Goal: Information Seeking & Learning: Compare options

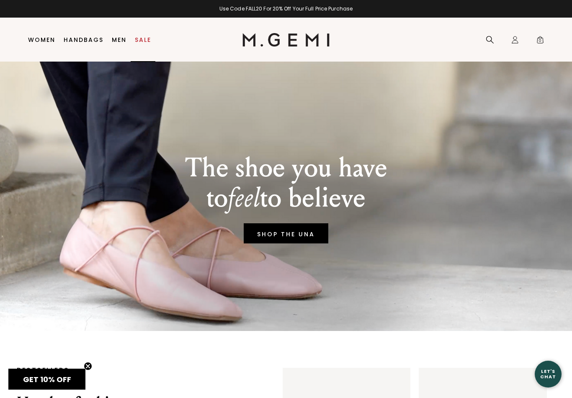
click at [146, 43] on link "Sale" at bounding box center [143, 39] width 16 height 7
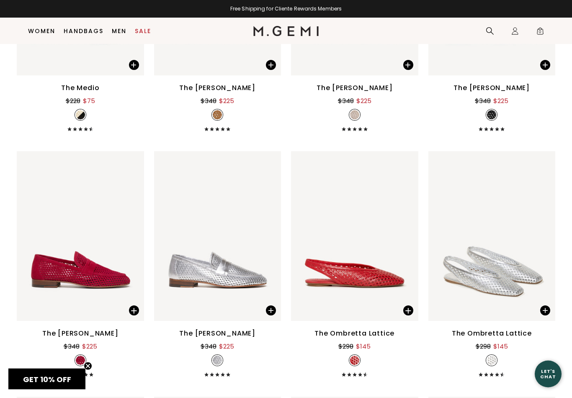
scroll to position [1968, 0]
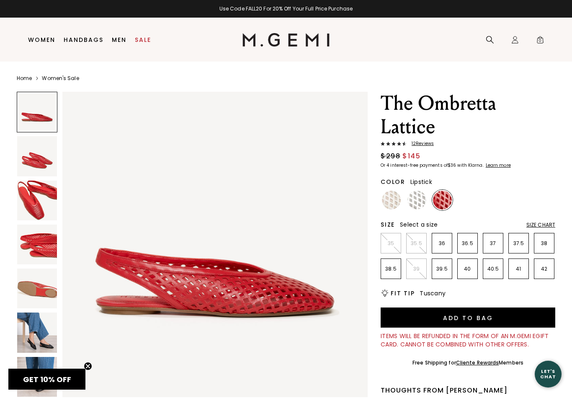
click at [39, 333] on img at bounding box center [37, 333] width 40 height 40
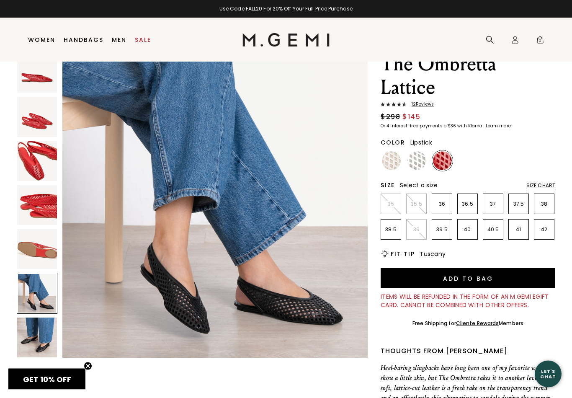
scroll to position [42, 0]
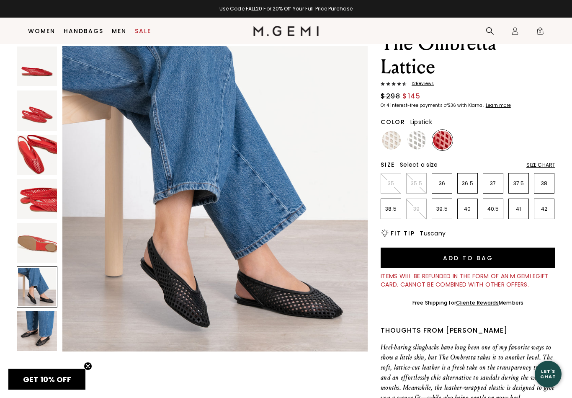
click at [39, 330] on img at bounding box center [37, 331] width 40 height 40
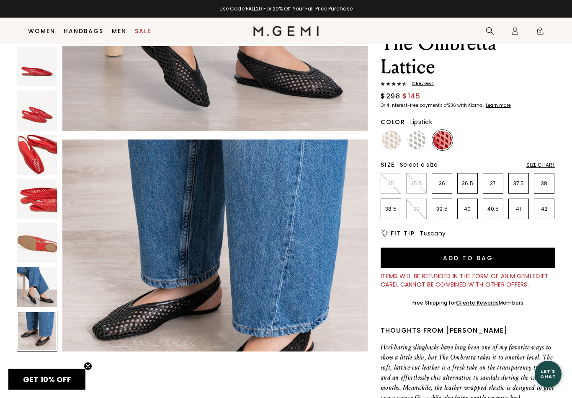
scroll to position [1883, 0]
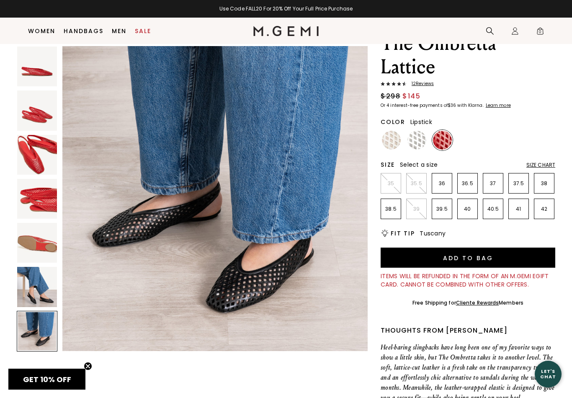
click at [41, 285] on img at bounding box center [37, 287] width 40 height 40
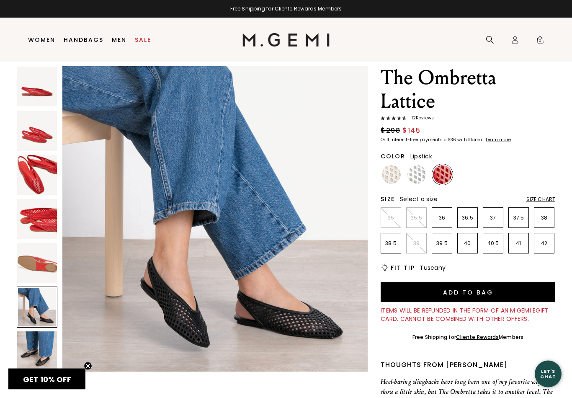
scroll to position [0, 0]
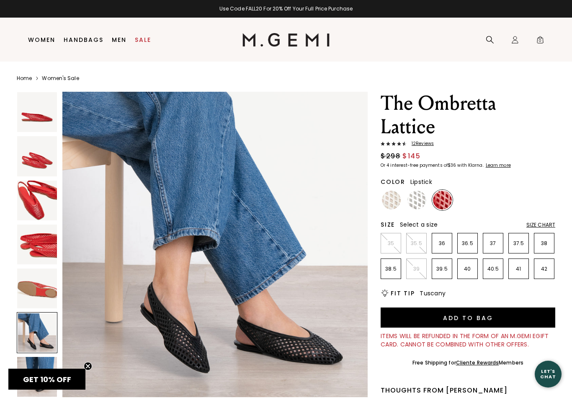
click at [548, 377] on div "Let's Chat" at bounding box center [548, 374] width 27 height 10
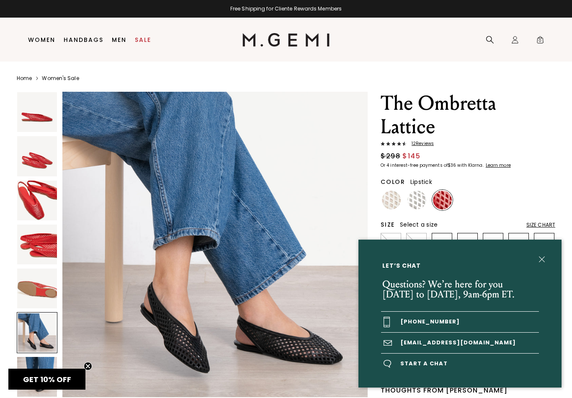
click at [429, 365] on span "Start a chat" at bounding box center [460, 364] width 158 height 21
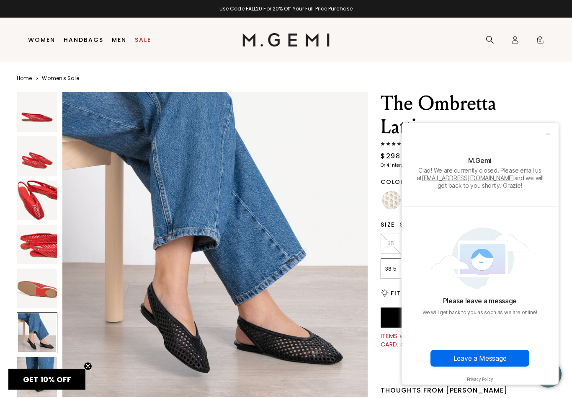
click at [544, 137] on icon "minimize chat widget" at bounding box center [548, 134] width 8 height 8
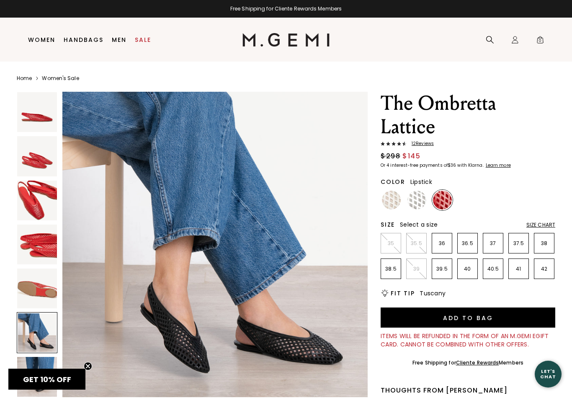
click at [428, 144] on span "12 Review s" at bounding box center [420, 143] width 27 height 5
click at [416, 202] on img at bounding box center [417, 200] width 19 height 19
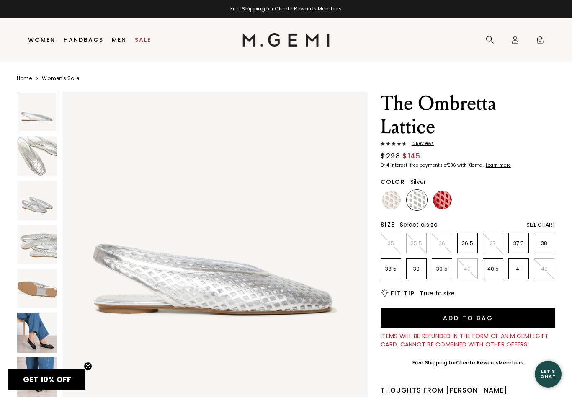
click at [389, 203] on img at bounding box center [391, 200] width 19 height 19
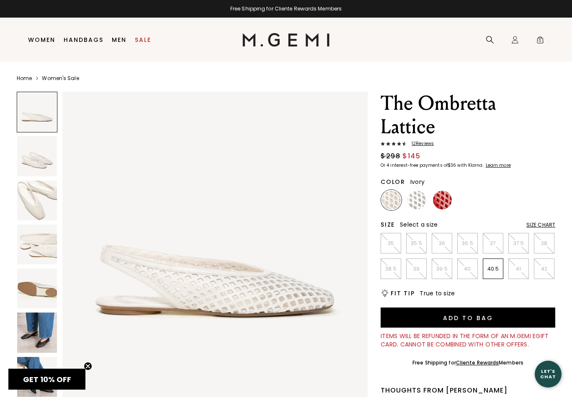
click at [419, 203] on img at bounding box center [417, 200] width 19 height 19
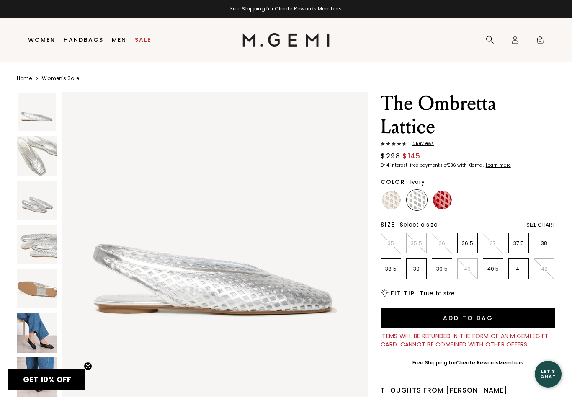
click at [390, 202] on img at bounding box center [391, 200] width 19 height 19
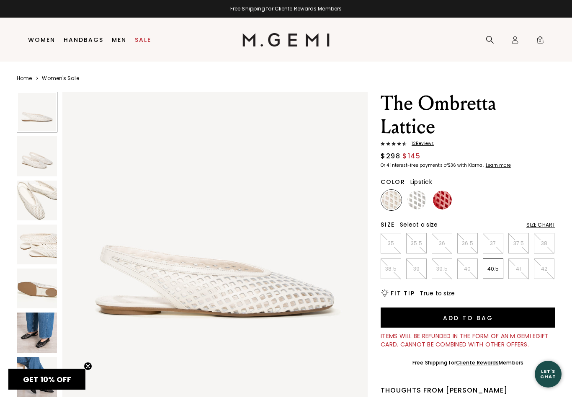
click at [443, 200] on img at bounding box center [442, 200] width 19 height 19
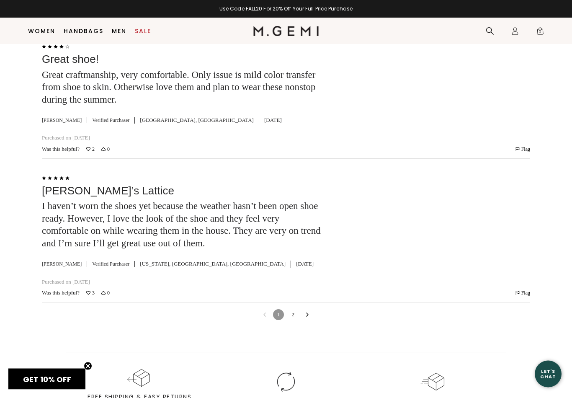
scroll to position [2545, 0]
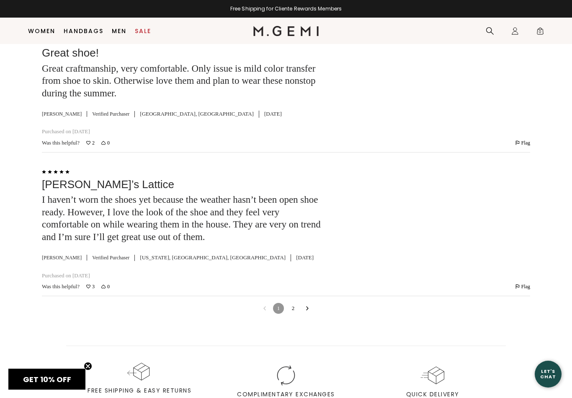
click at [308, 306] on icon "Go to next reviews" at bounding box center [308, 308] width 4 height 4
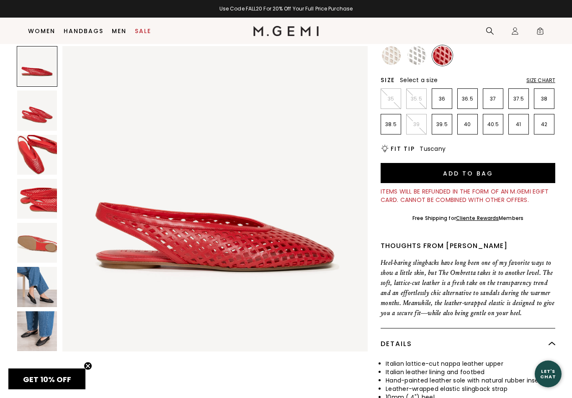
scroll to position [129, 0]
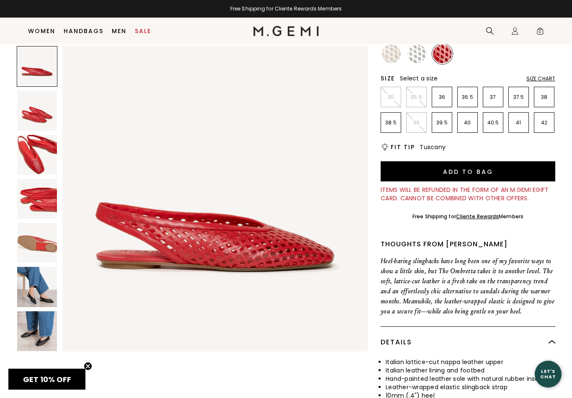
click at [543, 78] on div "Size Chart" at bounding box center [541, 78] width 29 height 7
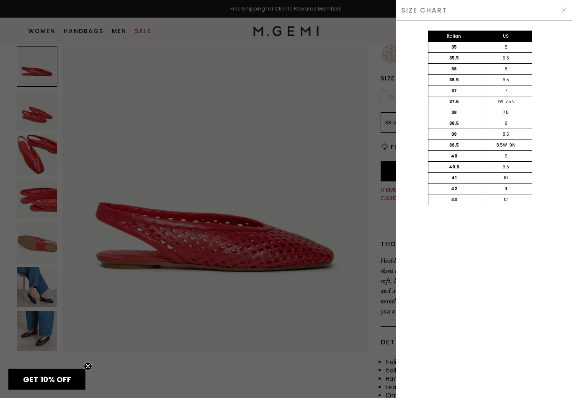
scroll to position [0, 0]
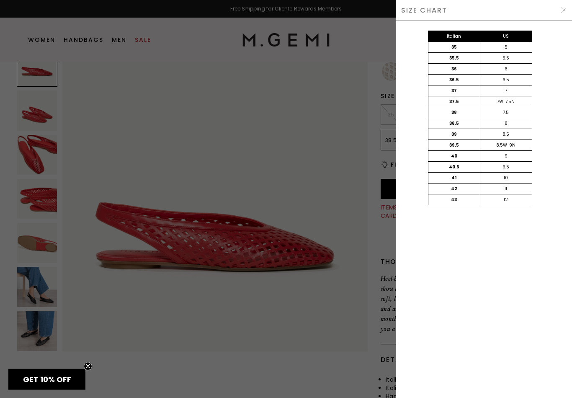
click at [567, 9] on img at bounding box center [564, 10] width 7 height 7
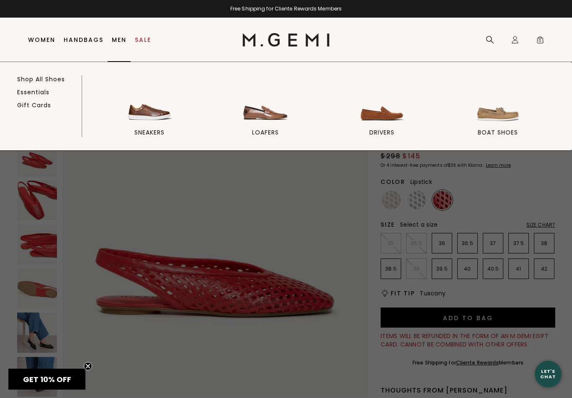
click at [58, 80] on link "Shop All Shoes" at bounding box center [41, 79] width 48 height 8
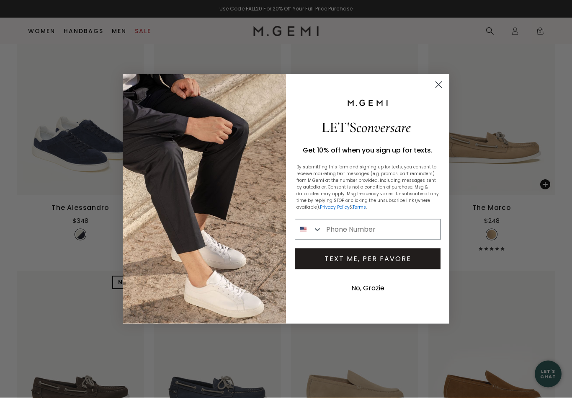
scroll to position [137, 0]
click at [438, 92] on circle "Close dialog" at bounding box center [439, 85] width 14 height 14
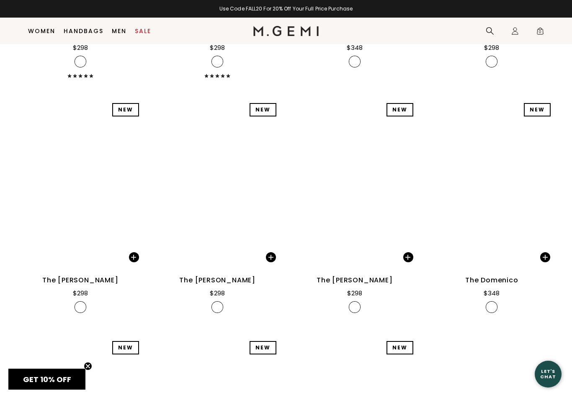
scroll to position [2757, 0]
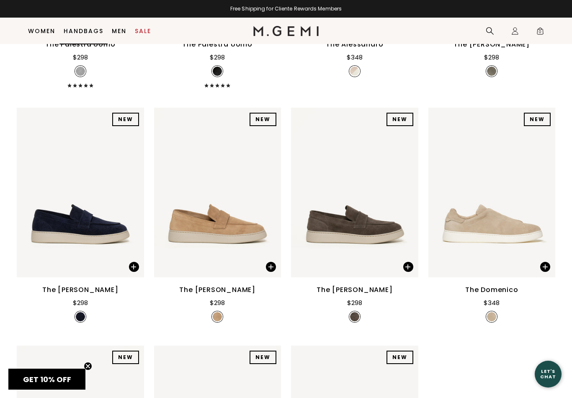
click at [84, 32] on link "Handbags" at bounding box center [84, 31] width 40 height 7
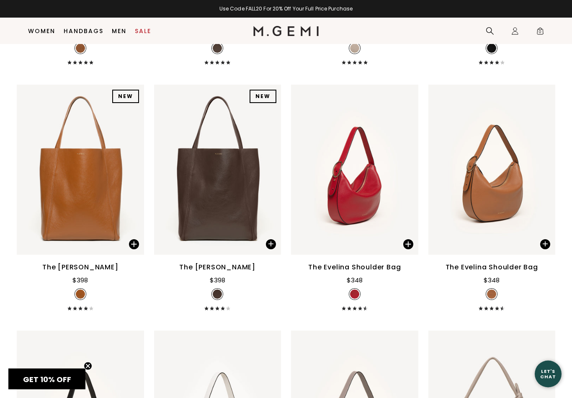
scroll to position [1064, 0]
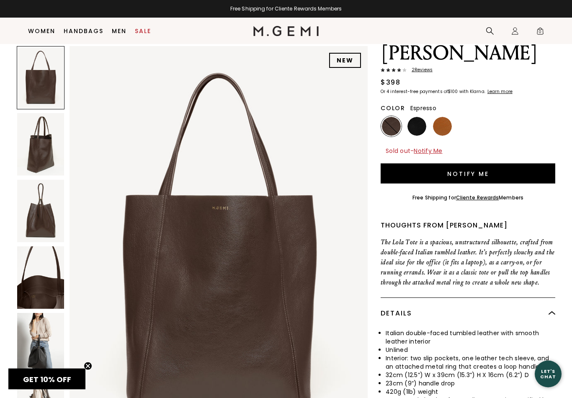
scroll to position [58, 0]
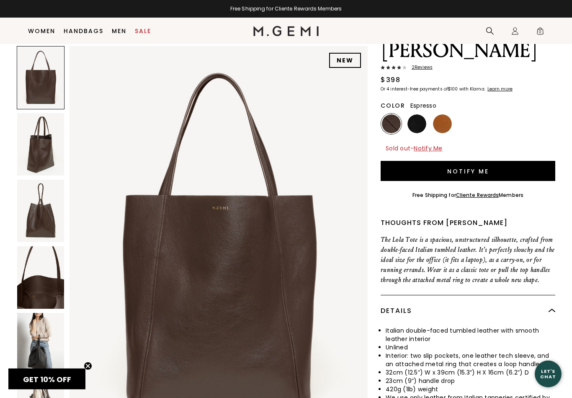
click at [41, 344] on img at bounding box center [40, 344] width 47 height 62
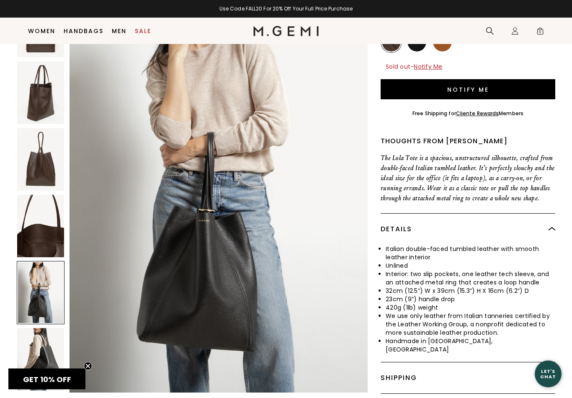
scroll to position [140, 0]
click at [47, 331] on img at bounding box center [40, 359] width 47 height 62
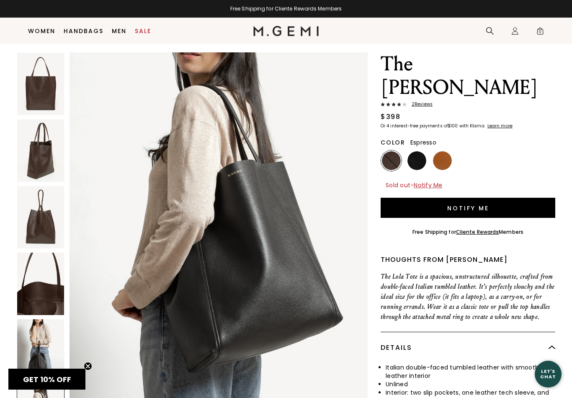
scroll to position [2040, 0]
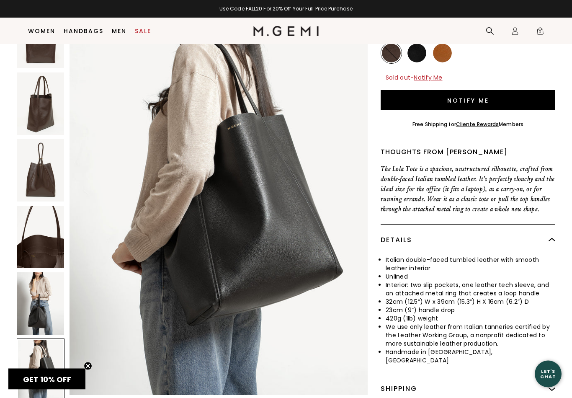
click at [41, 274] on img at bounding box center [40, 304] width 47 height 62
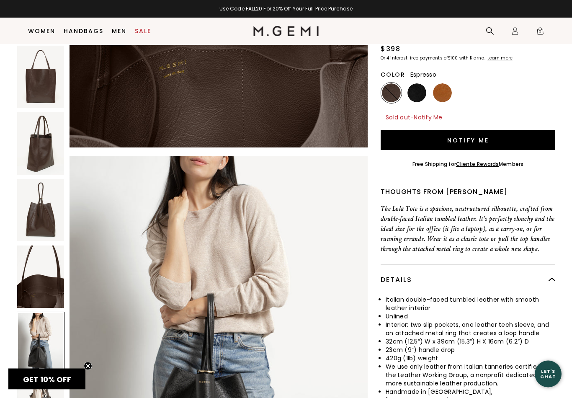
scroll to position [65, 0]
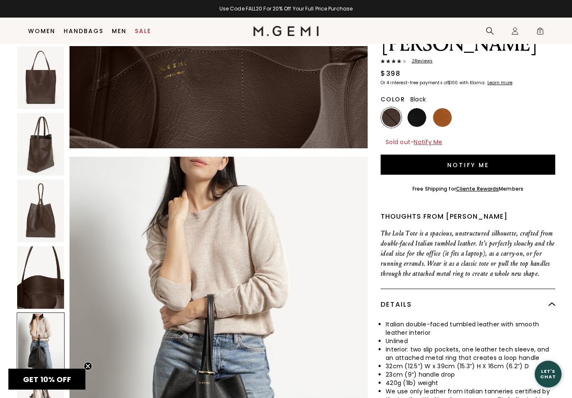
click at [421, 108] on img at bounding box center [417, 117] width 19 height 19
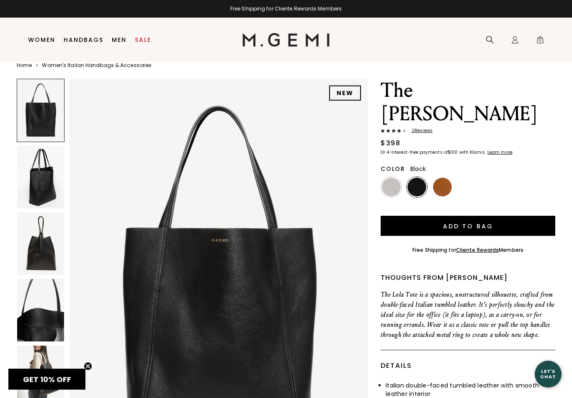
scroll to position [14, 0]
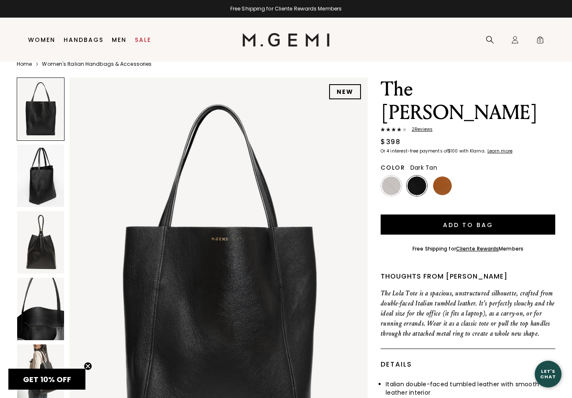
click at [442, 176] on img at bounding box center [442, 185] width 19 height 19
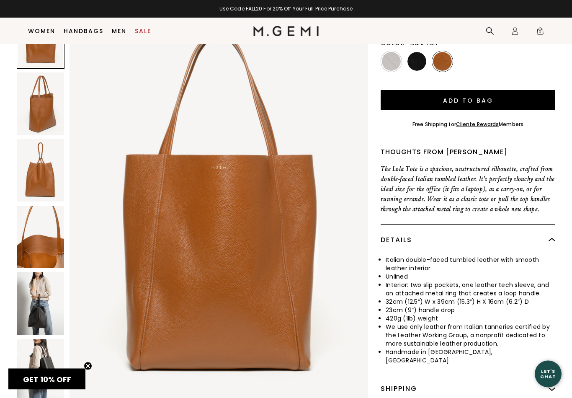
click at [38, 215] on img at bounding box center [40, 237] width 47 height 62
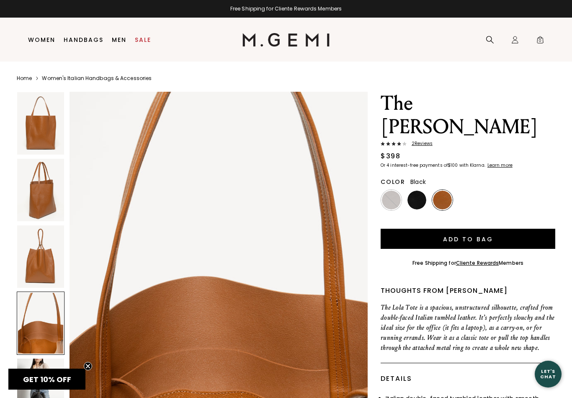
click at [417, 191] on img at bounding box center [417, 200] width 19 height 19
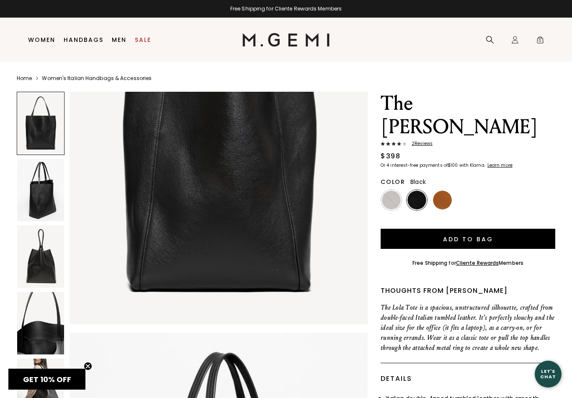
scroll to position [172, 0]
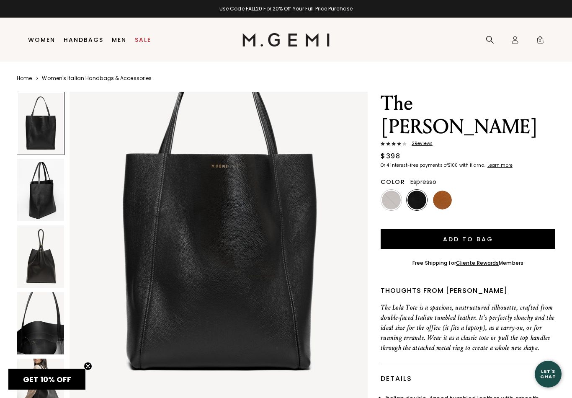
click at [395, 191] on img at bounding box center [391, 200] width 19 height 19
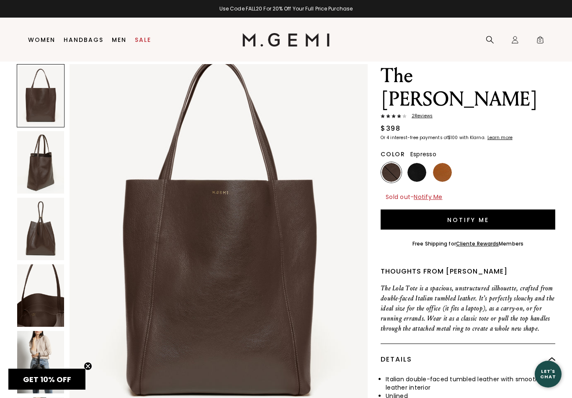
scroll to position [28, 0]
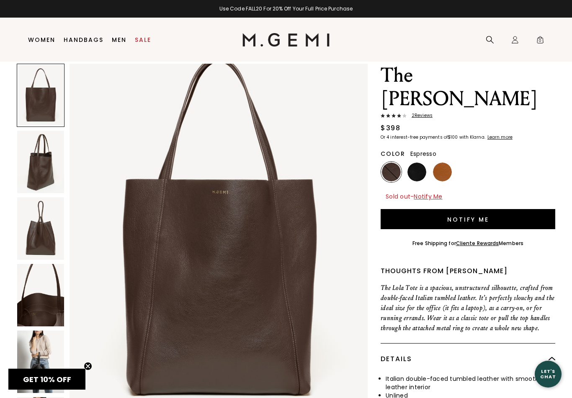
click at [47, 350] on img at bounding box center [40, 362] width 47 height 62
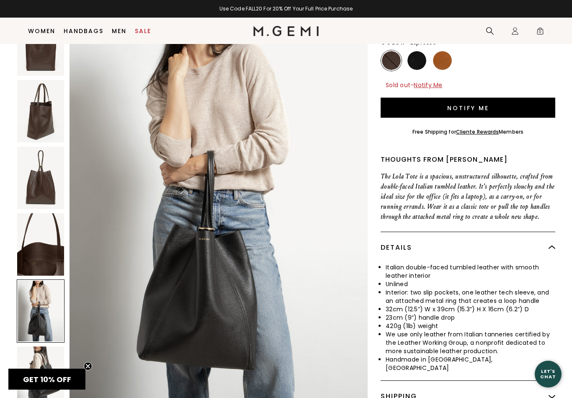
scroll to position [126, 0]
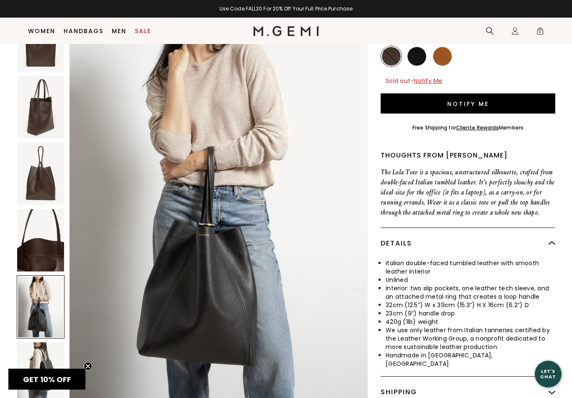
click at [43, 342] on img at bounding box center [40, 373] width 47 height 62
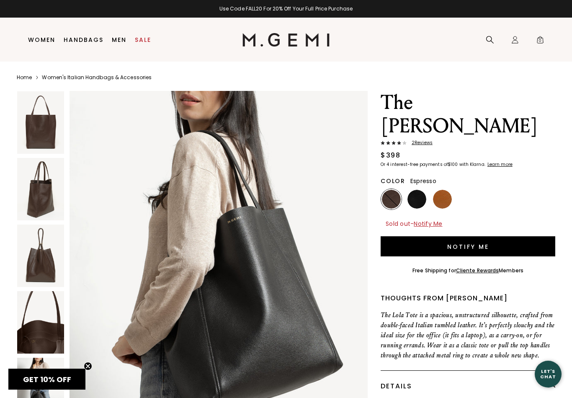
scroll to position [0, 0]
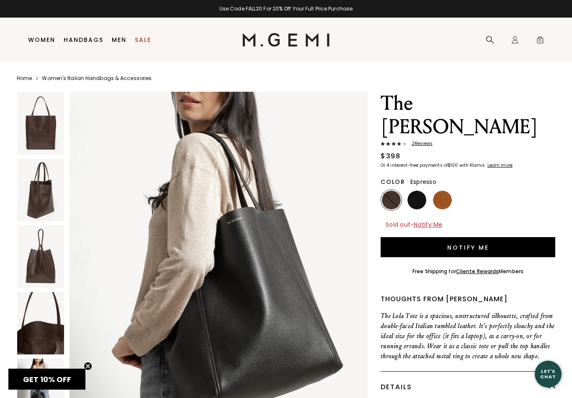
click at [426, 141] on span "2 Review s" at bounding box center [420, 143] width 26 height 5
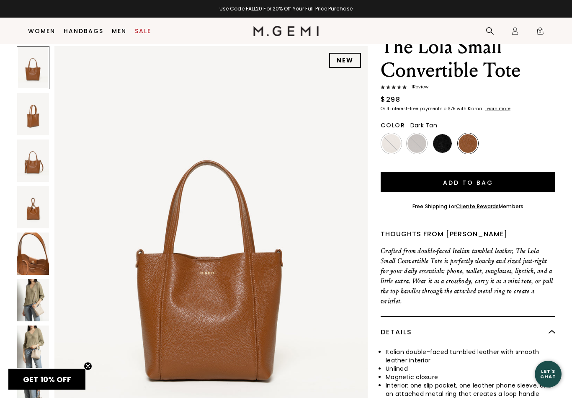
scroll to position [46, 0]
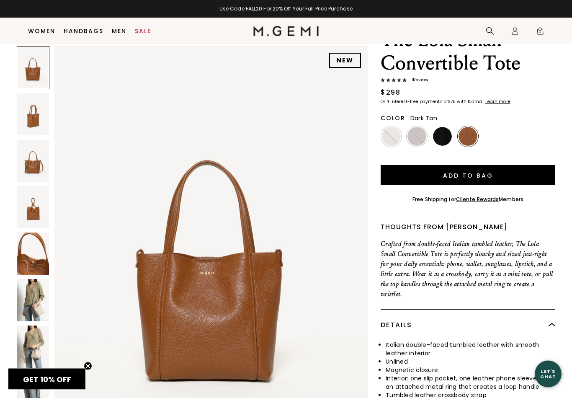
click at [32, 299] on img at bounding box center [33, 300] width 32 height 42
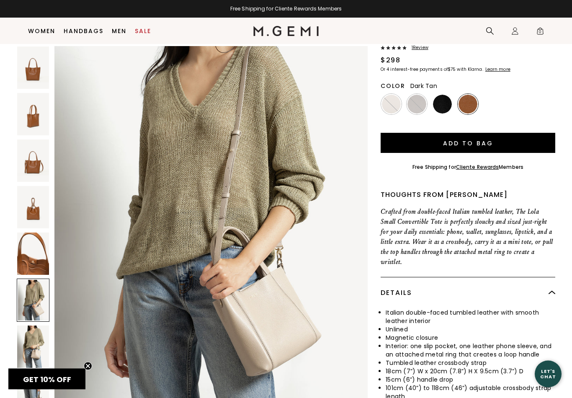
scroll to position [2168, 0]
click at [43, 347] on img at bounding box center [33, 347] width 32 height 42
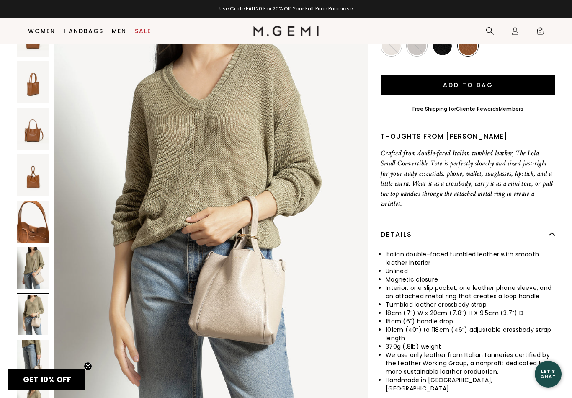
scroll to position [147, 0]
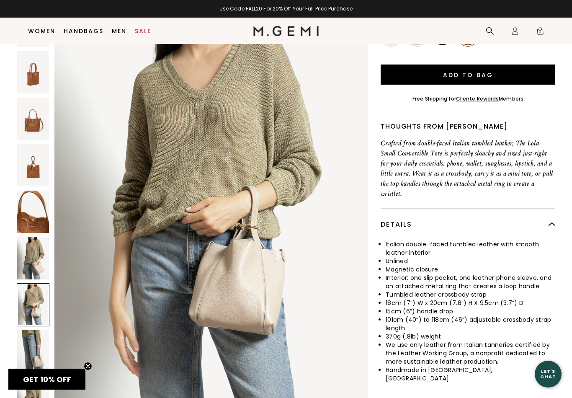
click at [38, 331] on img at bounding box center [33, 351] width 32 height 42
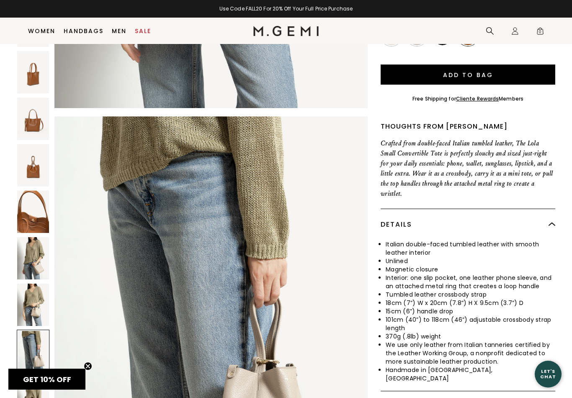
scroll to position [2985, 0]
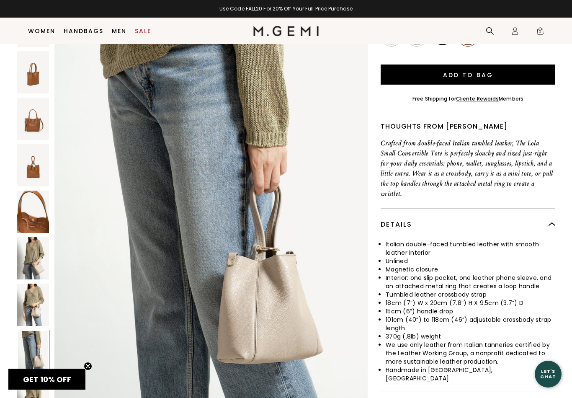
click at [33, 377] on img at bounding box center [33, 398] width 32 height 42
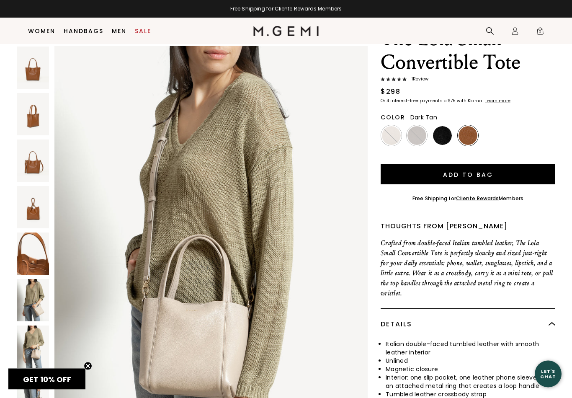
scroll to position [0, 0]
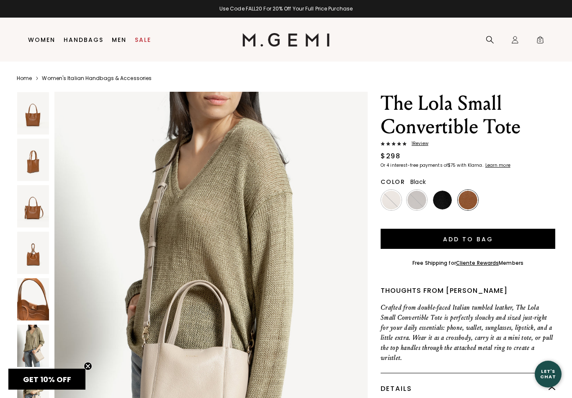
click at [442, 200] on img at bounding box center [442, 200] width 19 height 19
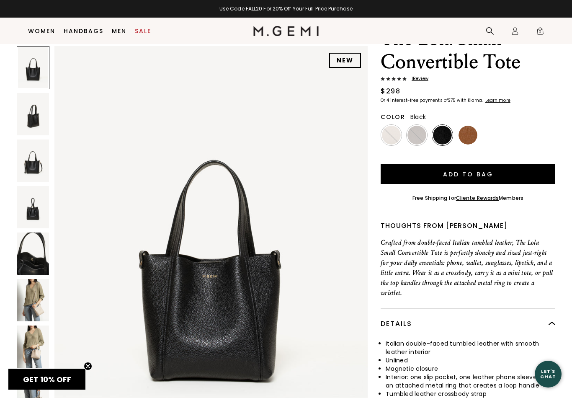
scroll to position [28, 0]
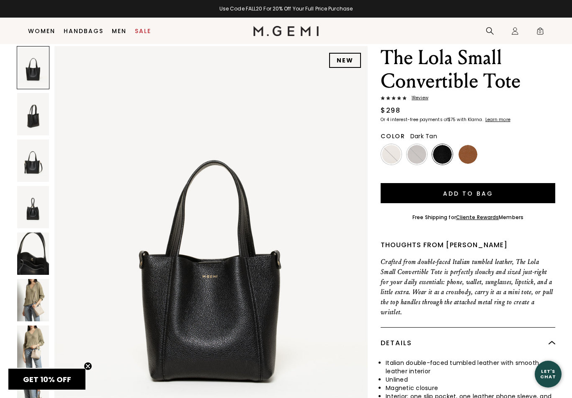
click at [471, 151] on img at bounding box center [468, 154] width 19 height 19
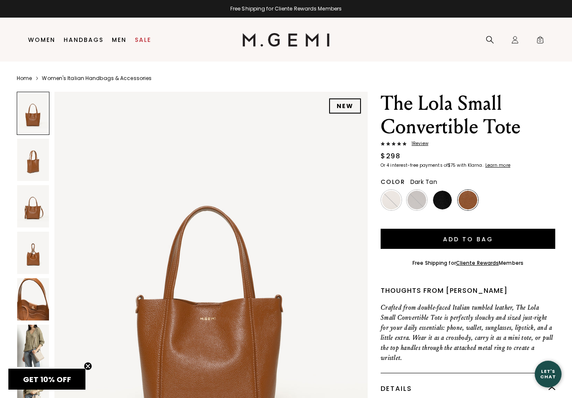
click at [418, 147] on div "1 Review" at bounding box center [468, 144] width 175 height 7
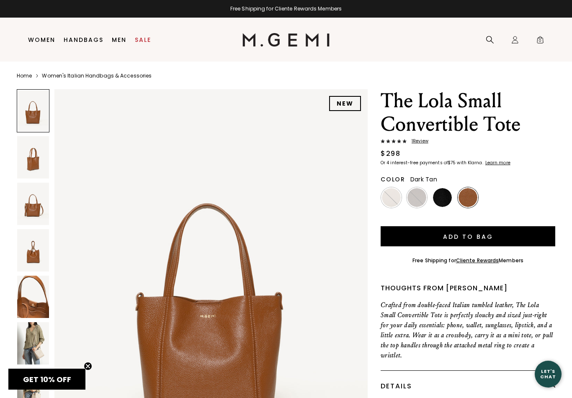
scroll to position [18, 0]
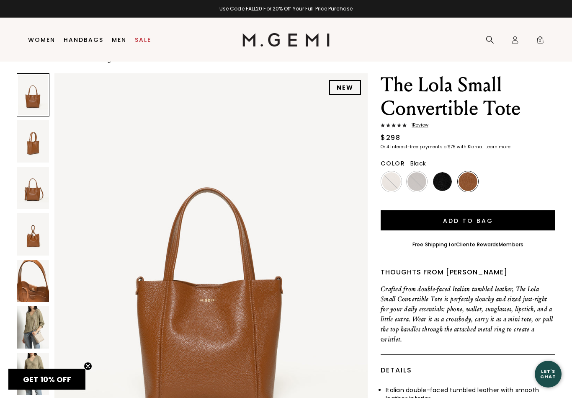
click at [445, 183] on img at bounding box center [442, 181] width 19 height 19
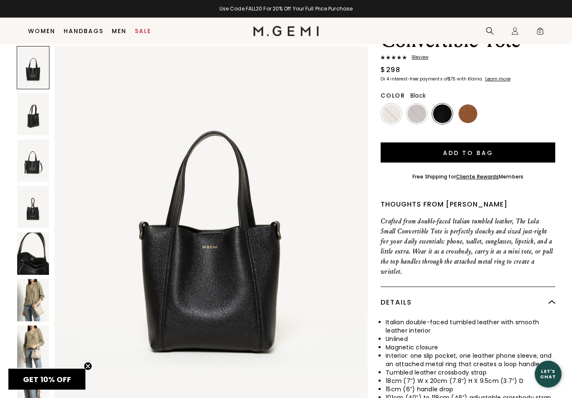
scroll to position [68, 0]
click at [419, 114] on img at bounding box center [417, 114] width 19 height 19
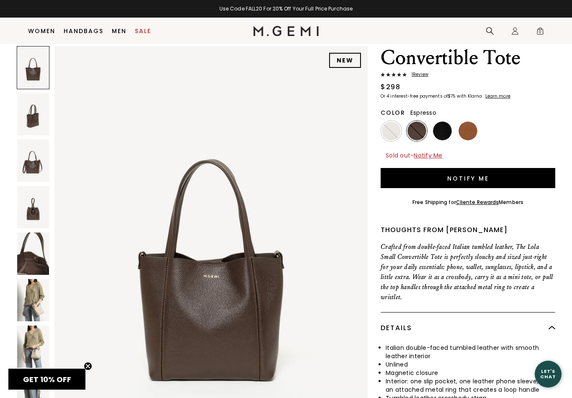
scroll to position [51, 0]
click at [390, 133] on img at bounding box center [391, 131] width 19 height 19
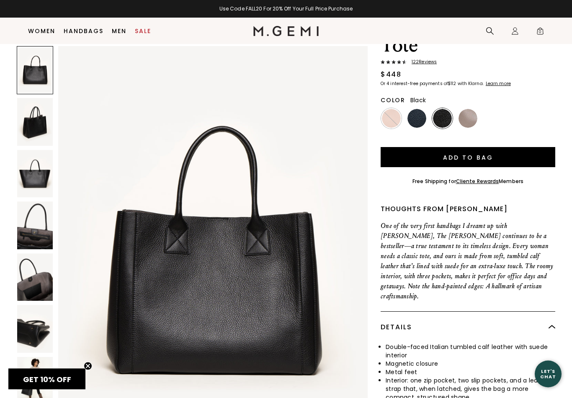
scroll to position [88, 0]
click at [39, 366] on img at bounding box center [35, 380] width 36 height 47
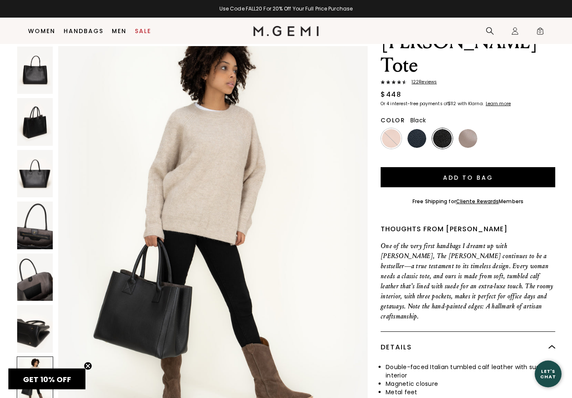
scroll to position [67, 0]
click at [416, 129] on img at bounding box center [417, 138] width 19 height 19
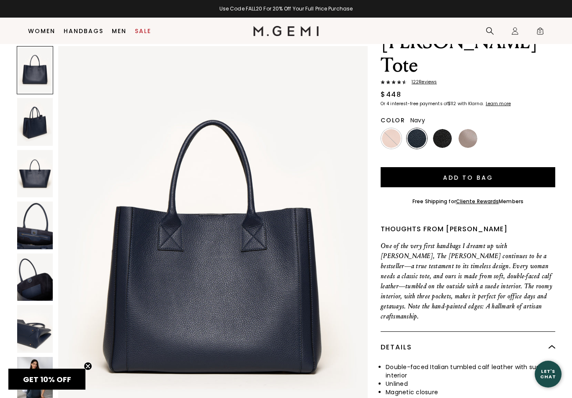
click at [446, 129] on img at bounding box center [442, 138] width 19 height 19
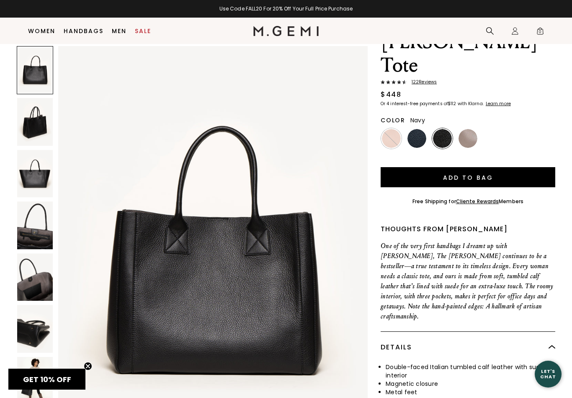
click at [417, 129] on img at bounding box center [417, 138] width 19 height 19
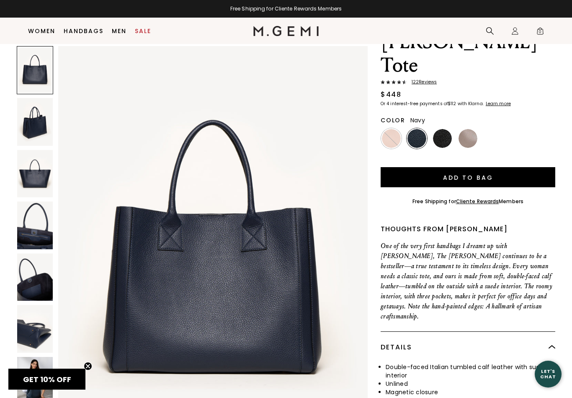
click at [34, 369] on img at bounding box center [35, 380] width 36 height 47
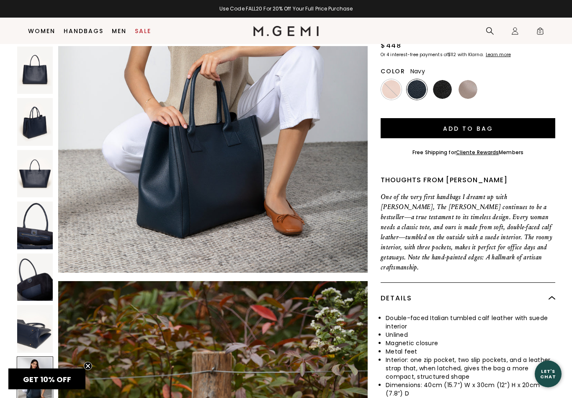
scroll to position [2714, 0]
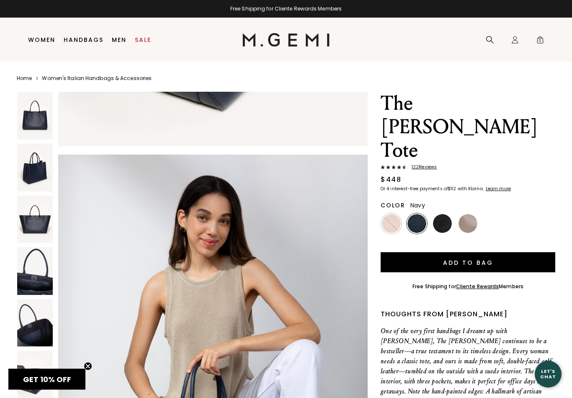
scroll to position [2465, 0]
click at [391, 214] on img at bounding box center [391, 223] width 19 height 19
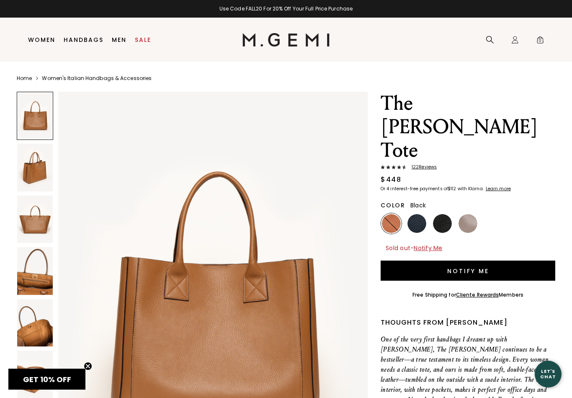
click at [444, 214] on img at bounding box center [442, 223] width 19 height 19
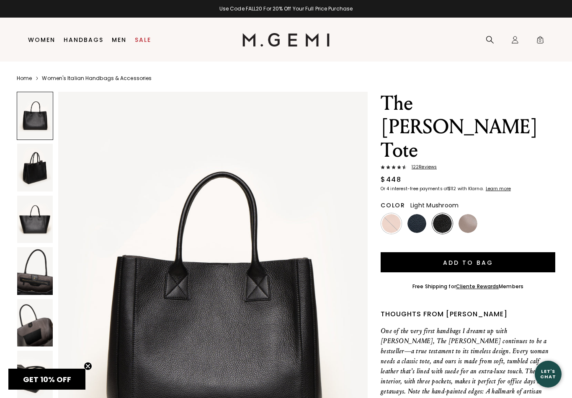
click at [466, 214] on img at bounding box center [468, 223] width 19 height 19
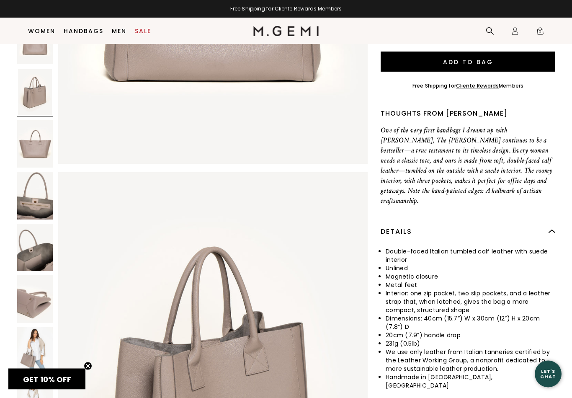
click at [38, 327] on img at bounding box center [35, 350] width 36 height 47
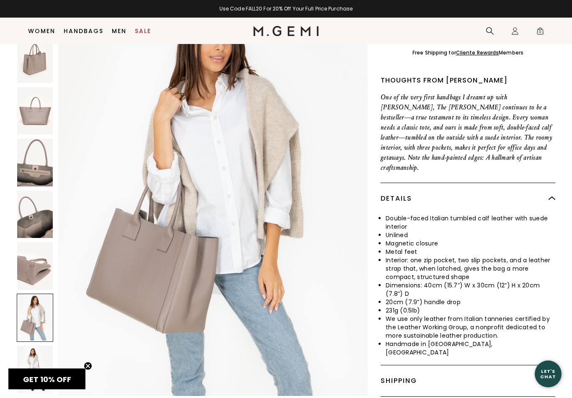
click at [32, 346] on img at bounding box center [35, 369] width 36 height 47
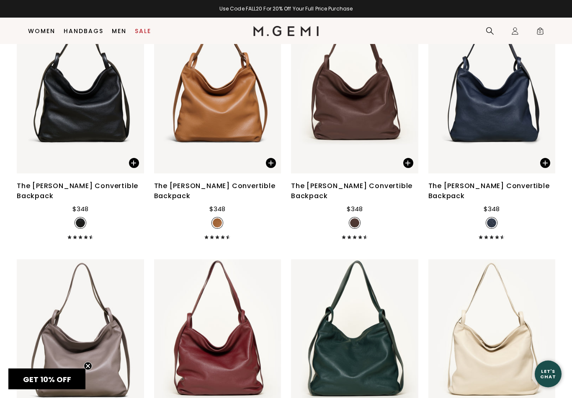
scroll to position [2137, 0]
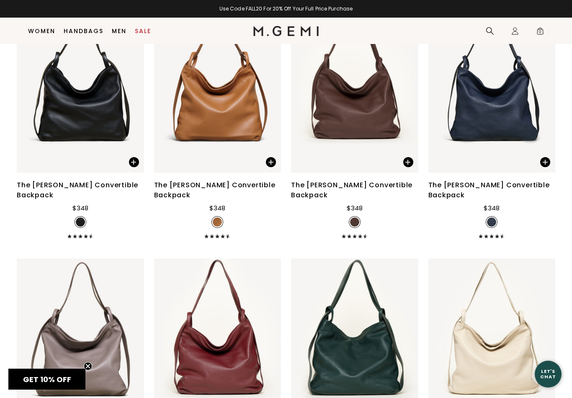
click at [74, 335] on img at bounding box center [80, 344] width 127 height 170
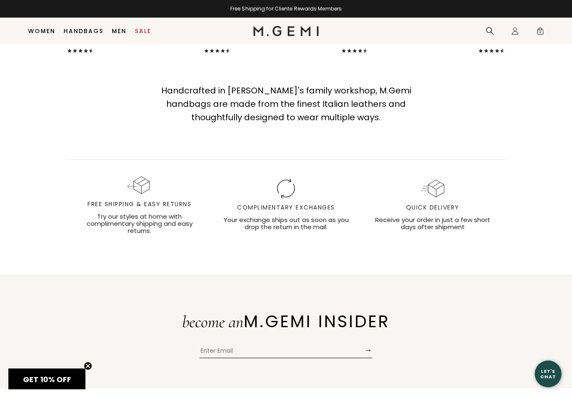
scroll to position [2830, 0]
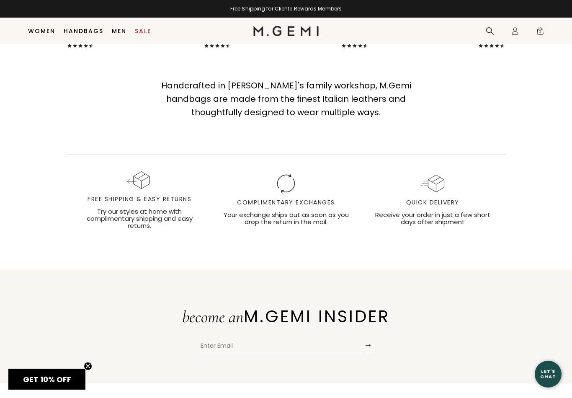
click at [285, 198] on div "Complimentary Exchanges" at bounding box center [286, 202] width 130 height 9
click at [287, 176] on icon "Complementary Exchanges icon" at bounding box center [286, 184] width 18 height 18
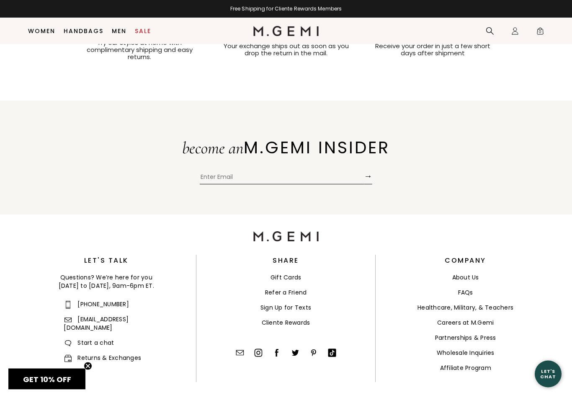
scroll to position [3000, 0]
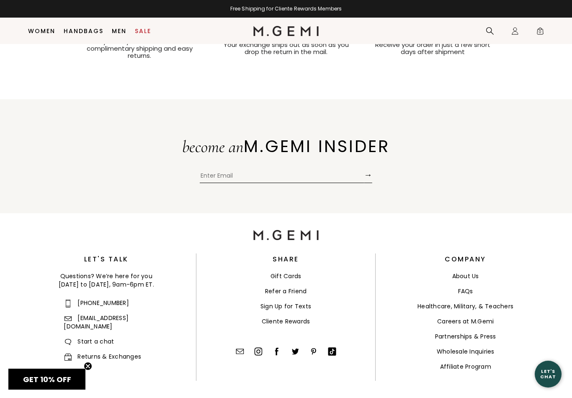
click at [485, 317] on link "Careers at M.Gemi" at bounding box center [466, 321] width 57 height 8
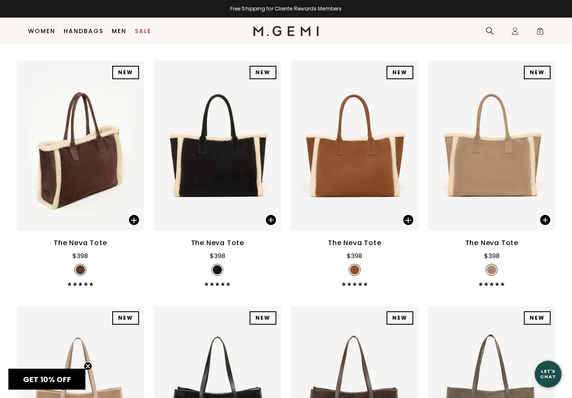
scroll to position [0, 0]
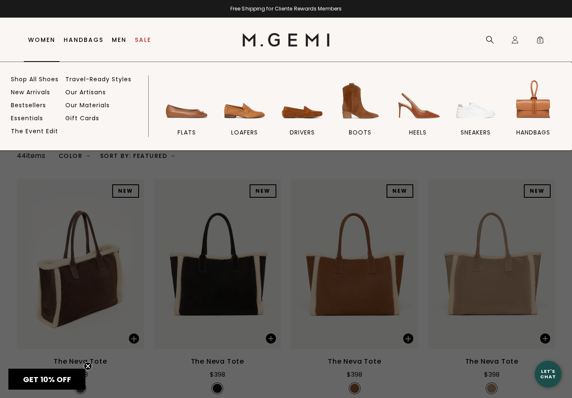
click at [51, 81] on link "Shop All Shoes" at bounding box center [35, 79] width 48 height 8
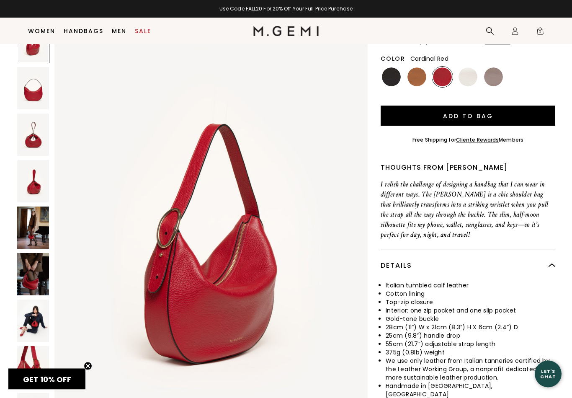
scroll to position [105, 0]
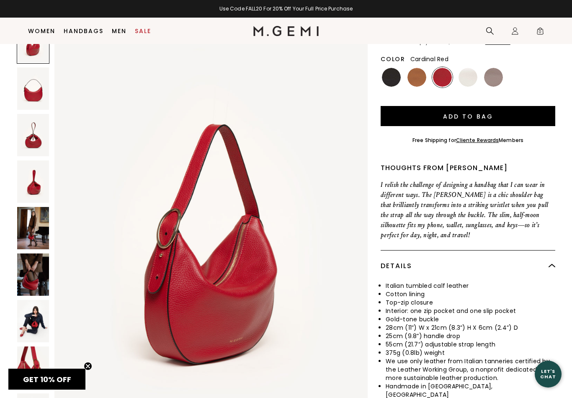
click at [36, 221] on img at bounding box center [33, 228] width 32 height 42
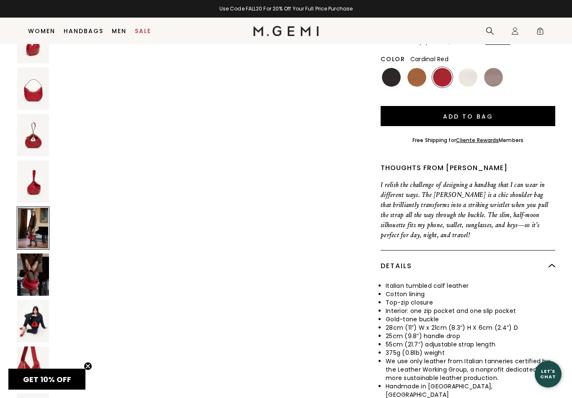
scroll to position [1706, 0]
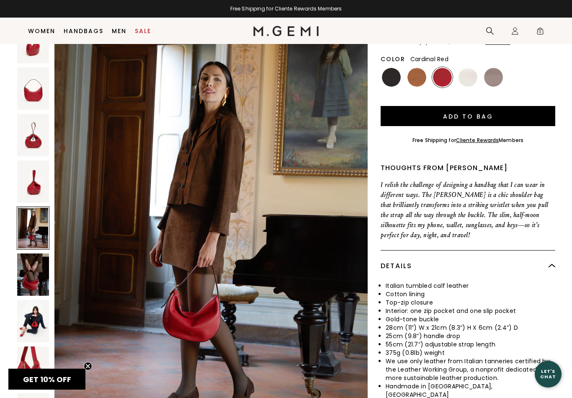
click at [33, 269] on img at bounding box center [33, 275] width 32 height 42
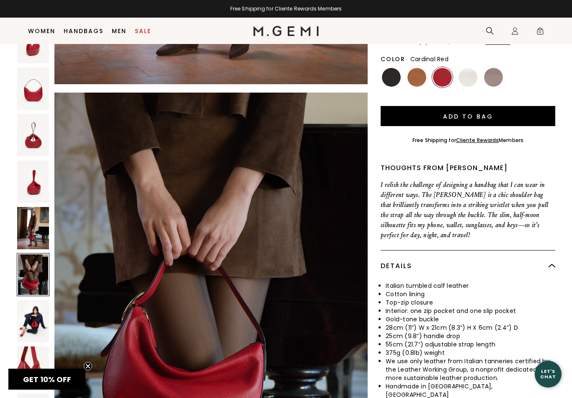
scroll to position [2132, 0]
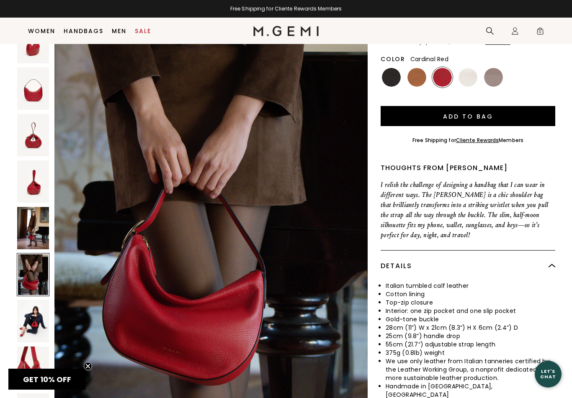
click at [36, 316] on img at bounding box center [33, 321] width 32 height 42
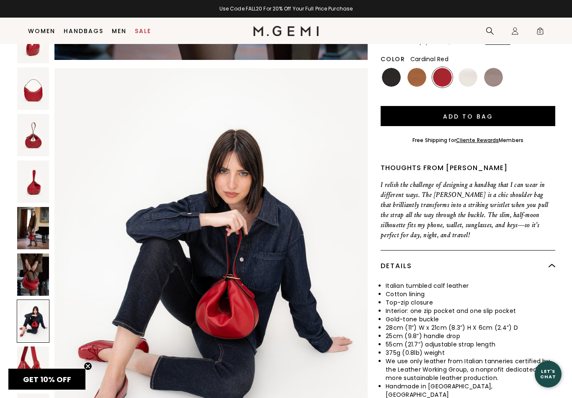
scroll to position [2559, 0]
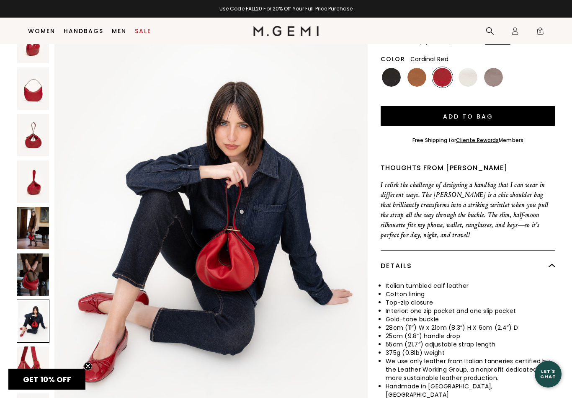
click at [31, 360] on img at bounding box center [33, 368] width 32 height 42
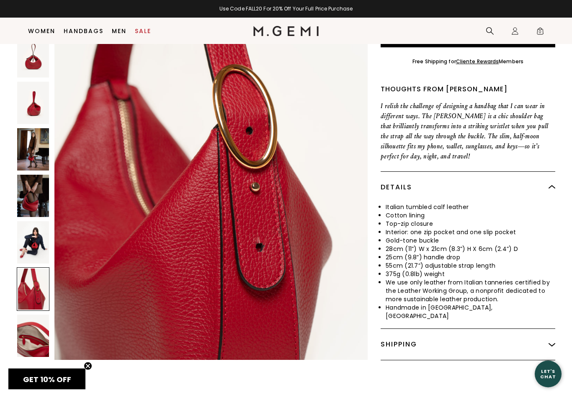
scroll to position [184, 0]
click at [34, 324] on img at bounding box center [33, 335] width 32 height 42
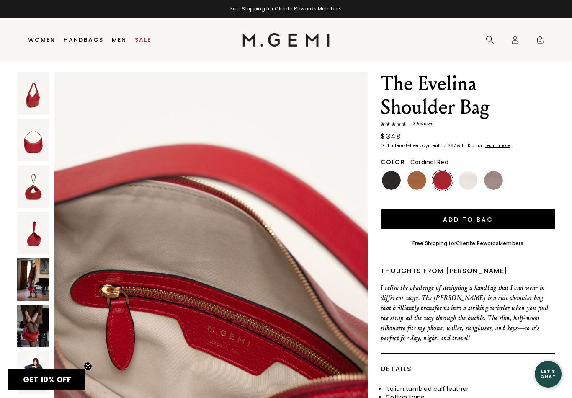
scroll to position [0, 0]
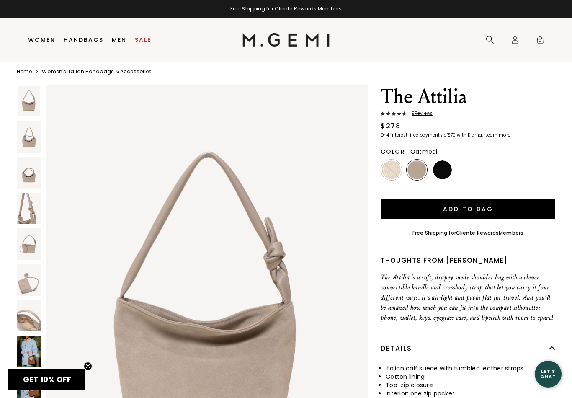
scroll to position [6, 0]
click at [27, 216] on img at bounding box center [28, 208] width 23 height 31
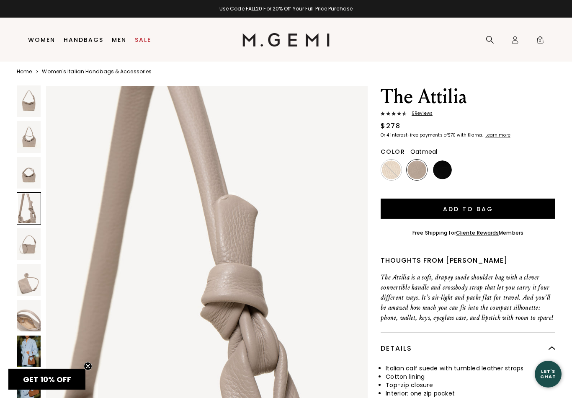
scroll to position [1312, 0]
click at [26, 251] on img at bounding box center [28, 243] width 23 height 31
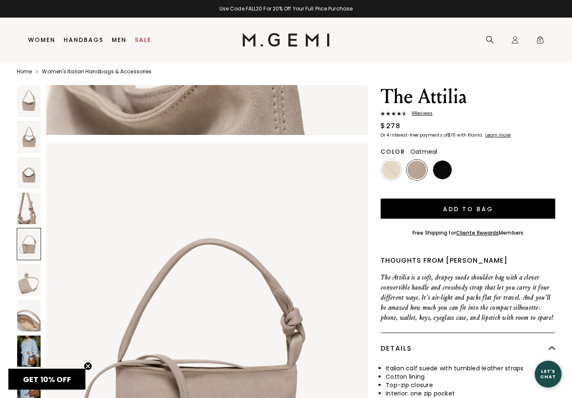
scroll to position [1749, 0]
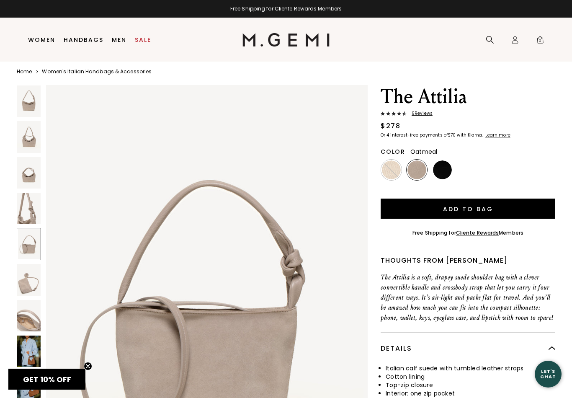
click at [35, 254] on div at bounding box center [29, 244] width 24 height 32
click at [33, 287] on img at bounding box center [28, 279] width 23 height 31
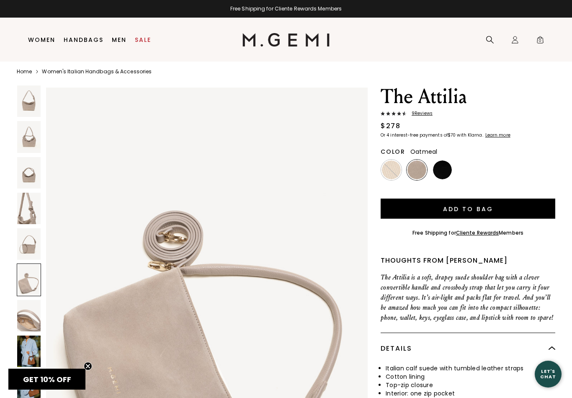
scroll to position [2186, 0]
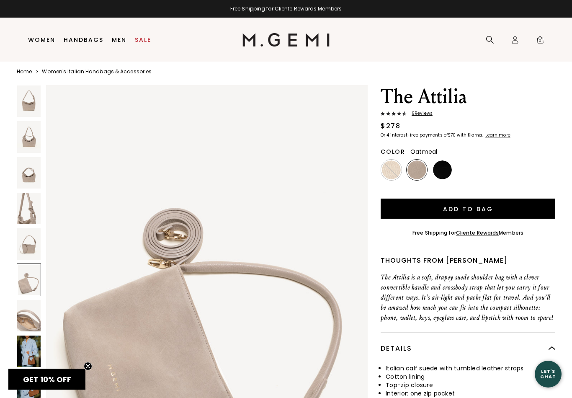
click at [26, 329] on img at bounding box center [28, 315] width 23 height 31
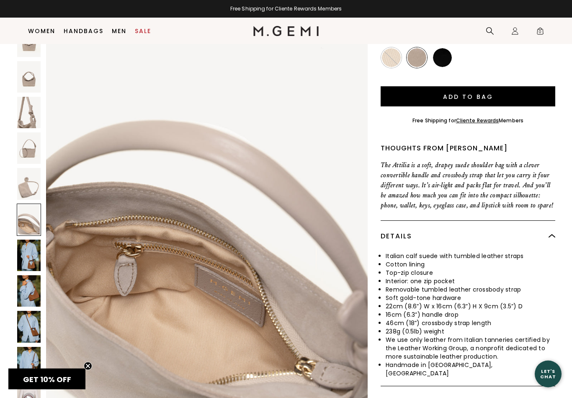
scroll to position [105, 0]
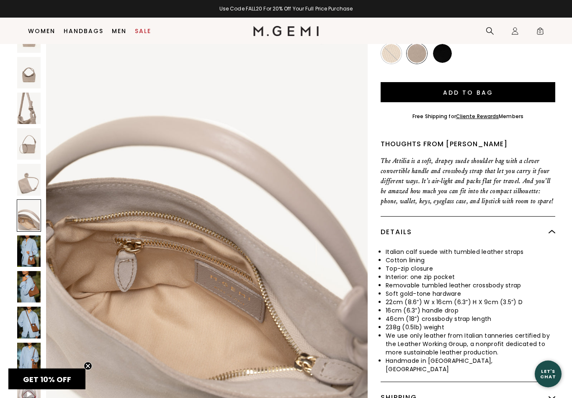
click at [32, 245] on img at bounding box center [28, 251] width 23 height 31
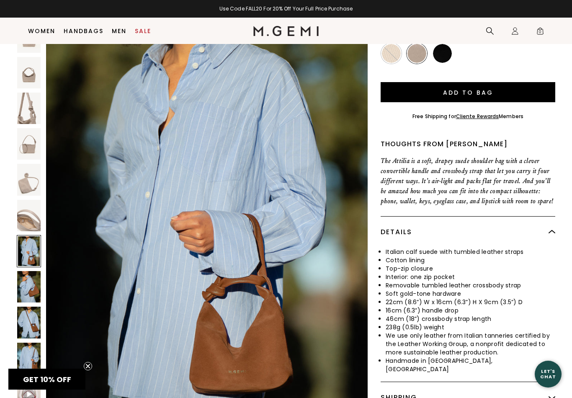
scroll to position [3061, 0]
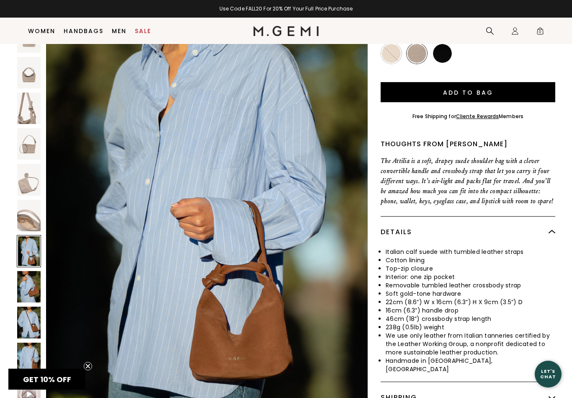
click at [40, 285] on img at bounding box center [28, 286] width 23 height 31
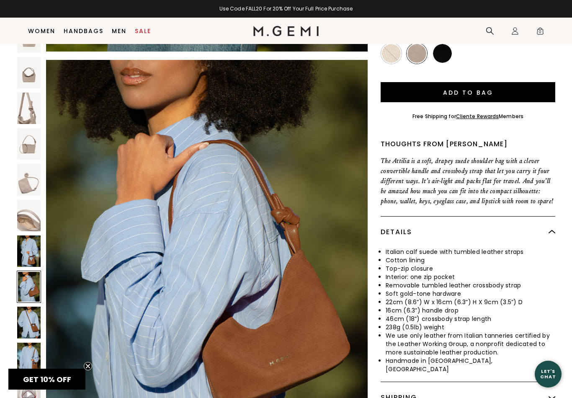
scroll to position [3498, 0]
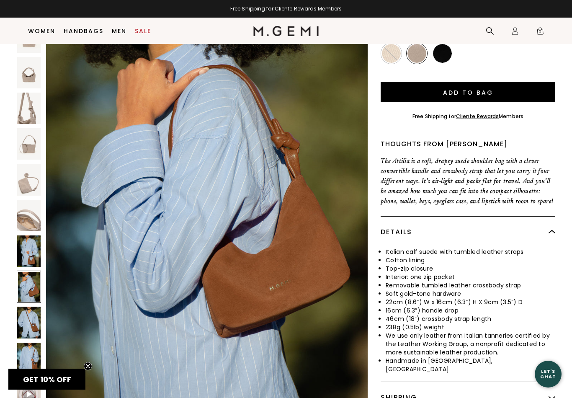
click at [35, 312] on img at bounding box center [28, 322] width 23 height 31
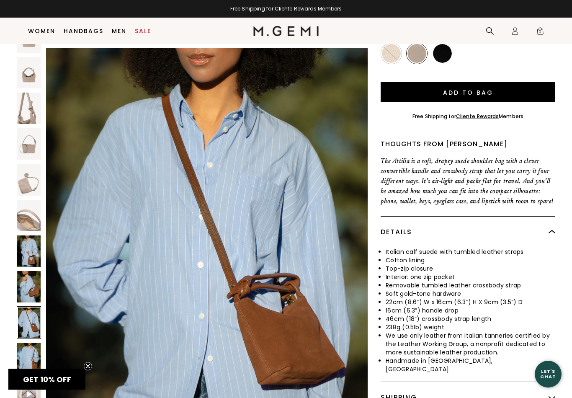
scroll to position [3935, 0]
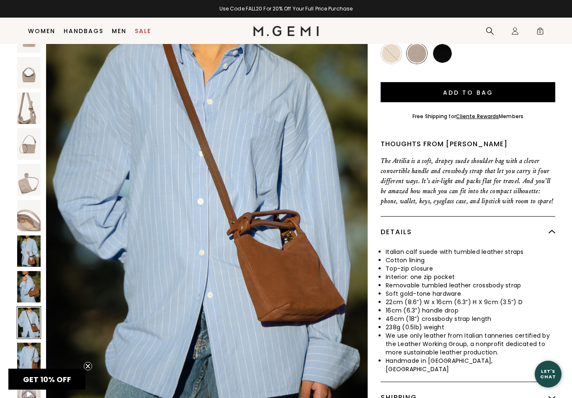
click at [31, 348] on img at bounding box center [28, 358] width 23 height 31
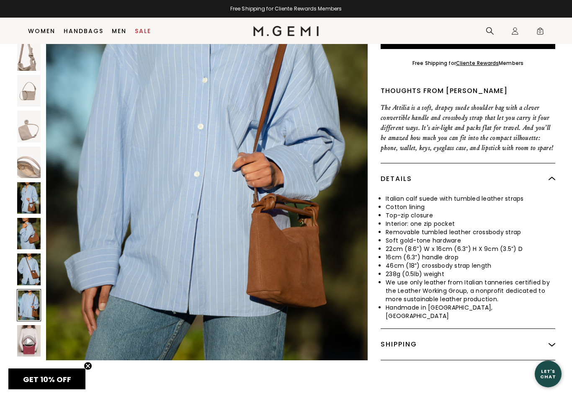
scroll to position [160, 0]
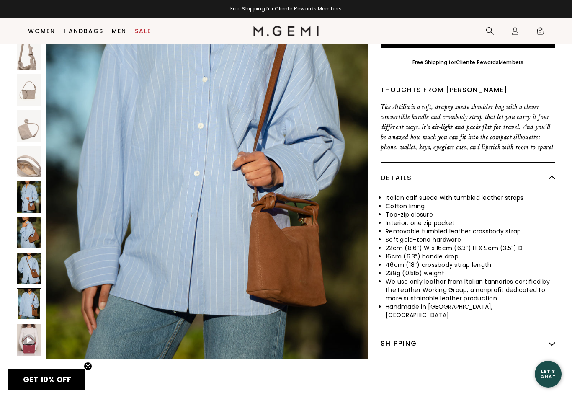
click at [31, 334] on img at bounding box center [29, 340] width 12 height 12
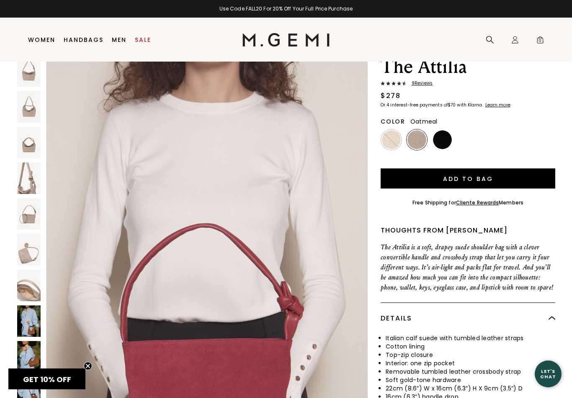
scroll to position [0, 0]
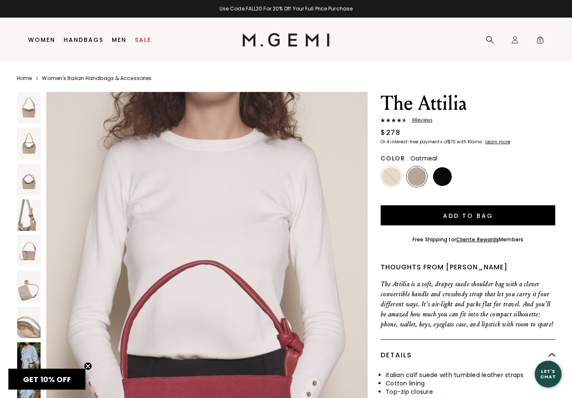
click at [419, 178] on img at bounding box center [417, 176] width 19 height 19
click at [416, 180] on img at bounding box center [417, 176] width 19 height 19
click at [25, 215] on img at bounding box center [28, 214] width 23 height 31
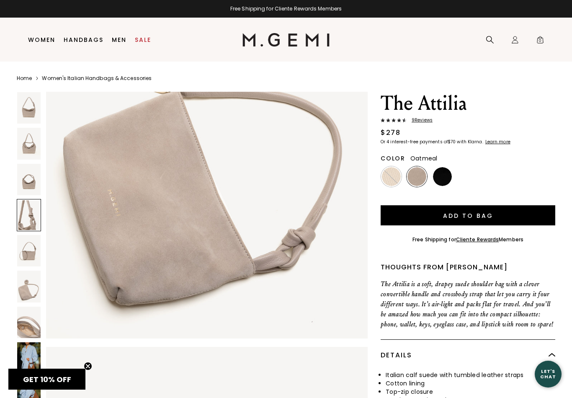
scroll to position [1312, 0]
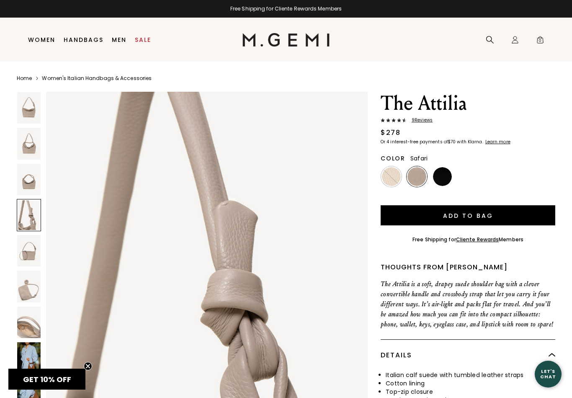
click at [395, 175] on img at bounding box center [391, 176] width 19 height 19
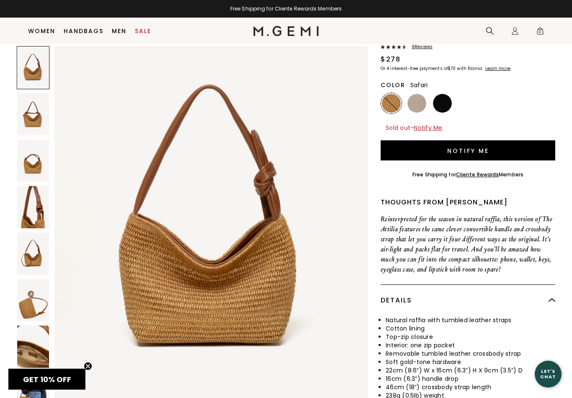
scroll to position [84, 0]
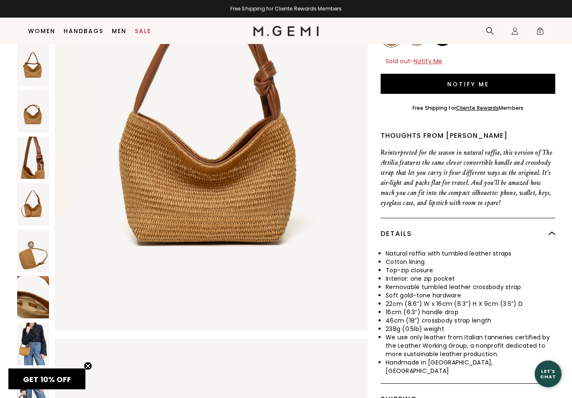
click at [35, 339] on img at bounding box center [33, 344] width 32 height 42
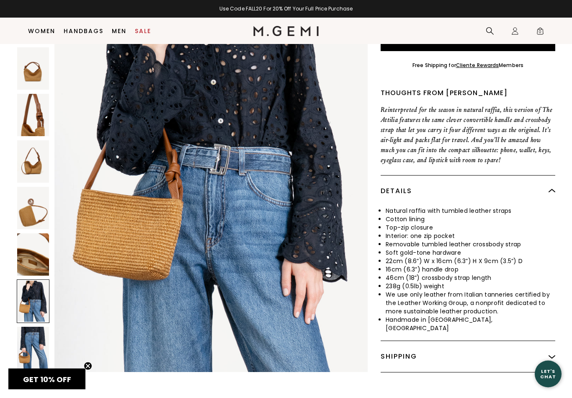
scroll to position [165, 0]
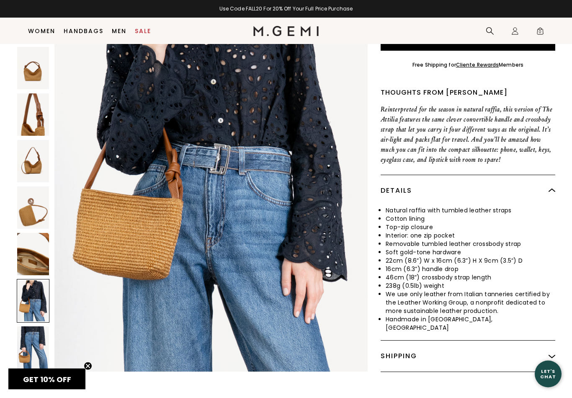
click at [34, 298] on div at bounding box center [33, 301] width 33 height 43
click at [37, 345] on img at bounding box center [33, 347] width 32 height 42
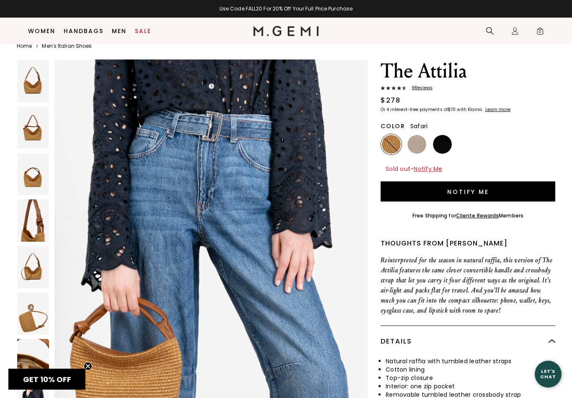
scroll to position [0, 0]
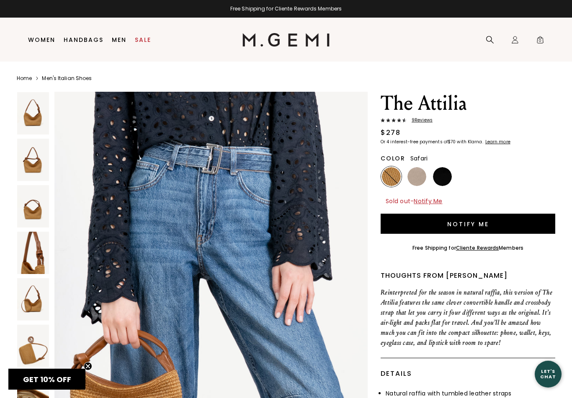
click at [417, 180] on img at bounding box center [417, 176] width 19 height 19
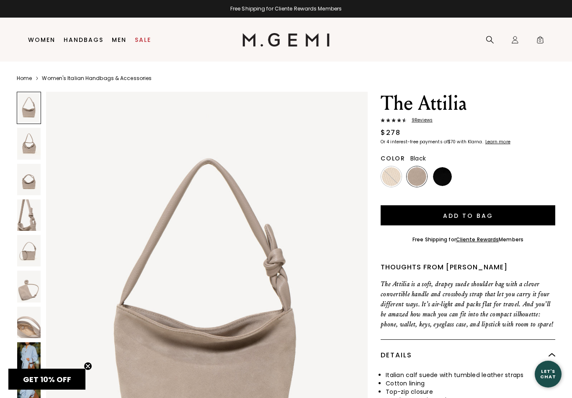
click at [445, 175] on img at bounding box center [442, 176] width 19 height 19
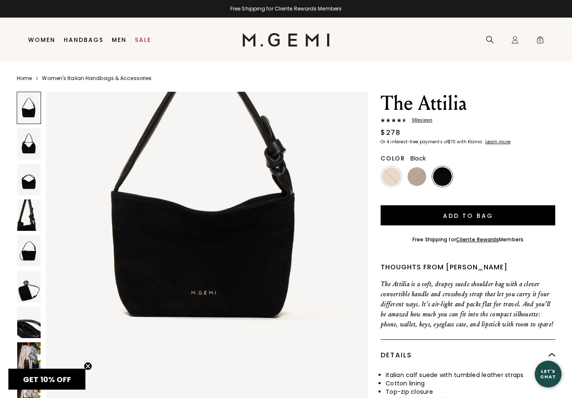
click at [32, 357] on img at bounding box center [28, 357] width 23 height 31
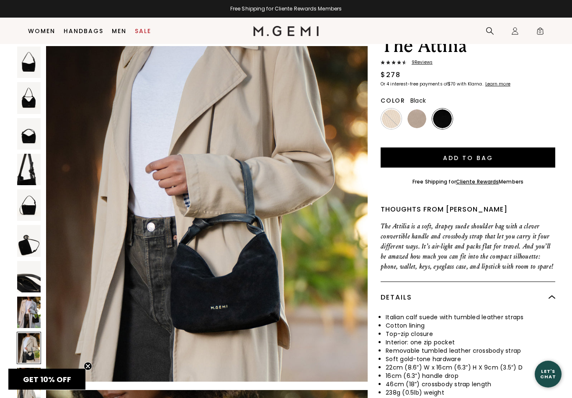
scroll to position [50, 0]
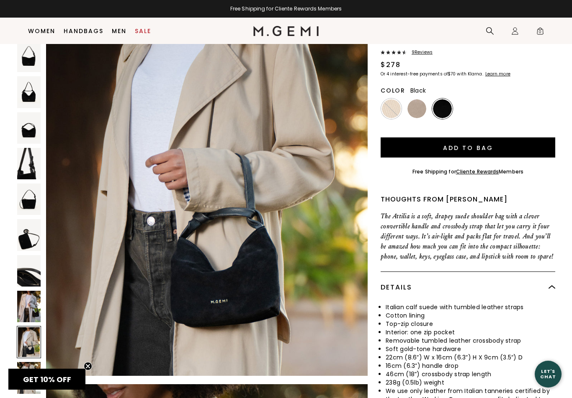
click at [31, 336] on div at bounding box center [29, 342] width 24 height 32
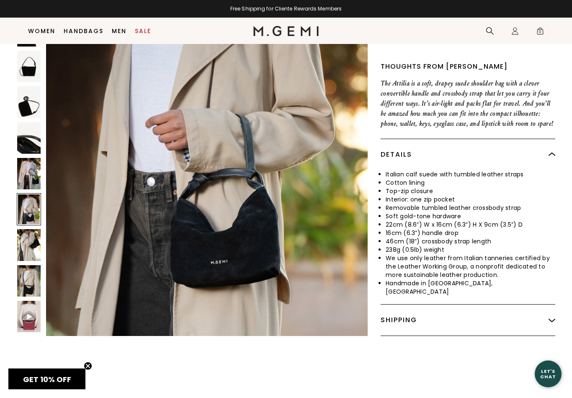
scroll to position [186, 0]
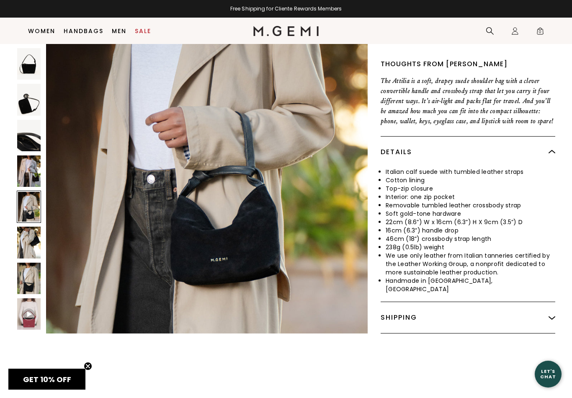
click at [30, 239] on img at bounding box center [28, 242] width 23 height 31
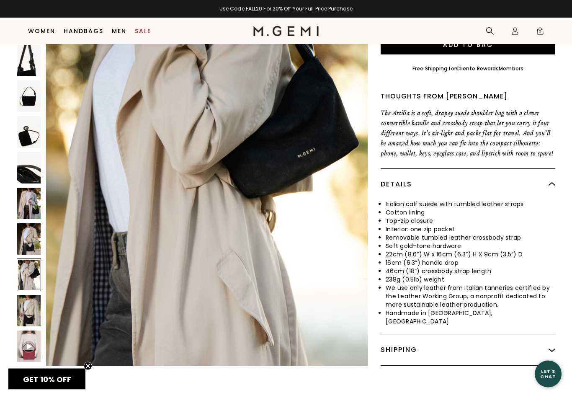
scroll to position [154, 0]
click at [33, 308] on img at bounding box center [28, 310] width 23 height 31
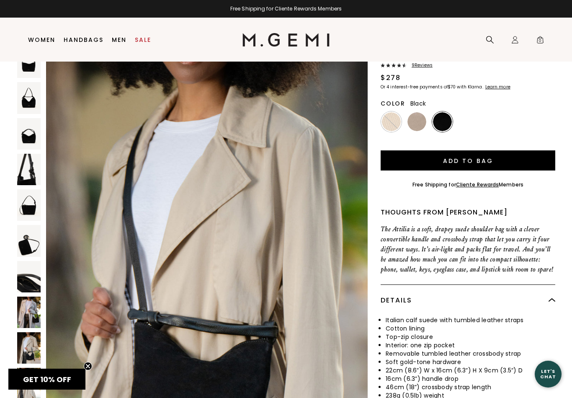
scroll to position [0, 0]
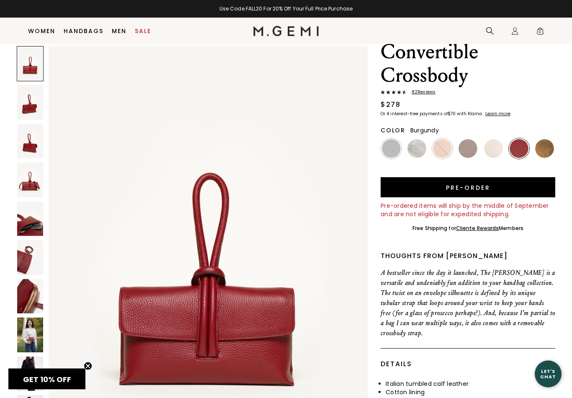
scroll to position [83, 0]
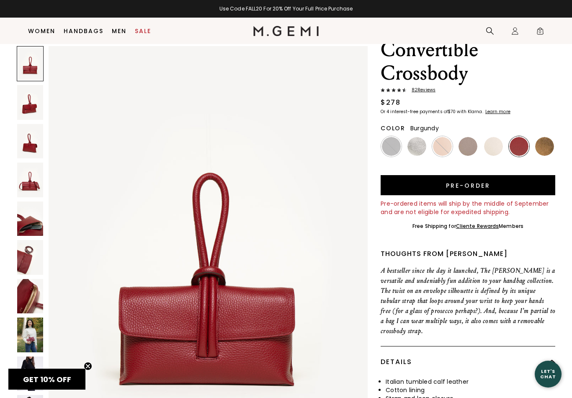
click at [34, 337] on img at bounding box center [30, 335] width 26 height 34
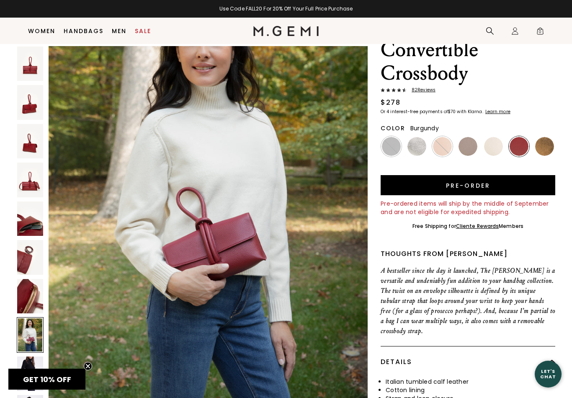
scroll to position [3108, 0]
click at [36, 341] on div at bounding box center [30, 334] width 27 height 35
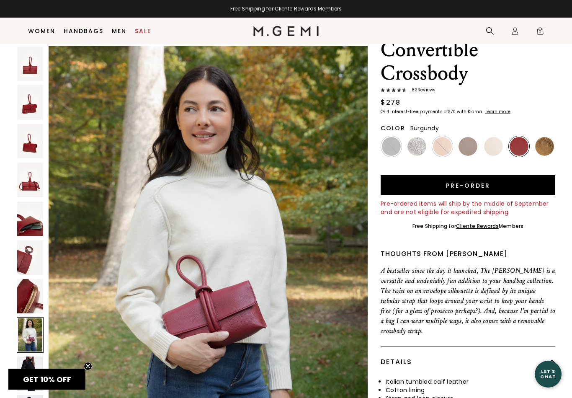
click at [29, 368] on img at bounding box center [30, 374] width 26 height 34
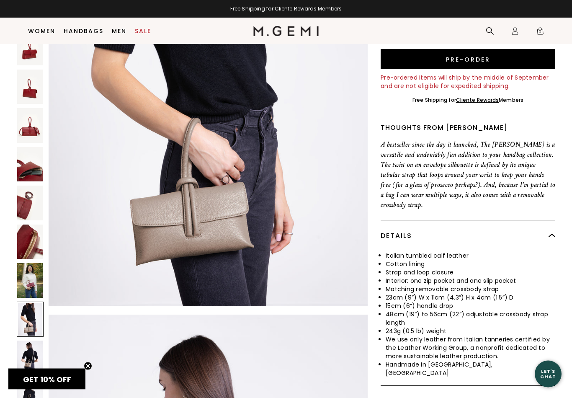
scroll to position [209, 0]
click at [36, 341] on img at bounding box center [30, 358] width 26 height 34
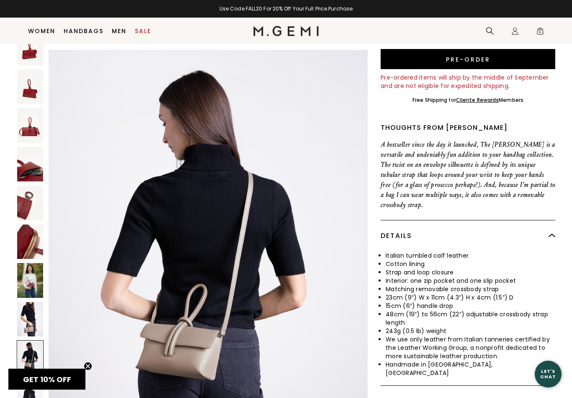
scroll to position [3908, 0]
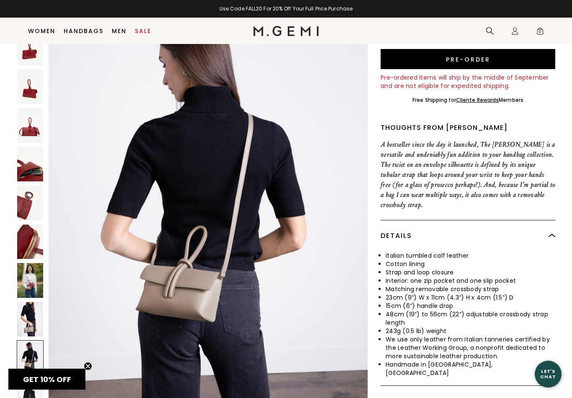
click at [31, 379] on img at bounding box center [30, 396] width 26 height 34
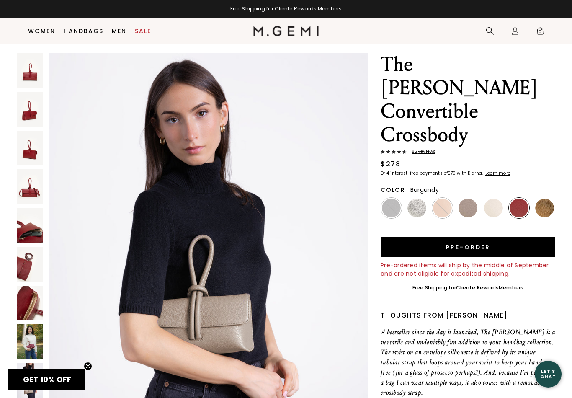
scroll to position [0, 0]
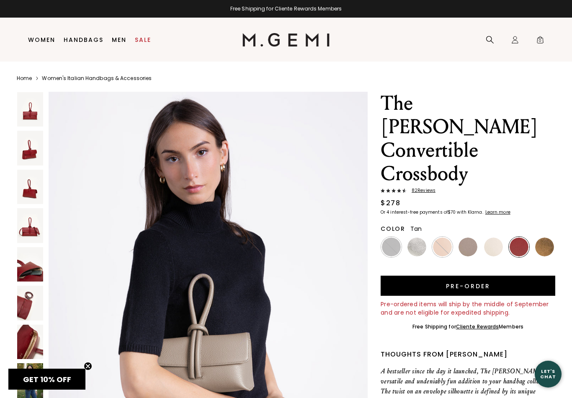
click at [444, 238] on img at bounding box center [442, 247] width 19 height 19
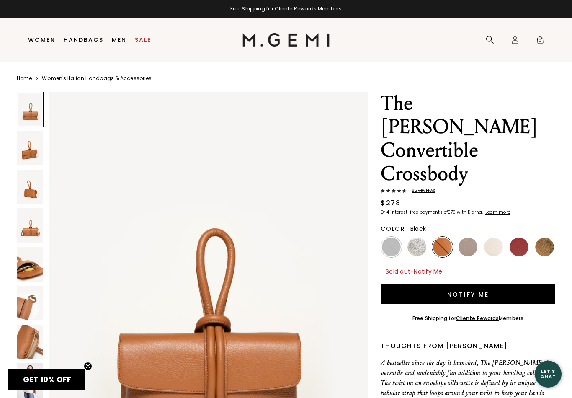
click at [386, 238] on img at bounding box center [391, 247] width 19 height 19
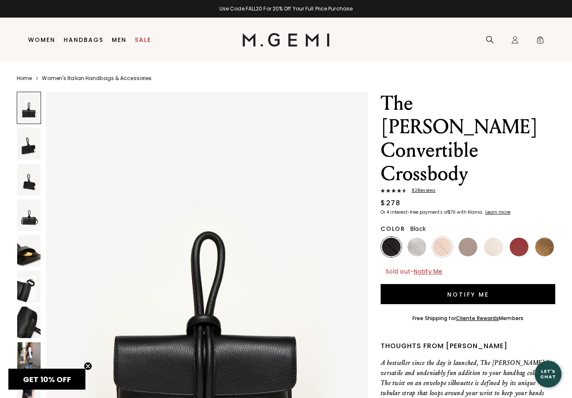
click at [413, 238] on img at bounding box center [417, 247] width 19 height 19
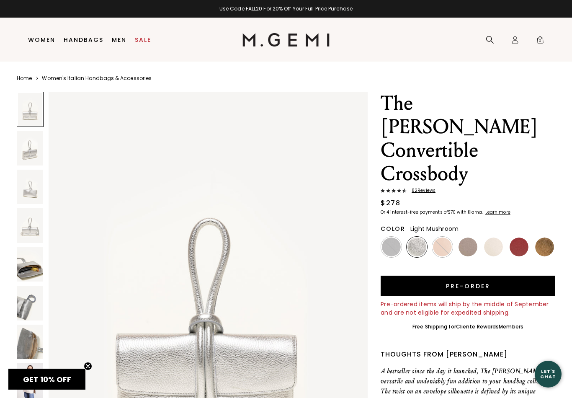
click at [469, 238] on img at bounding box center [468, 247] width 19 height 19
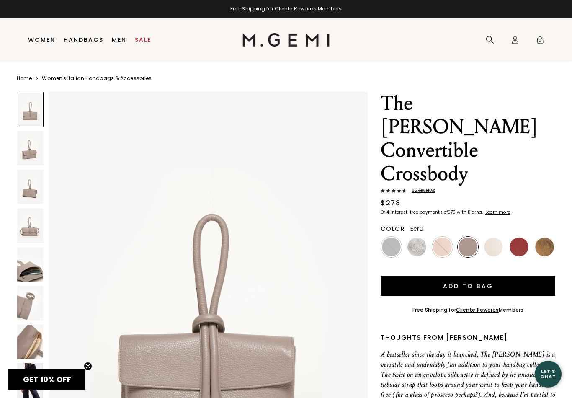
click at [491, 238] on img at bounding box center [493, 247] width 19 height 19
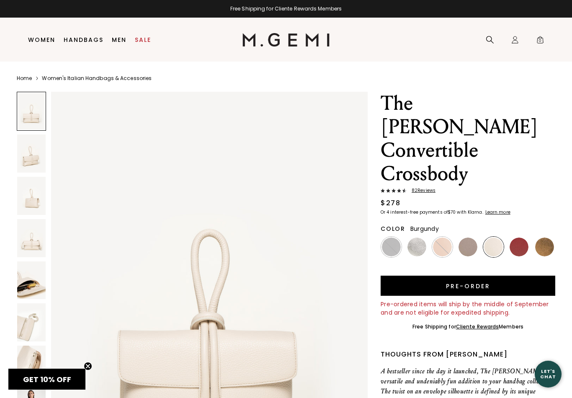
click at [522, 238] on img at bounding box center [519, 247] width 19 height 19
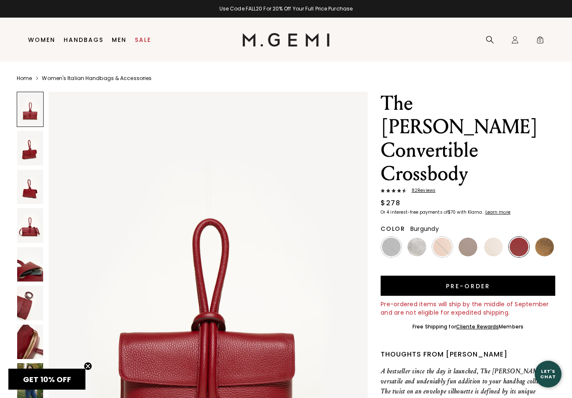
click at [545, 238] on img at bounding box center [545, 247] width 19 height 19
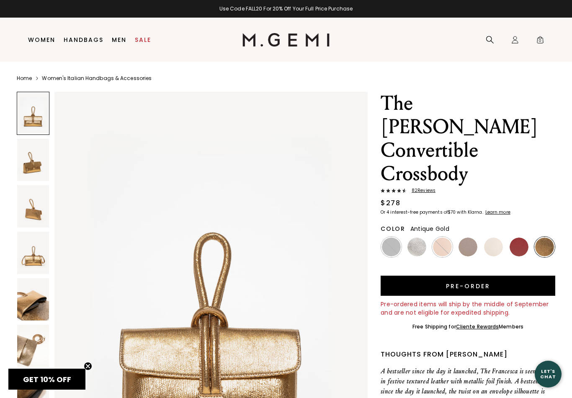
click at [414, 238] on img at bounding box center [417, 247] width 19 height 19
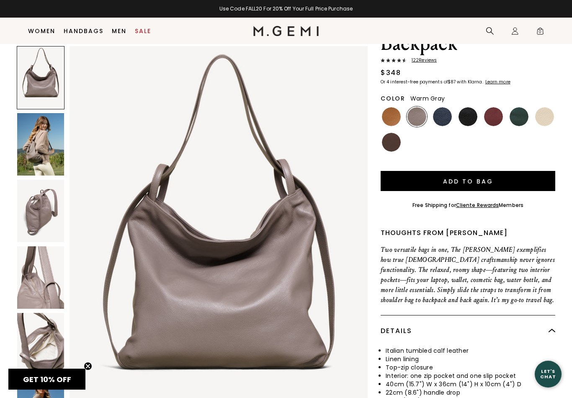
scroll to position [123, 0]
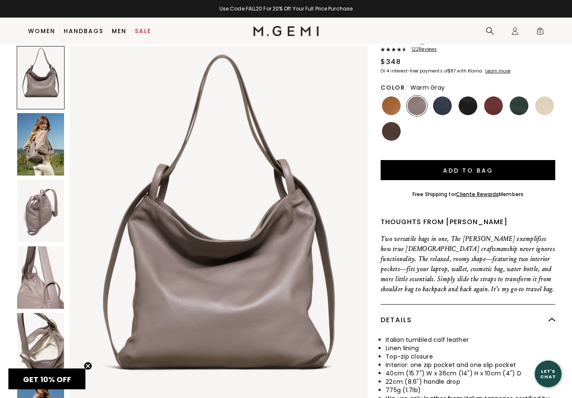
click at [45, 147] on img at bounding box center [40, 144] width 47 height 62
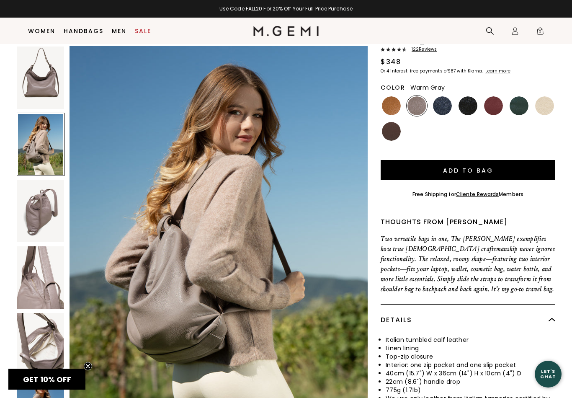
scroll to position [406, 0]
click at [41, 218] on img at bounding box center [40, 211] width 47 height 62
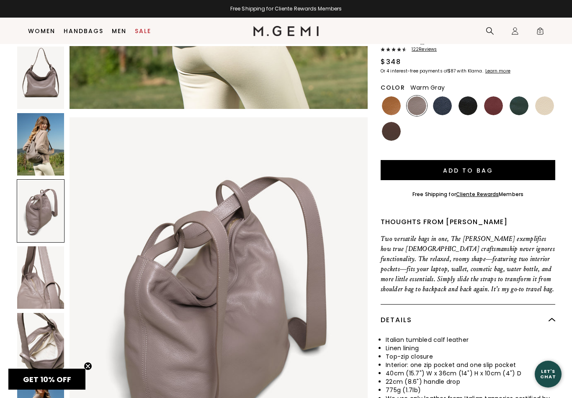
scroll to position [813, 0]
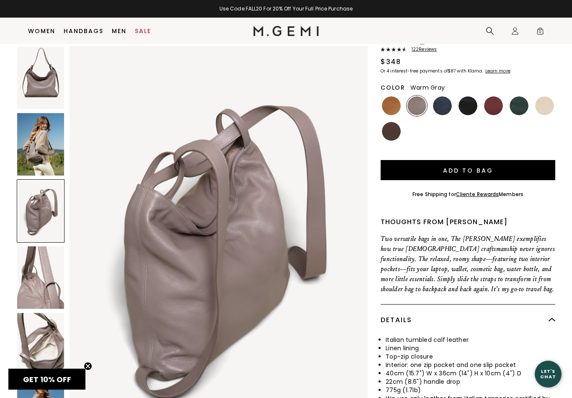
click at [43, 284] on img at bounding box center [40, 277] width 47 height 62
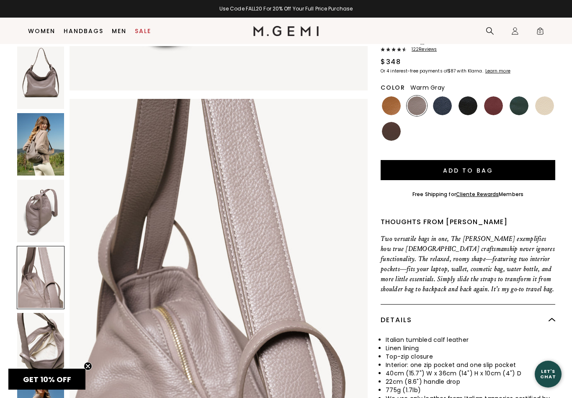
scroll to position [1219, 0]
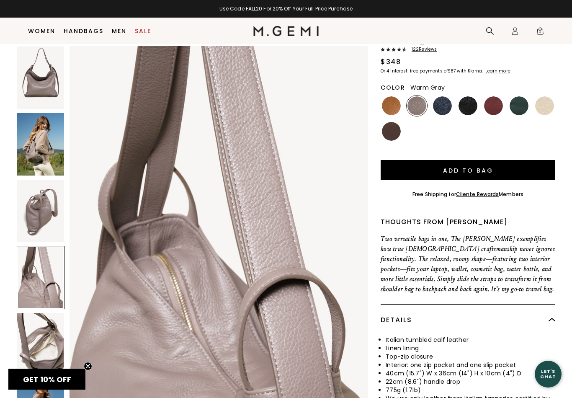
click at [46, 346] on img at bounding box center [40, 344] width 47 height 62
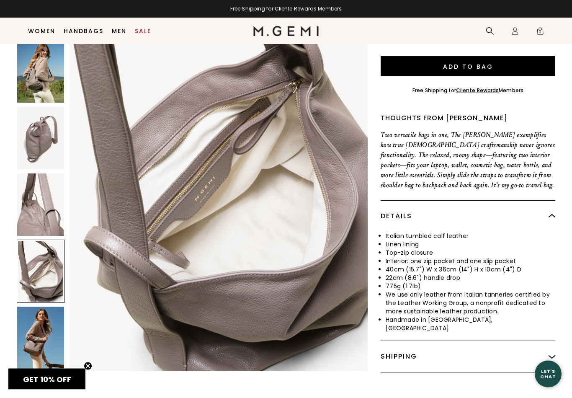
scroll to position [228, 0]
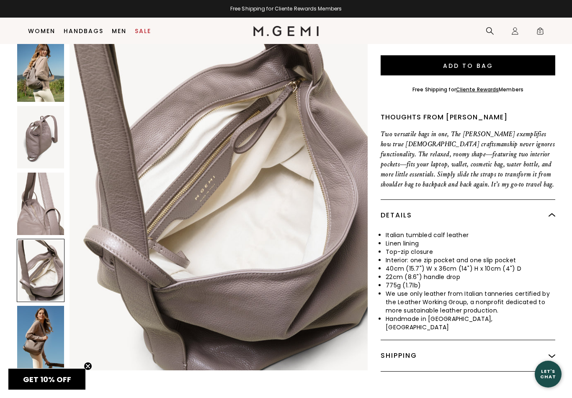
click at [47, 306] on img at bounding box center [40, 337] width 47 height 62
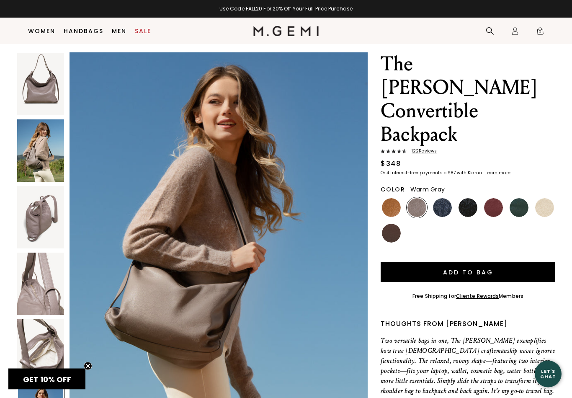
scroll to position [22, 0]
click at [391, 198] on img at bounding box center [391, 207] width 19 height 19
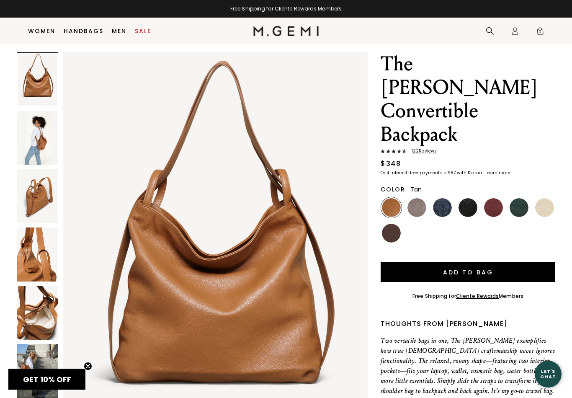
click at [40, 141] on img at bounding box center [37, 138] width 41 height 54
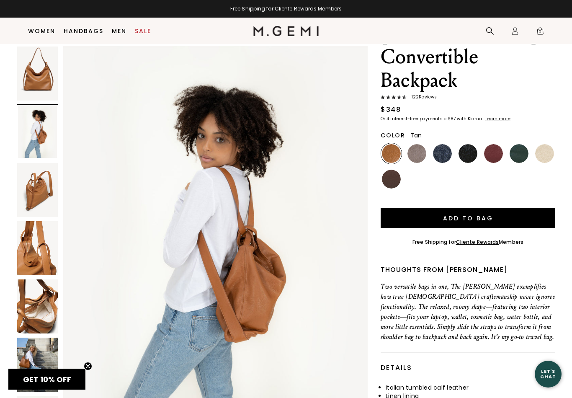
scroll to position [84, 0]
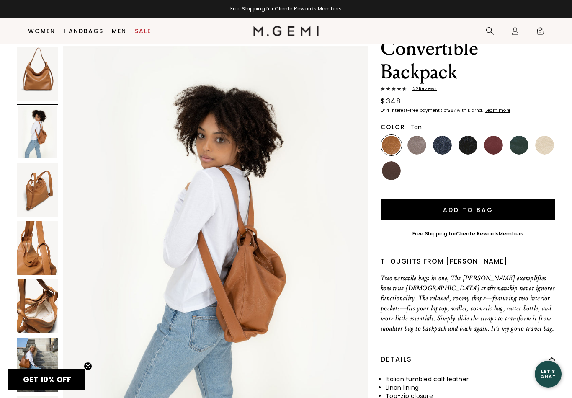
click at [40, 361] on img at bounding box center [37, 365] width 41 height 54
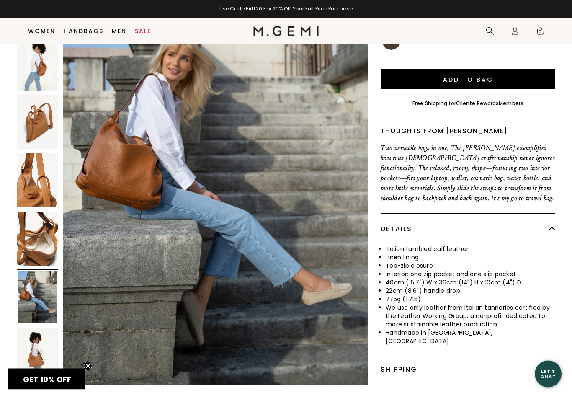
scroll to position [215, 0]
click at [39, 328] on img at bounding box center [37, 355] width 41 height 54
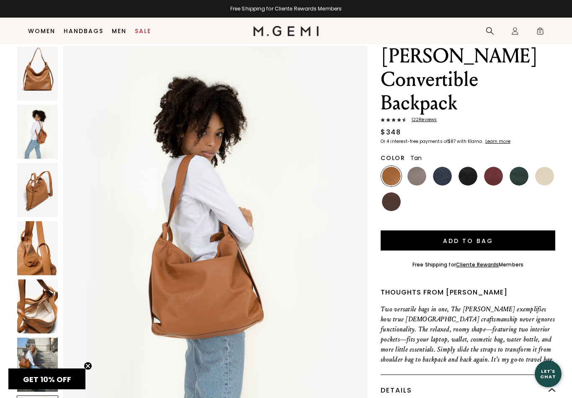
scroll to position [53, 0]
click at [444, 167] on img at bounding box center [442, 176] width 19 height 19
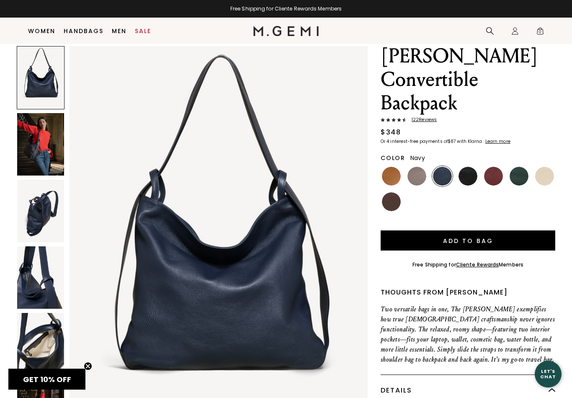
click at [41, 144] on img at bounding box center [40, 144] width 47 height 62
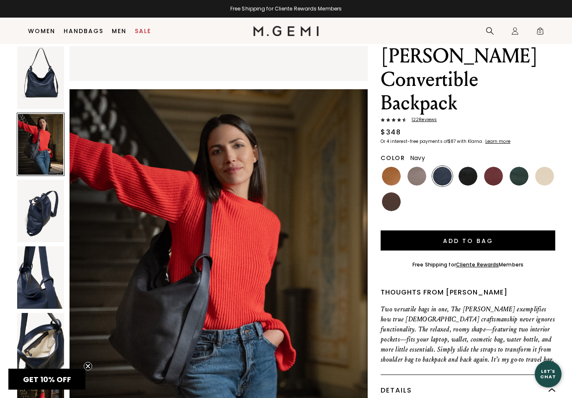
scroll to position [406, 0]
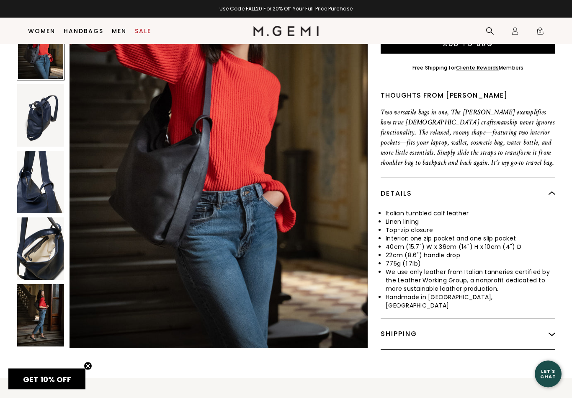
click at [47, 285] on img at bounding box center [40, 316] width 47 height 62
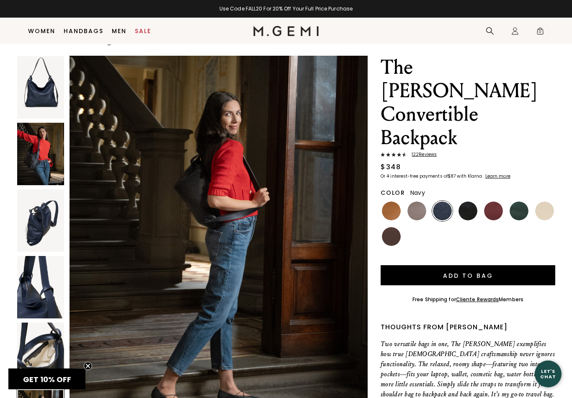
scroll to position [18, 0]
click at [471, 202] on img at bounding box center [468, 211] width 19 height 19
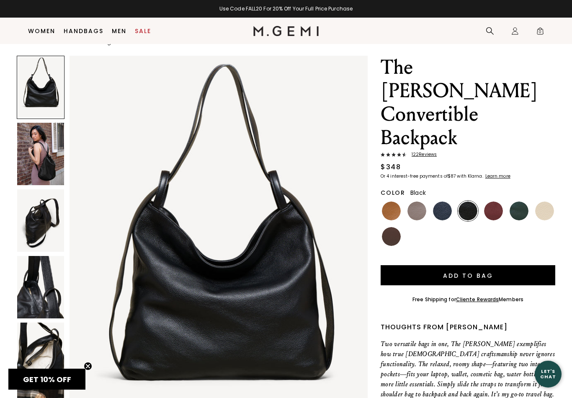
click at [36, 161] on img at bounding box center [40, 154] width 47 height 62
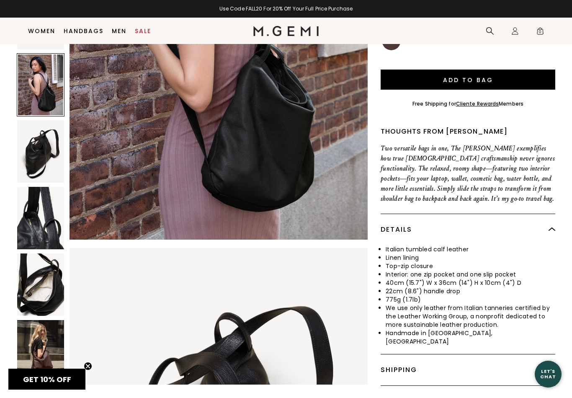
click at [44, 320] on img at bounding box center [40, 351] width 47 height 62
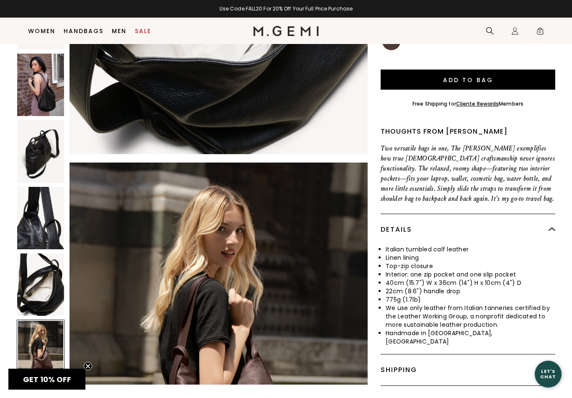
scroll to position [1791, 0]
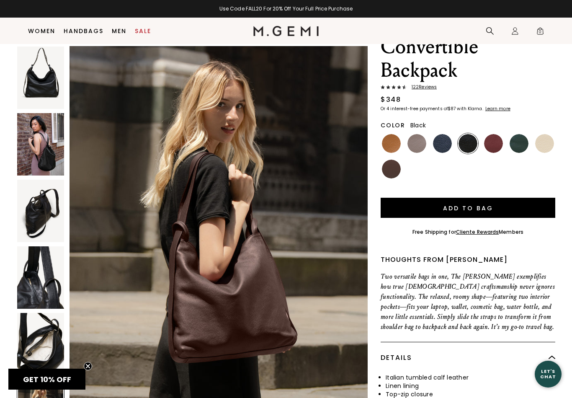
click at [493, 134] on img at bounding box center [493, 143] width 19 height 19
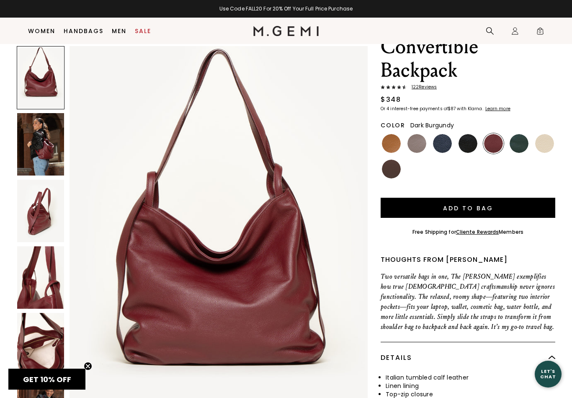
click at [38, 136] on img at bounding box center [40, 144] width 47 height 62
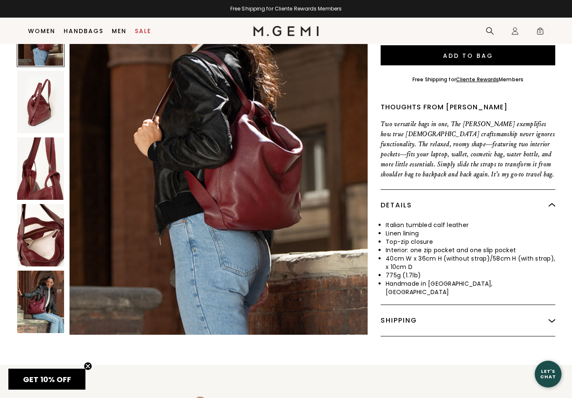
click at [42, 271] on img at bounding box center [40, 302] width 47 height 62
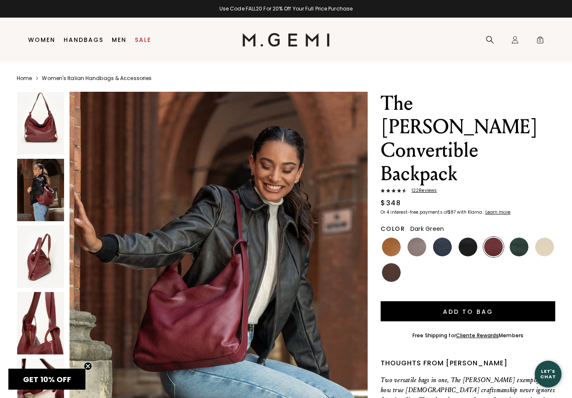
click at [520, 238] on img at bounding box center [519, 247] width 19 height 19
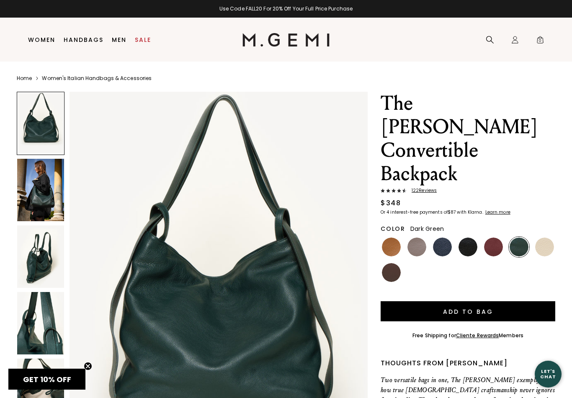
click at [39, 195] on img at bounding box center [40, 190] width 47 height 62
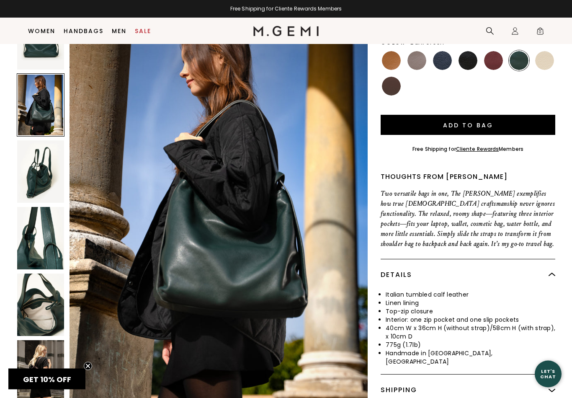
click at [45, 341] on img at bounding box center [40, 372] width 47 height 62
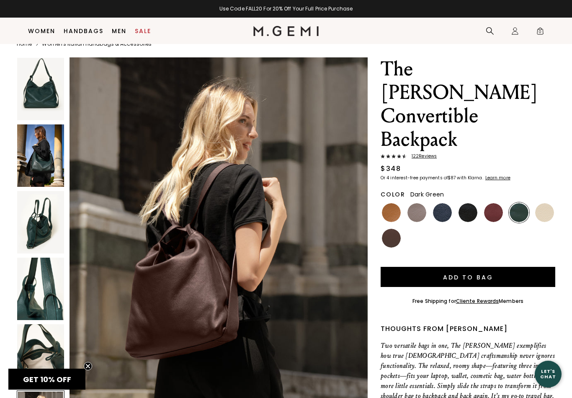
click at [548, 203] on img at bounding box center [545, 212] width 19 height 19
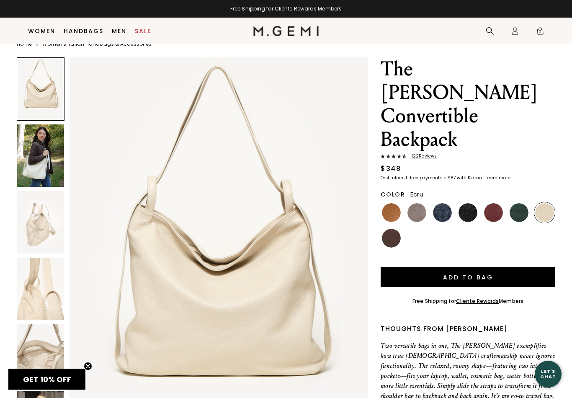
click at [34, 137] on img at bounding box center [40, 155] width 47 height 62
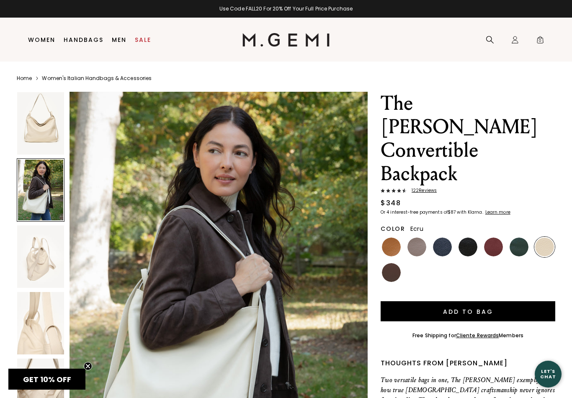
click at [393, 263] on img at bounding box center [391, 272] width 19 height 19
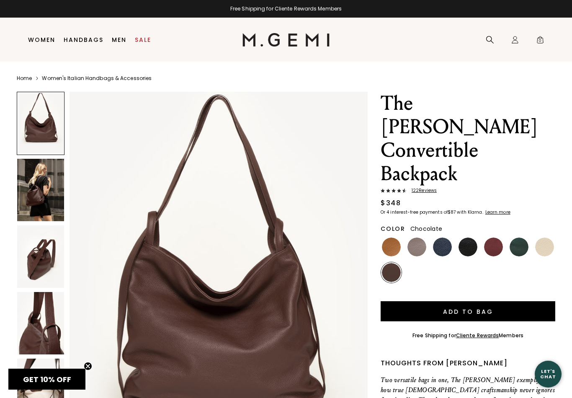
click at [429, 188] on span "122 Review s" at bounding box center [422, 190] width 30 height 5
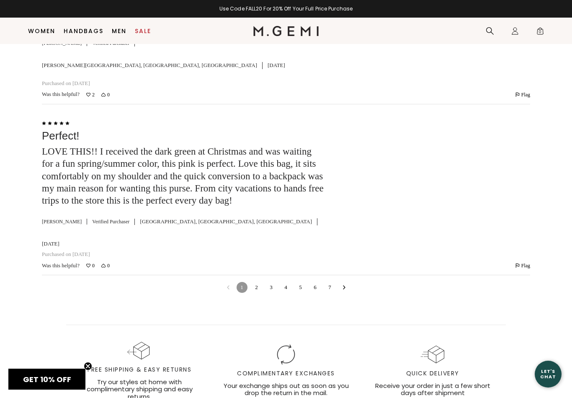
scroll to position [3039, 0]
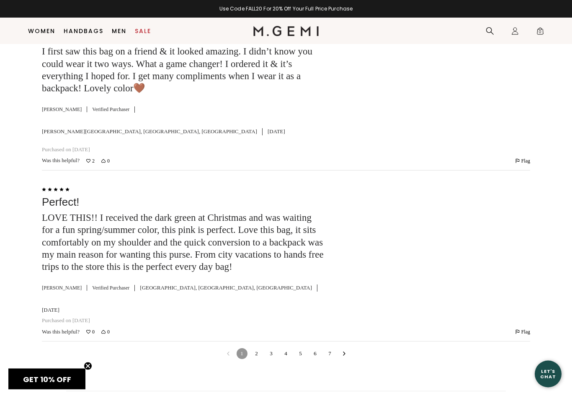
click at [334, 349] on link "7" at bounding box center [330, 354] width 11 height 11
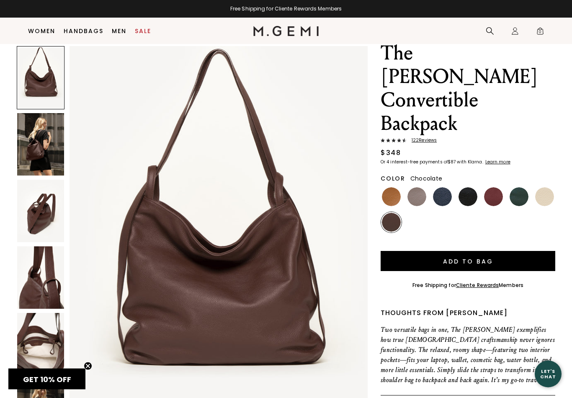
scroll to position [0, 0]
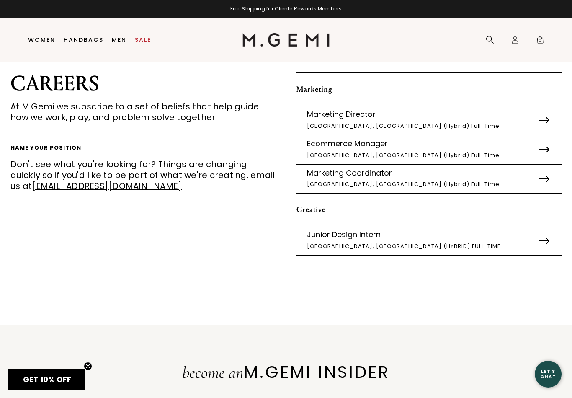
click at [547, 117] on img at bounding box center [544, 120] width 10 height 7
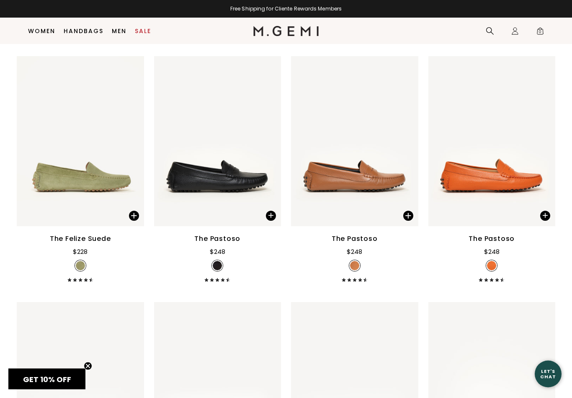
scroll to position [1825, 0]
click at [350, 143] on img at bounding box center [354, 141] width 127 height 170
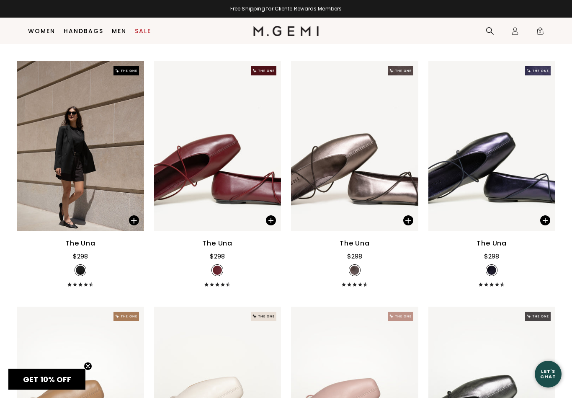
scroll to position [0, 0]
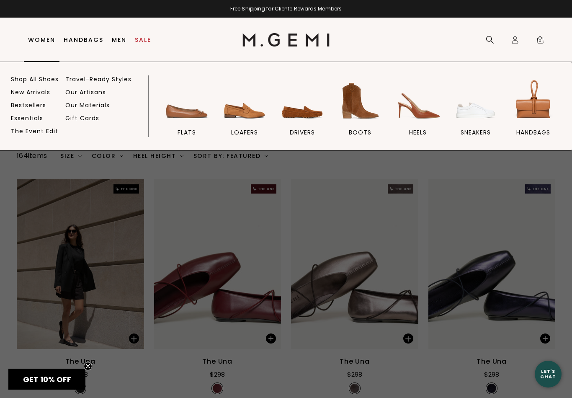
click at [39, 43] on link "Women" at bounding box center [41, 39] width 27 height 7
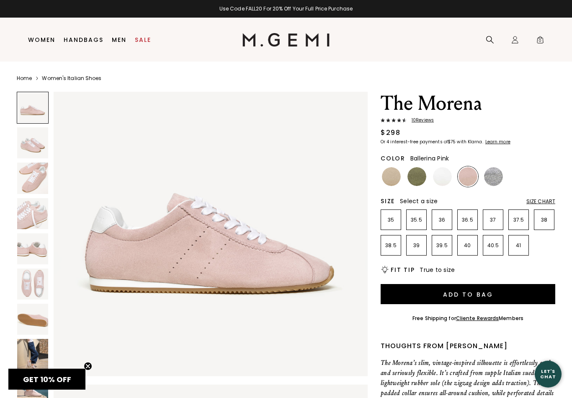
click at [40, 348] on img at bounding box center [32, 354] width 31 height 31
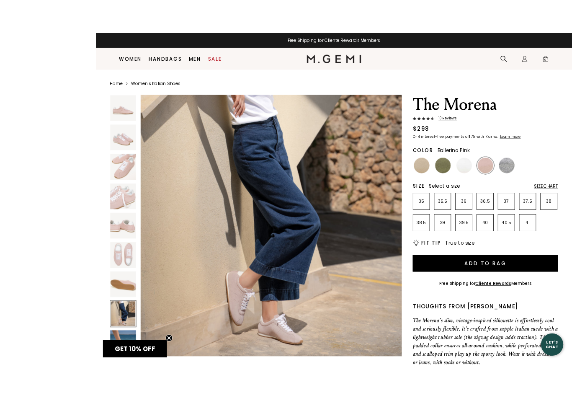
scroll to position [62, 0]
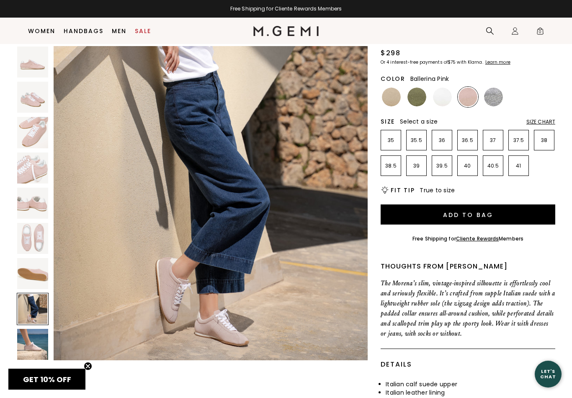
click at [32, 348] on img at bounding box center [32, 344] width 31 height 31
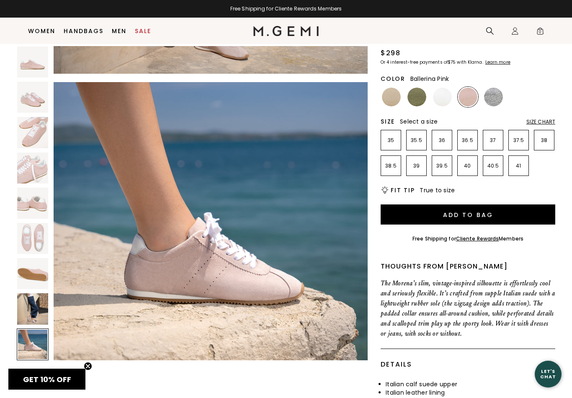
scroll to position [2581, 0]
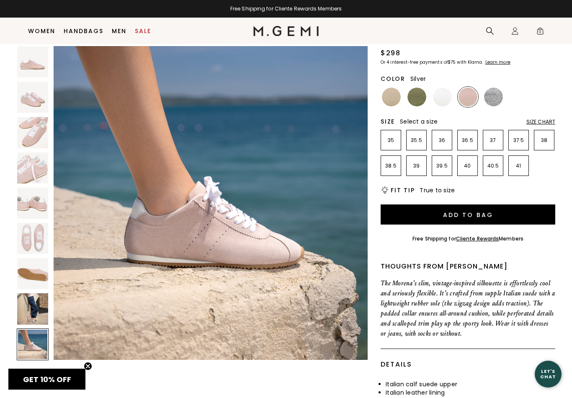
click at [493, 96] on img at bounding box center [493, 97] width 19 height 19
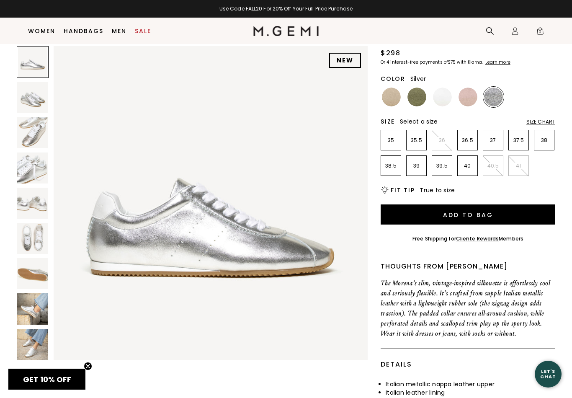
click at [40, 305] on img at bounding box center [32, 308] width 31 height 31
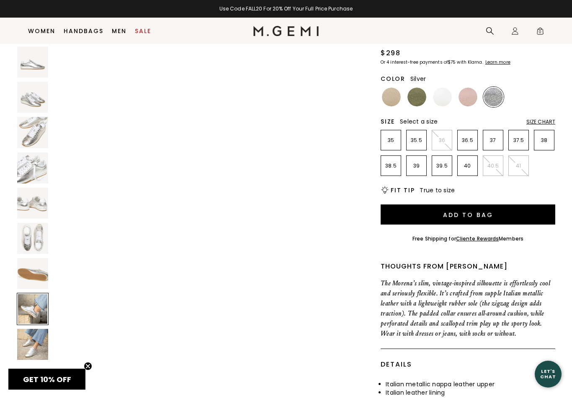
scroll to position [2258, 0]
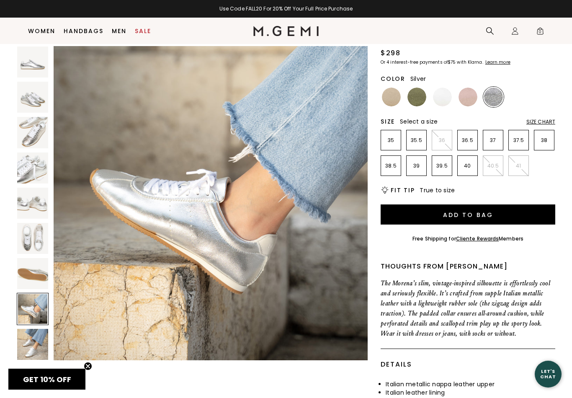
click at [37, 340] on img at bounding box center [32, 344] width 31 height 31
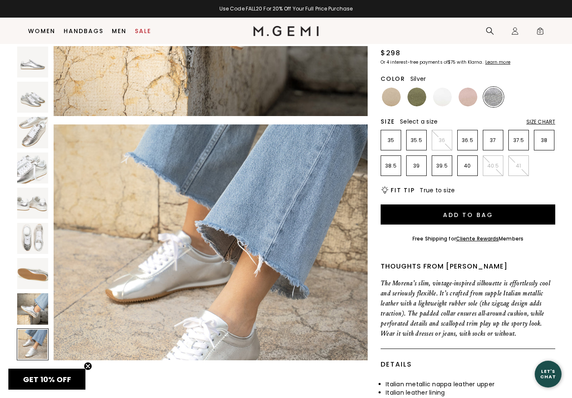
scroll to position [2581, 0]
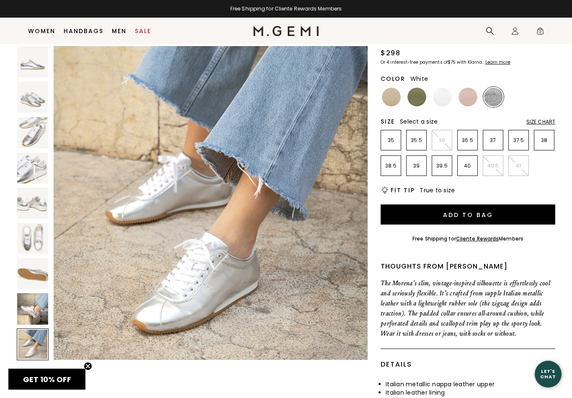
click at [442, 98] on img at bounding box center [442, 97] width 19 height 19
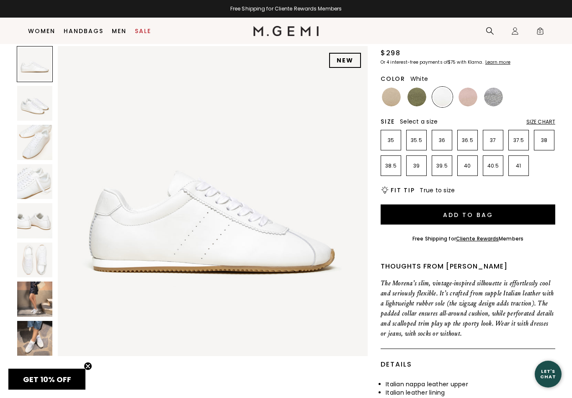
click at [38, 294] on img at bounding box center [34, 299] width 35 height 35
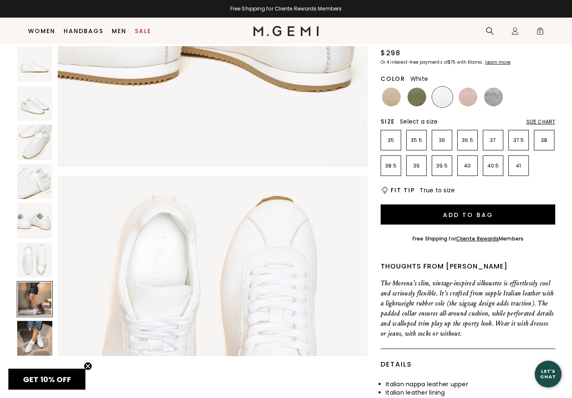
scroll to position [1912, 0]
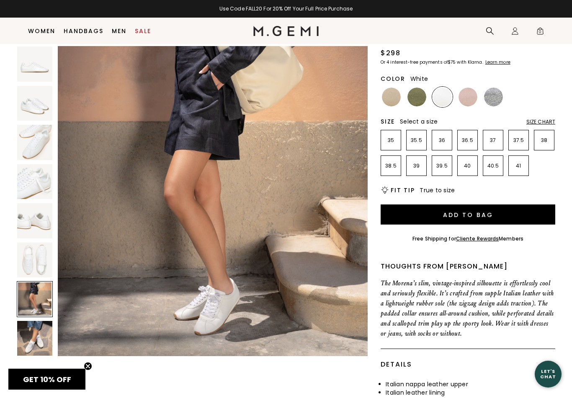
click at [41, 340] on img at bounding box center [34, 338] width 35 height 35
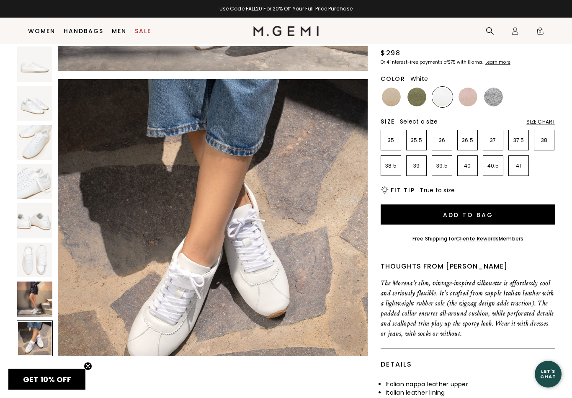
scroll to position [2231, 0]
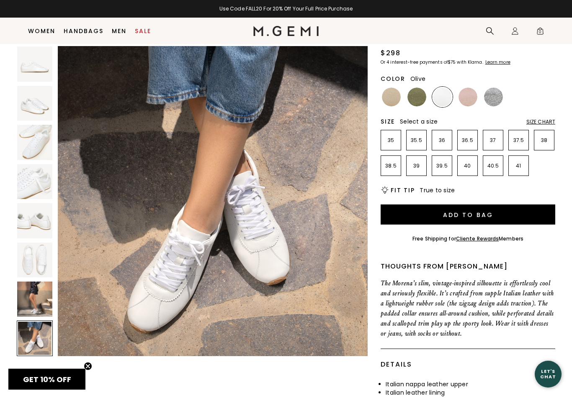
click at [413, 96] on img at bounding box center [417, 97] width 19 height 19
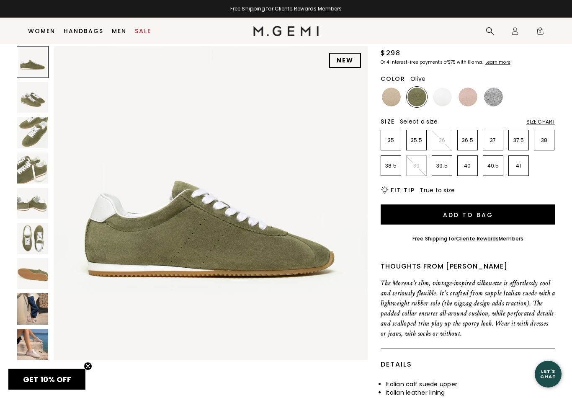
click at [39, 307] on img at bounding box center [32, 308] width 31 height 31
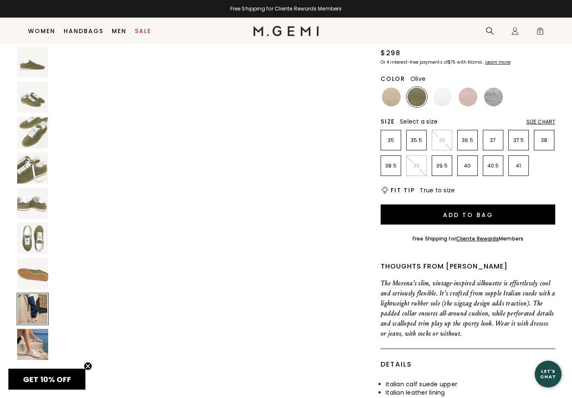
scroll to position [2258, 0]
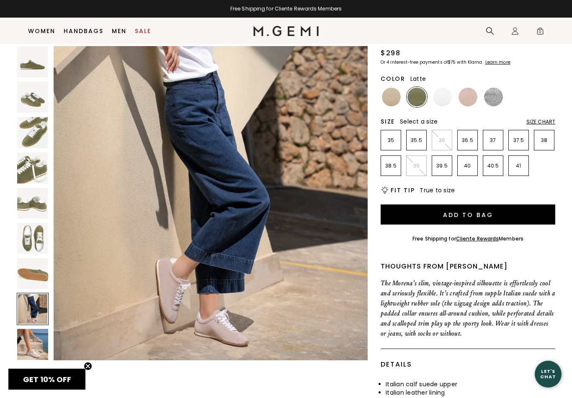
click at [395, 98] on img at bounding box center [391, 97] width 19 height 19
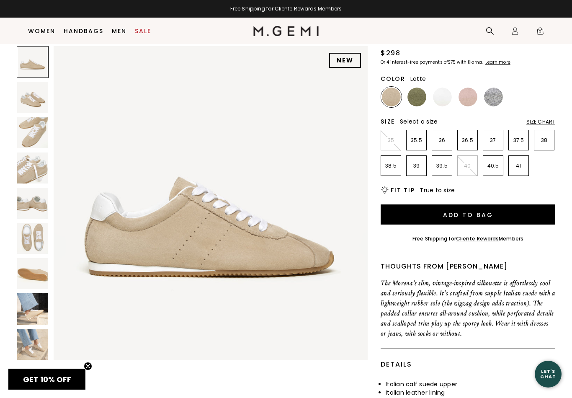
click at [38, 311] on img at bounding box center [32, 308] width 31 height 31
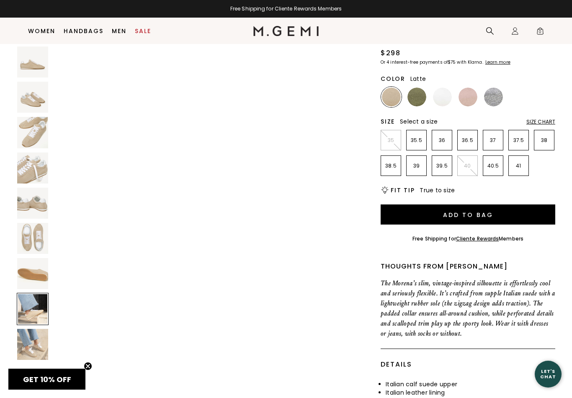
scroll to position [2258, 0]
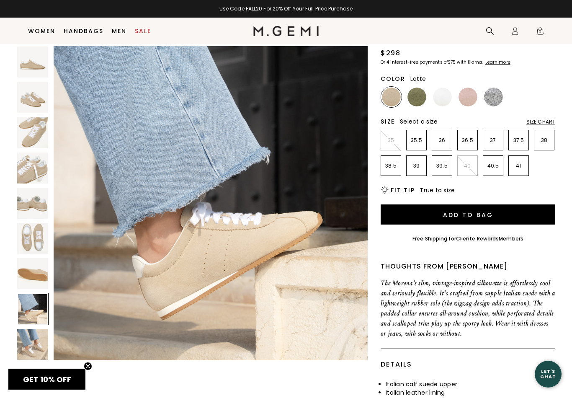
click at [41, 343] on img at bounding box center [32, 344] width 31 height 31
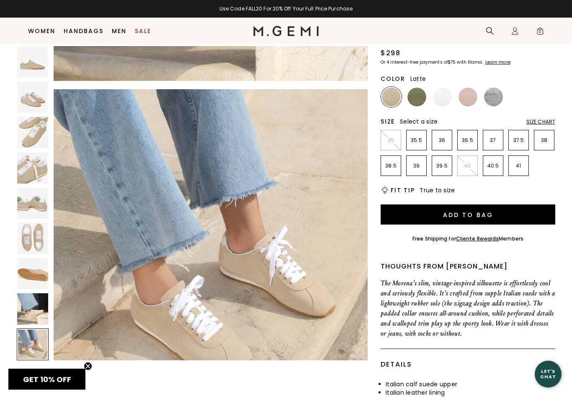
scroll to position [2581, 0]
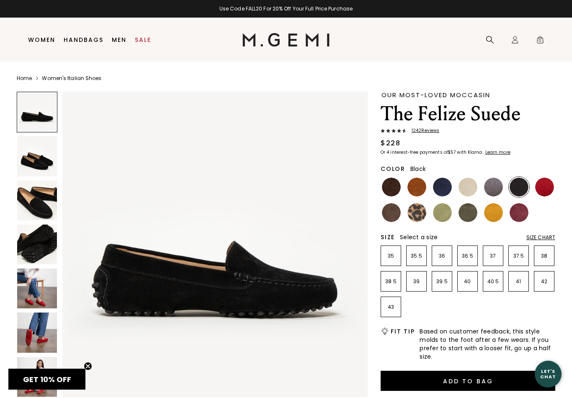
click at [41, 289] on img at bounding box center [37, 289] width 40 height 40
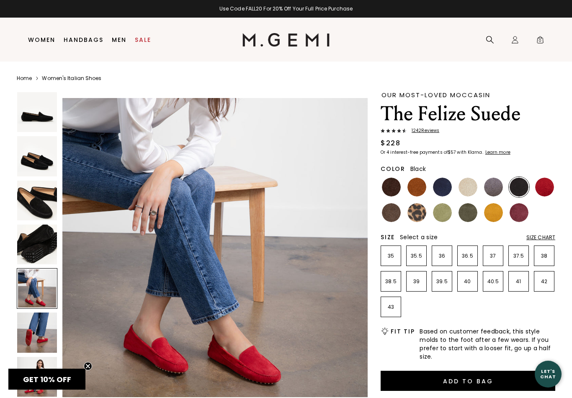
scroll to position [1255, 0]
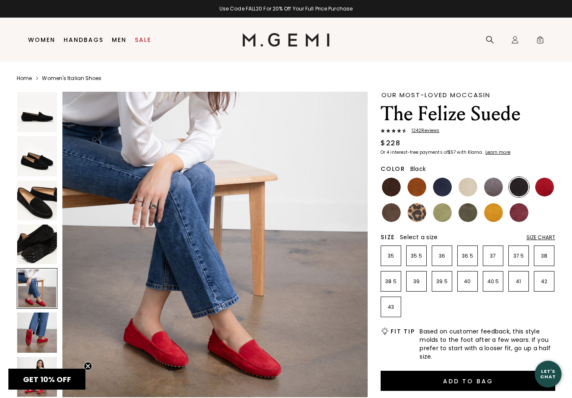
click at [42, 334] on img at bounding box center [37, 333] width 40 height 40
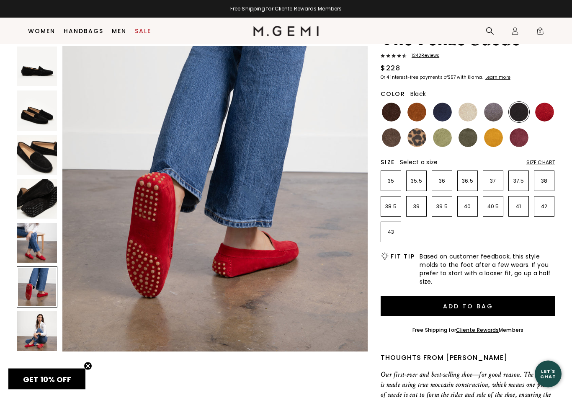
scroll to position [57, 0]
click at [40, 331] on img at bounding box center [37, 331] width 40 height 40
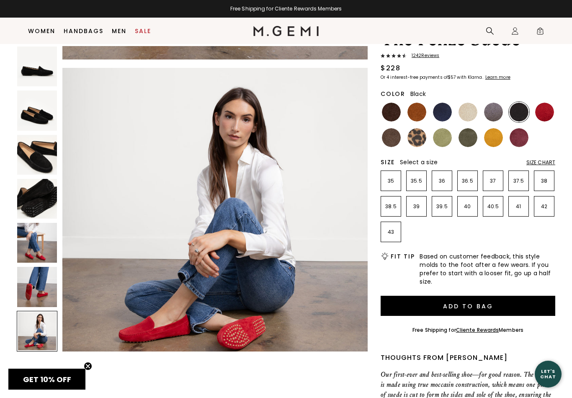
scroll to position [1861, 0]
click at [393, 113] on img at bounding box center [391, 112] width 19 height 19
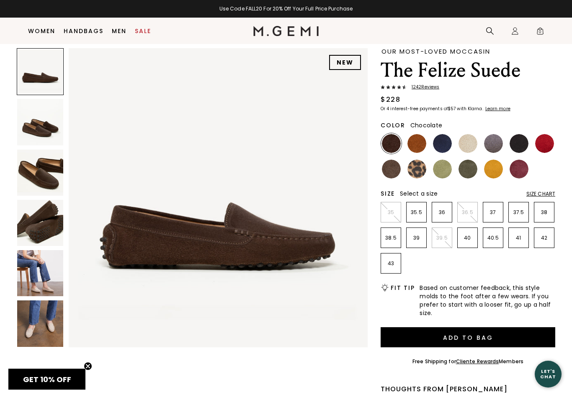
scroll to position [26, 0]
click at [47, 280] on img at bounding box center [40, 274] width 46 height 46
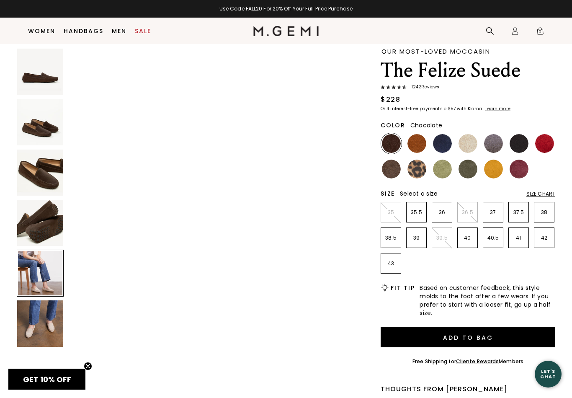
scroll to position [1230, 0]
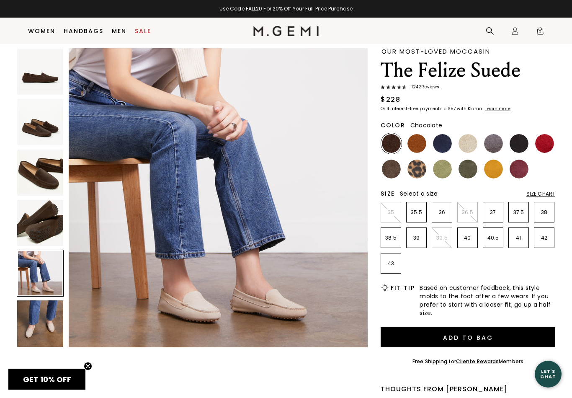
click at [52, 323] on img at bounding box center [40, 323] width 46 height 46
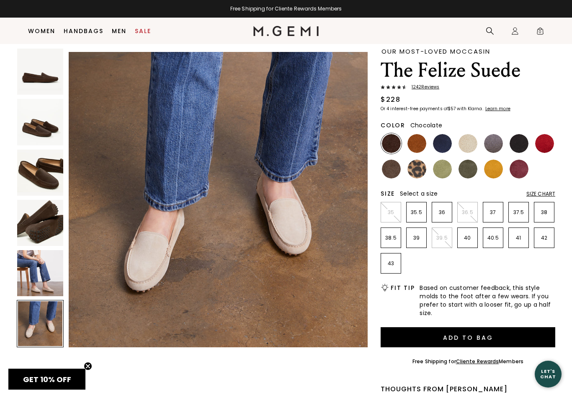
scroll to position [1538, 0]
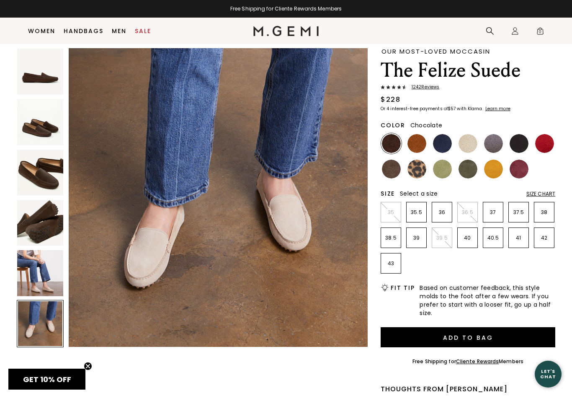
click at [418, 141] on img at bounding box center [417, 143] width 19 height 19
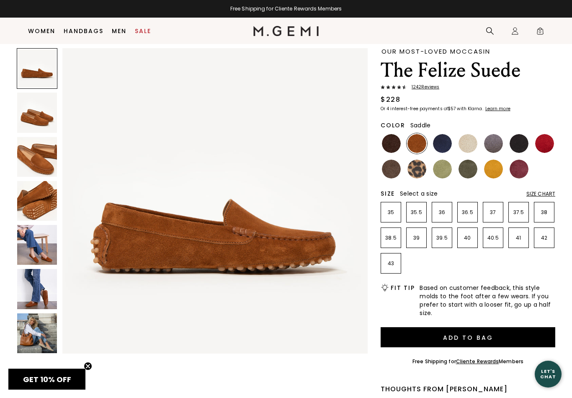
click at [44, 292] on img at bounding box center [37, 289] width 40 height 40
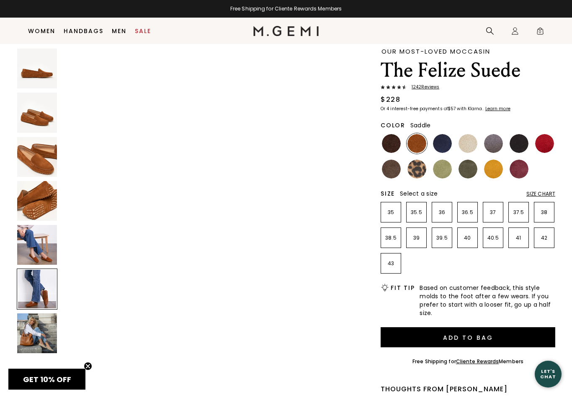
scroll to position [1569, 0]
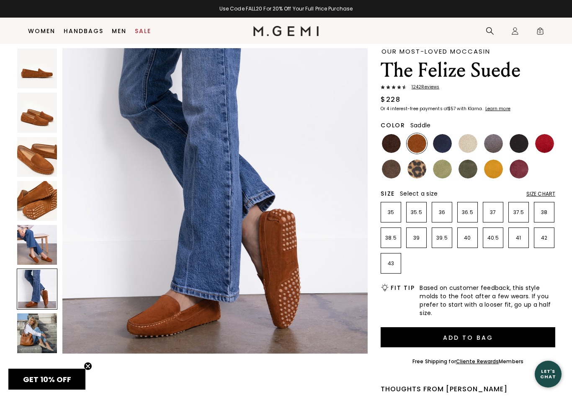
click at [41, 330] on img at bounding box center [37, 333] width 40 height 40
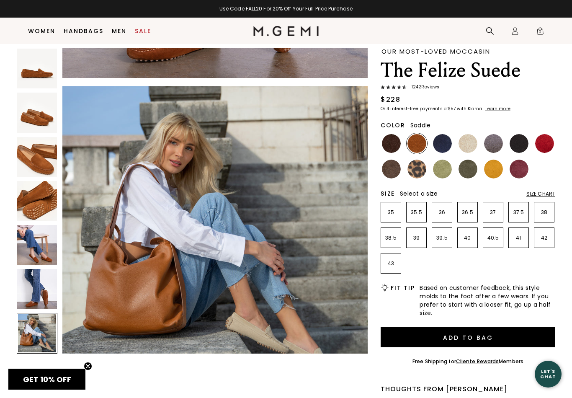
scroll to position [1883, 0]
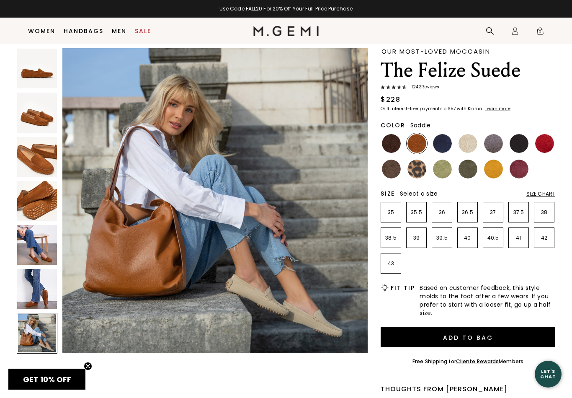
click at [440, 145] on img at bounding box center [442, 143] width 19 height 19
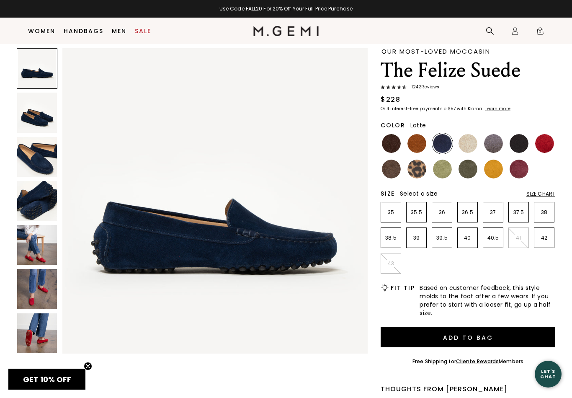
click at [472, 147] on img at bounding box center [468, 143] width 19 height 19
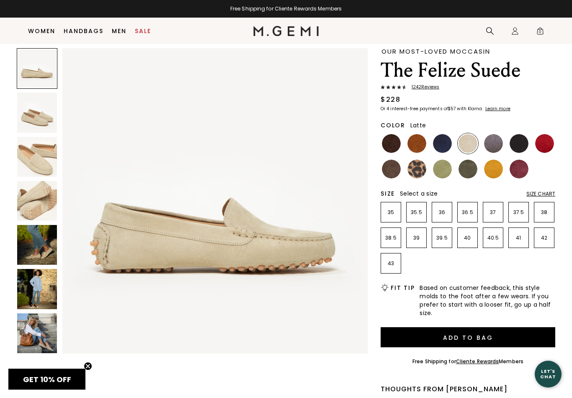
click at [41, 251] on img at bounding box center [37, 245] width 40 height 40
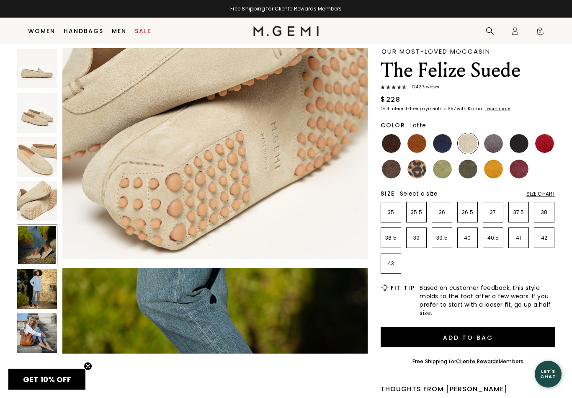
scroll to position [1255, 0]
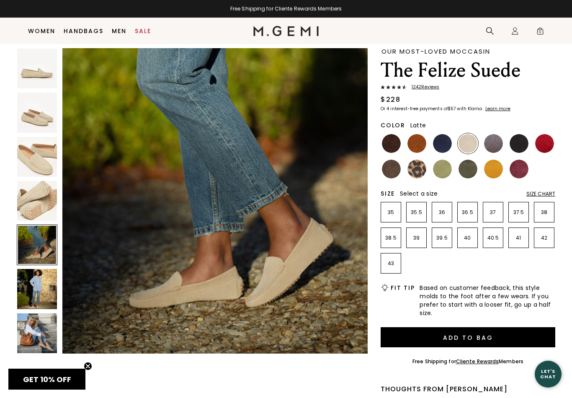
click at [44, 287] on img at bounding box center [37, 289] width 40 height 40
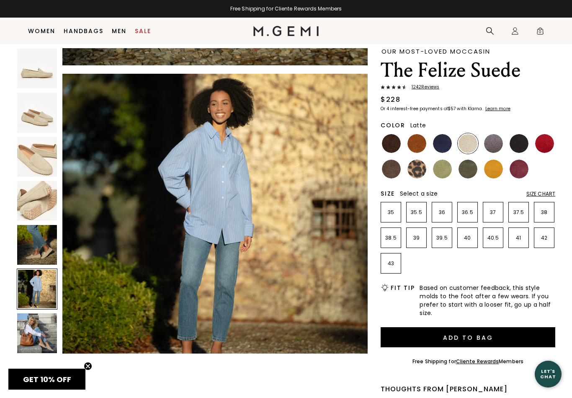
scroll to position [1569, 0]
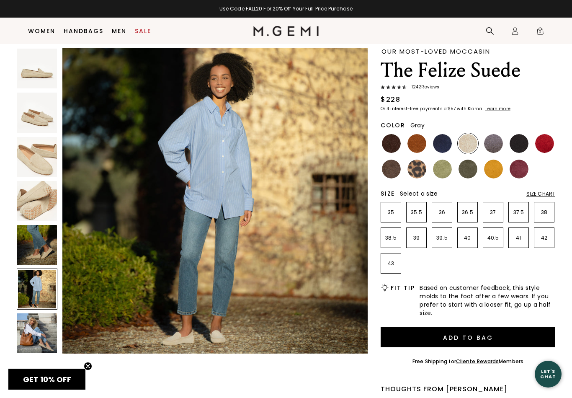
click at [494, 144] on img at bounding box center [493, 143] width 19 height 19
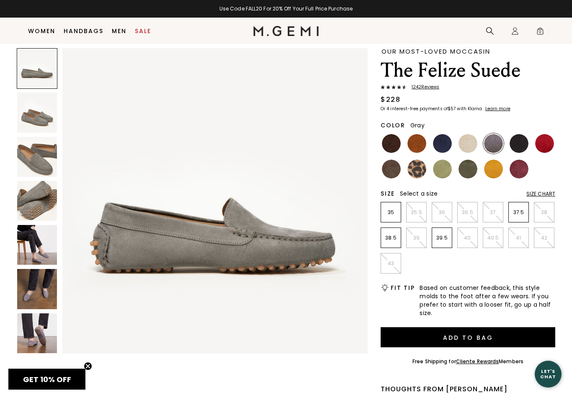
click at [35, 248] on img at bounding box center [37, 245] width 40 height 40
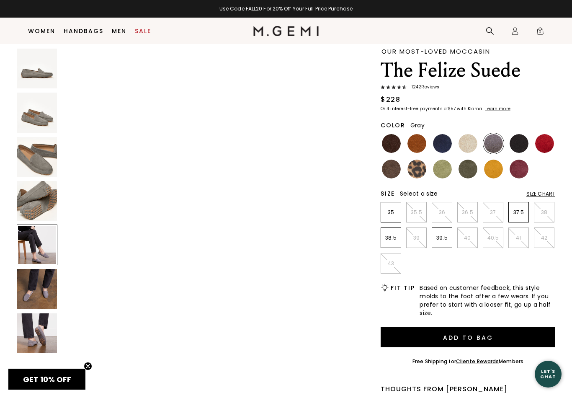
scroll to position [1255, 0]
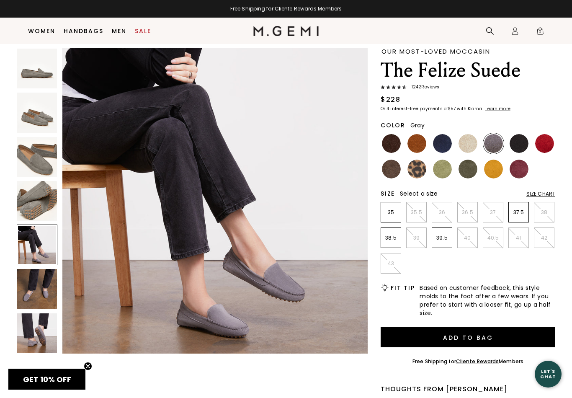
click at [43, 285] on img at bounding box center [37, 289] width 40 height 40
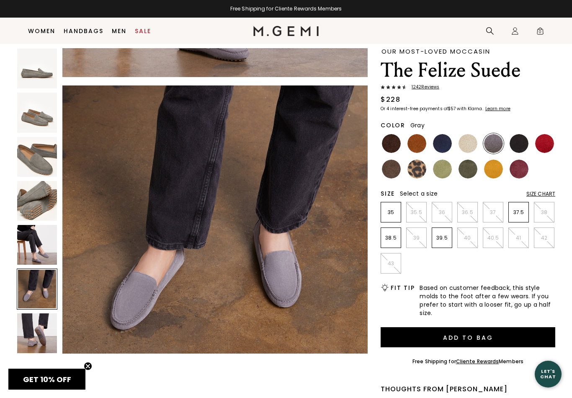
scroll to position [1569, 0]
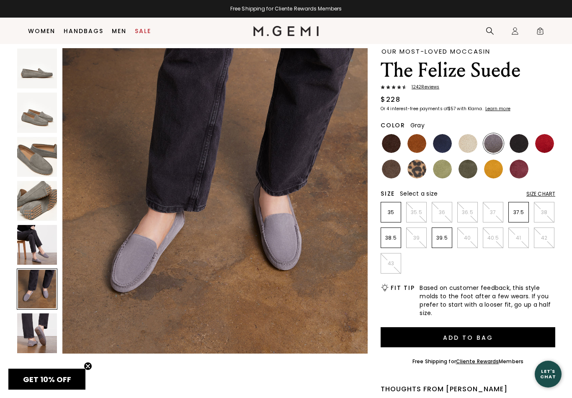
click at [42, 338] on img at bounding box center [37, 333] width 40 height 40
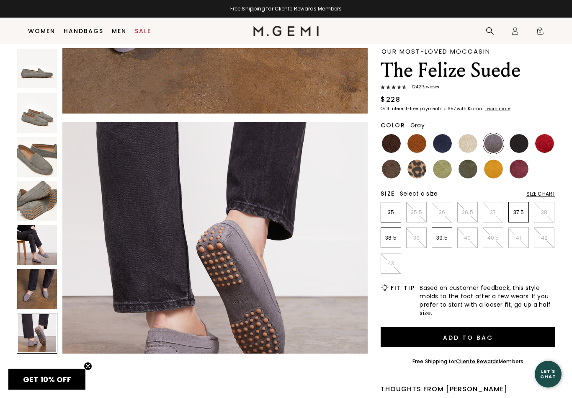
scroll to position [1883, 0]
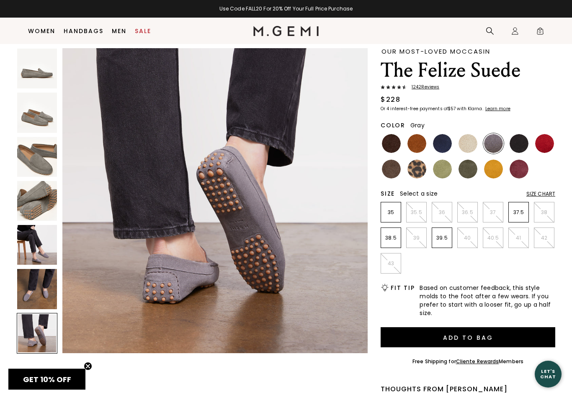
click at [520, 144] on img at bounding box center [519, 143] width 19 height 19
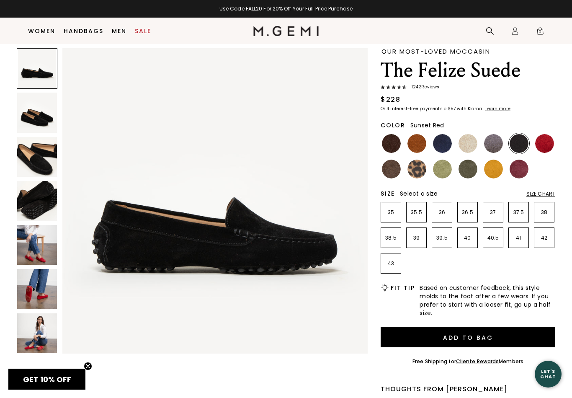
click at [540, 147] on img at bounding box center [545, 143] width 19 height 19
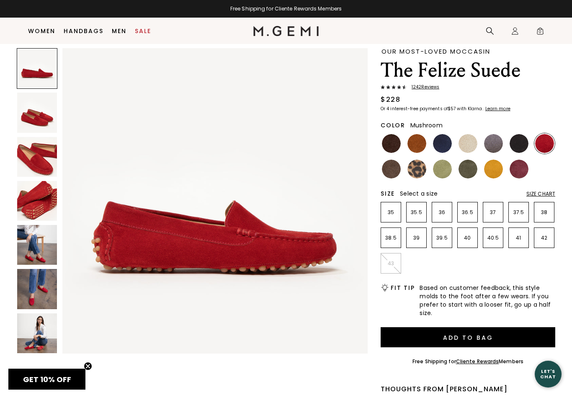
click at [389, 171] on img at bounding box center [391, 169] width 19 height 19
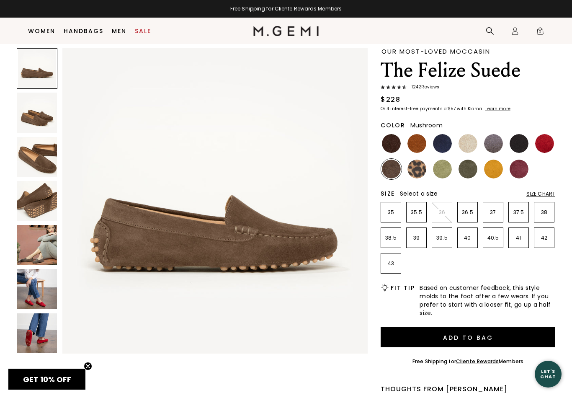
click at [43, 244] on img at bounding box center [37, 245] width 40 height 40
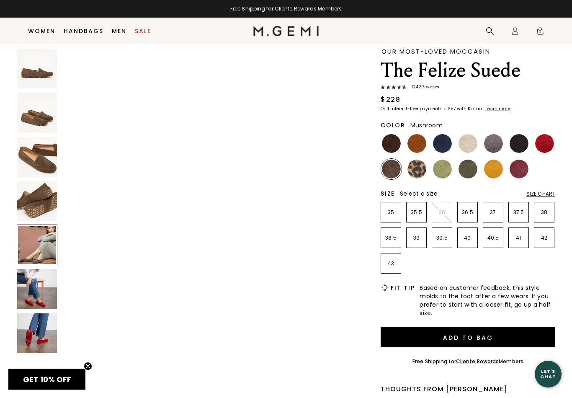
scroll to position [1255, 0]
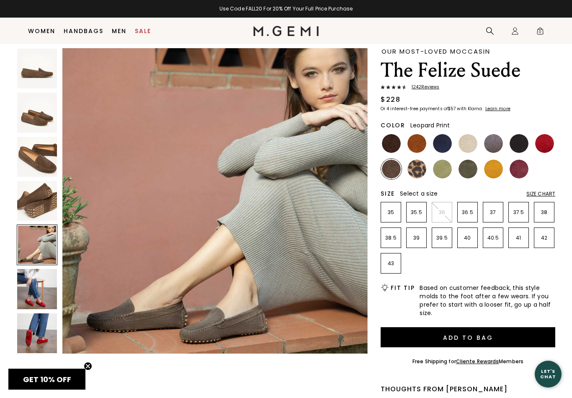
click at [417, 171] on img at bounding box center [417, 169] width 19 height 19
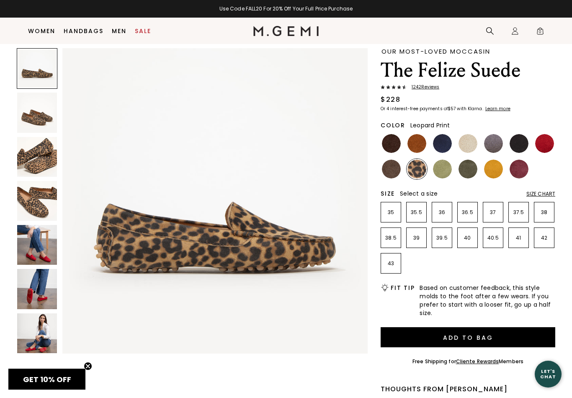
click at [441, 172] on img at bounding box center [442, 169] width 19 height 19
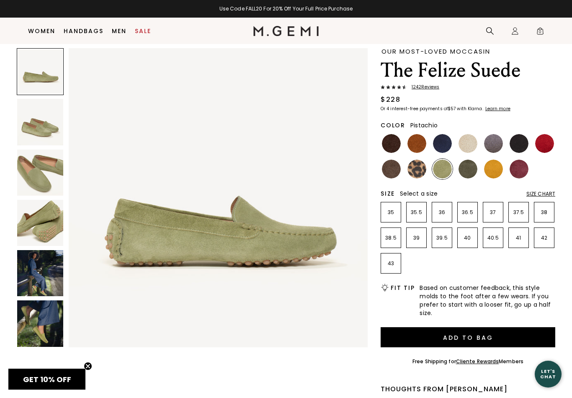
click at [43, 270] on img at bounding box center [40, 273] width 46 height 46
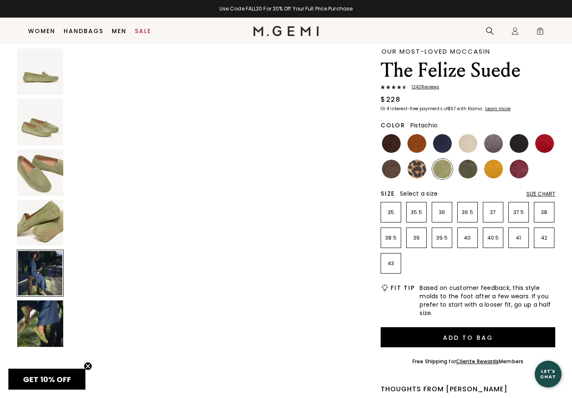
scroll to position [1230, 0]
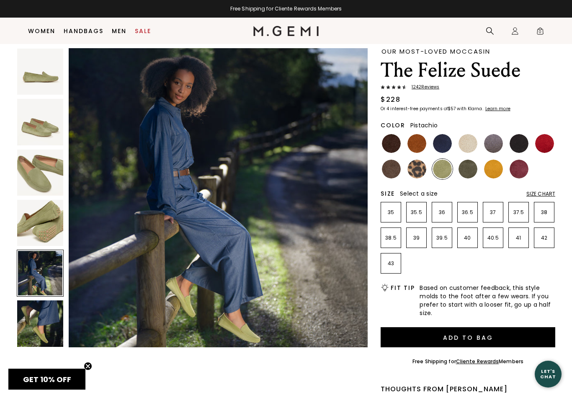
click at [49, 318] on img at bounding box center [40, 323] width 46 height 46
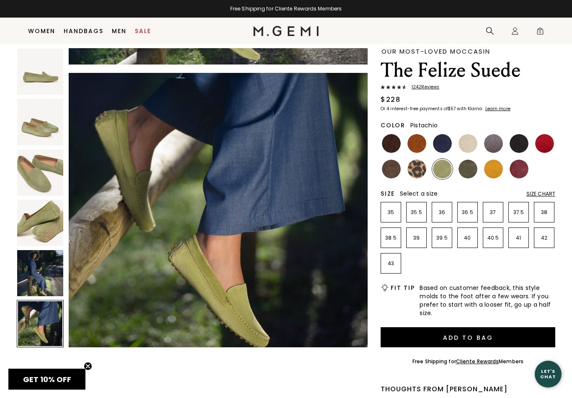
scroll to position [1538, 0]
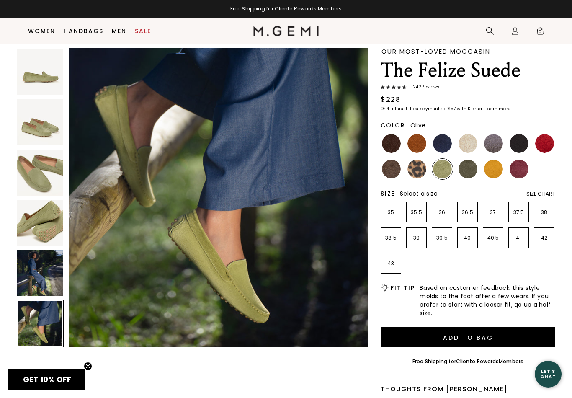
click at [470, 167] on img at bounding box center [468, 169] width 19 height 19
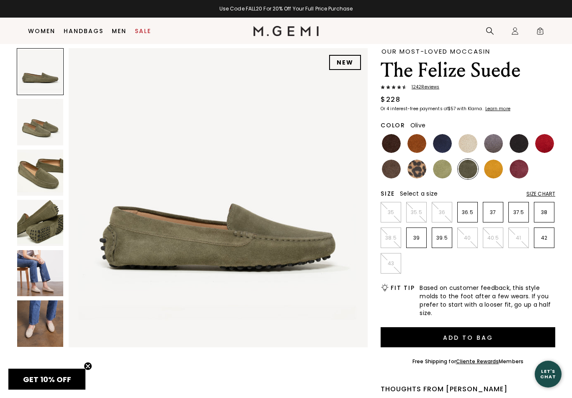
click at [493, 169] on img at bounding box center [493, 169] width 19 height 19
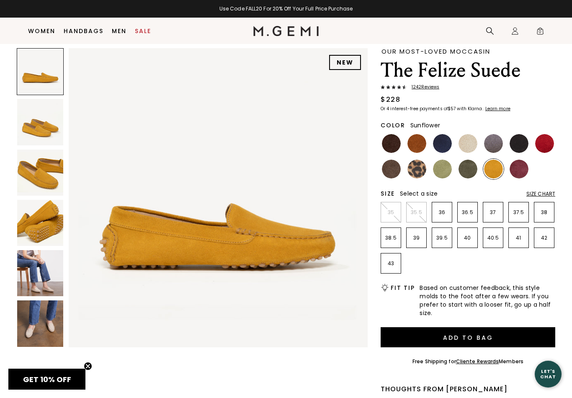
click at [515, 171] on img at bounding box center [519, 169] width 19 height 19
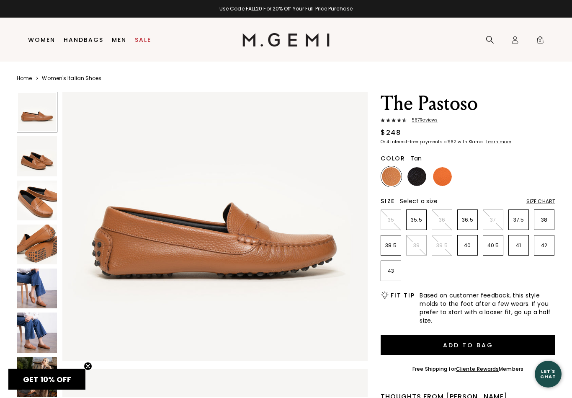
click at [41, 287] on img at bounding box center [37, 289] width 40 height 40
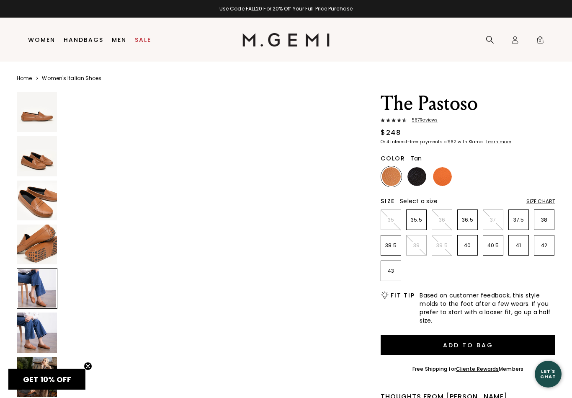
scroll to position [1255, 0]
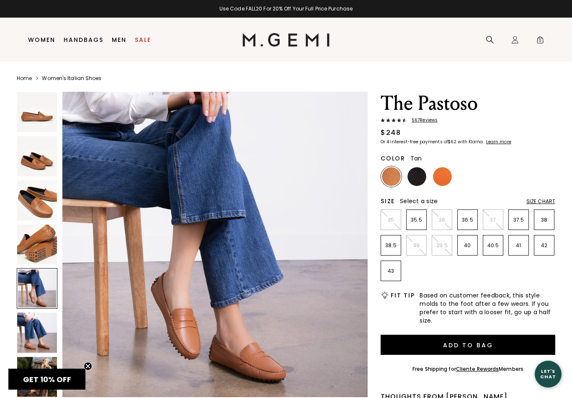
click at [51, 335] on img at bounding box center [37, 333] width 40 height 40
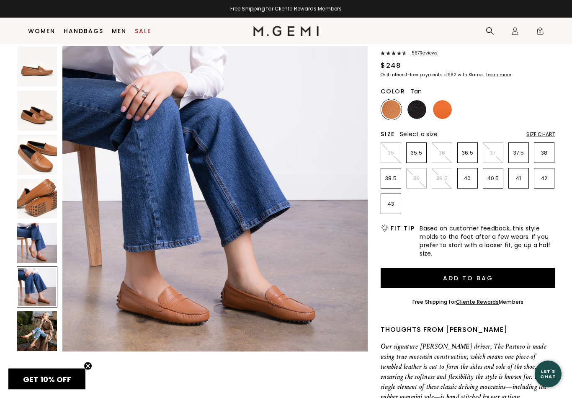
scroll to position [49, 0]
click at [38, 338] on img at bounding box center [37, 331] width 40 height 40
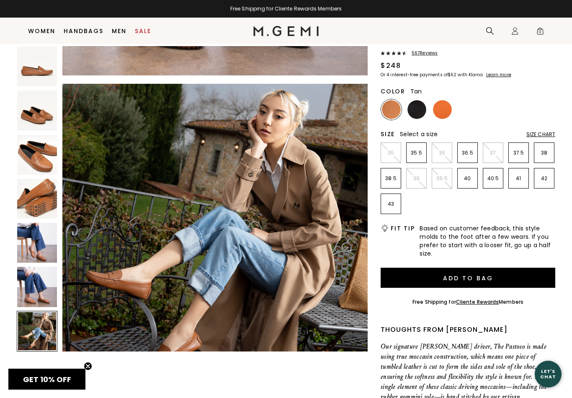
scroll to position [1883, 0]
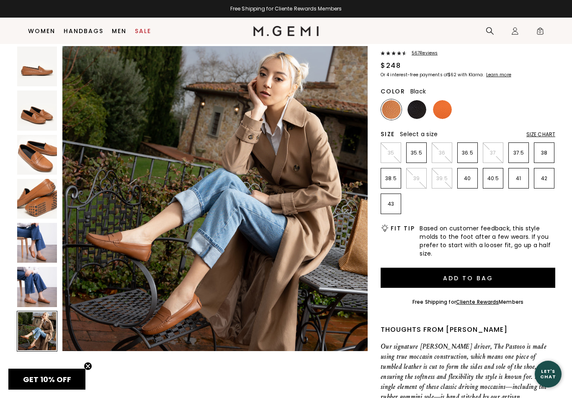
click at [414, 112] on img at bounding box center [417, 109] width 19 height 19
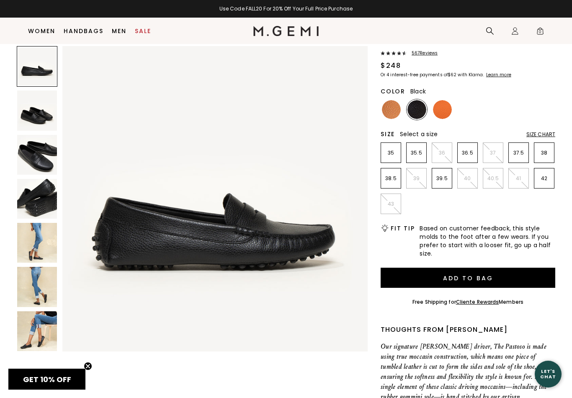
click at [39, 247] on img at bounding box center [37, 243] width 40 height 40
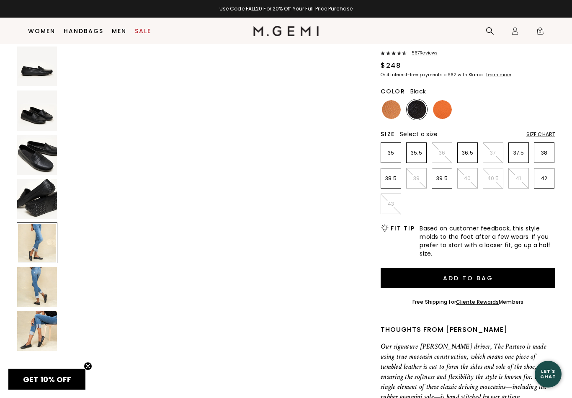
scroll to position [1255, 0]
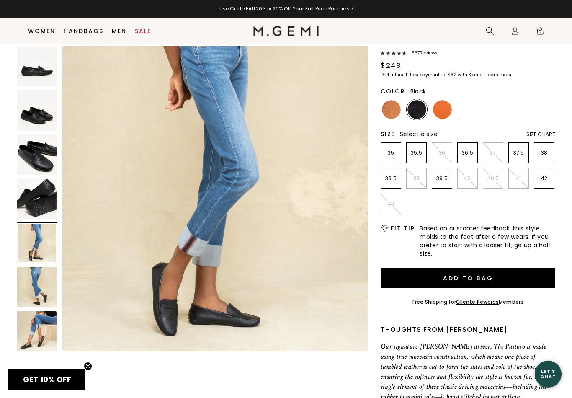
click at [44, 285] on img at bounding box center [37, 287] width 40 height 40
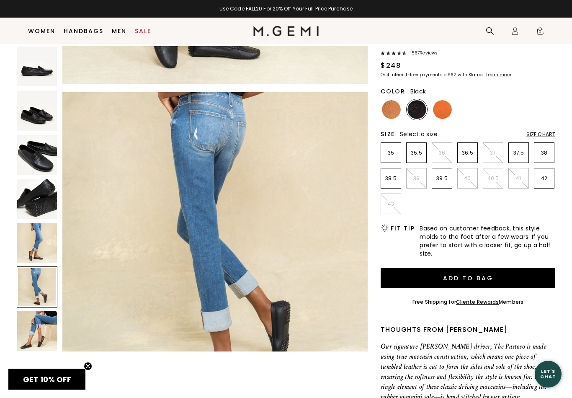
scroll to position [1569, 0]
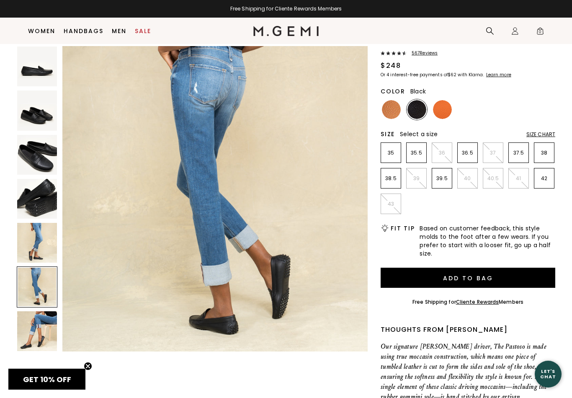
click at [43, 329] on img at bounding box center [37, 331] width 40 height 40
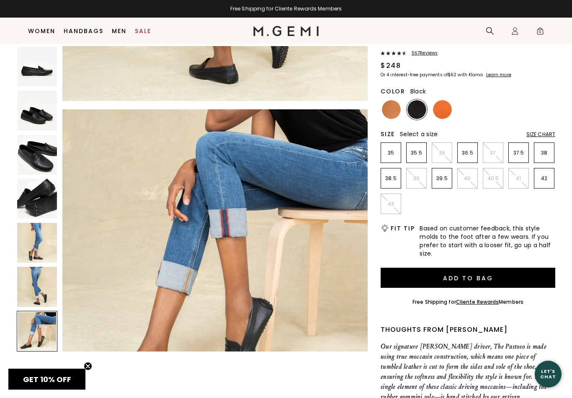
scroll to position [1883, 0]
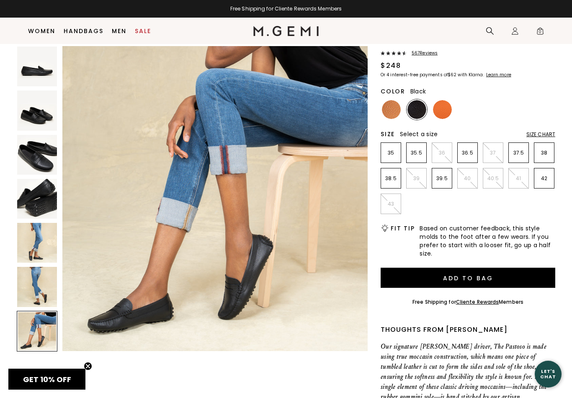
click at [440, 111] on img at bounding box center [442, 109] width 19 height 19
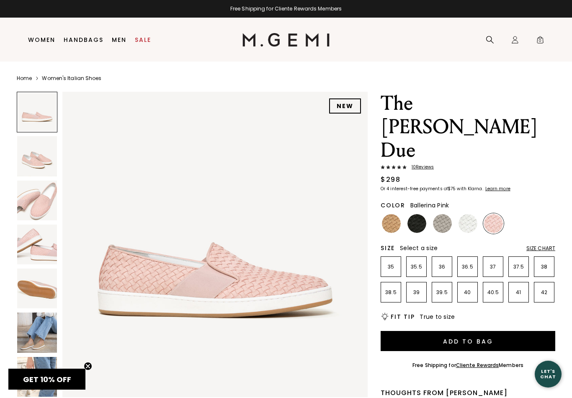
click at [36, 334] on img at bounding box center [37, 333] width 40 height 40
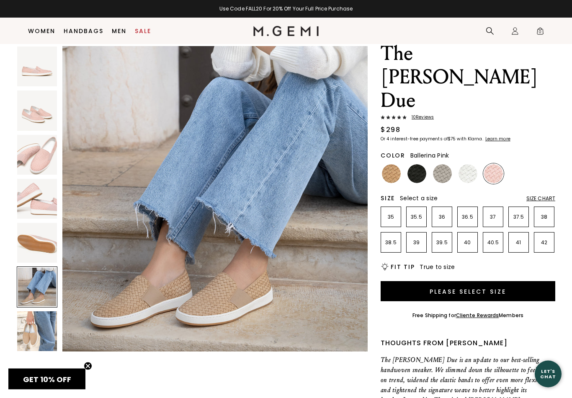
scroll to position [34, 0]
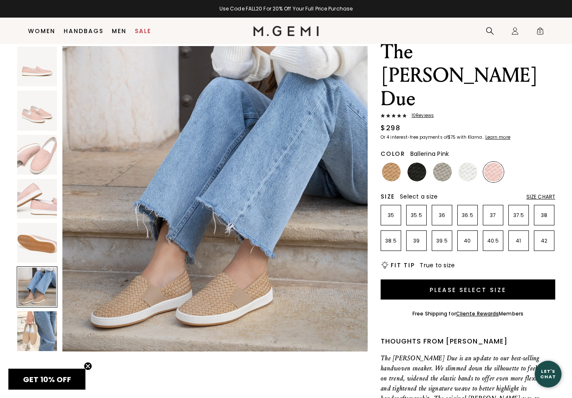
click at [47, 331] on img at bounding box center [37, 331] width 40 height 40
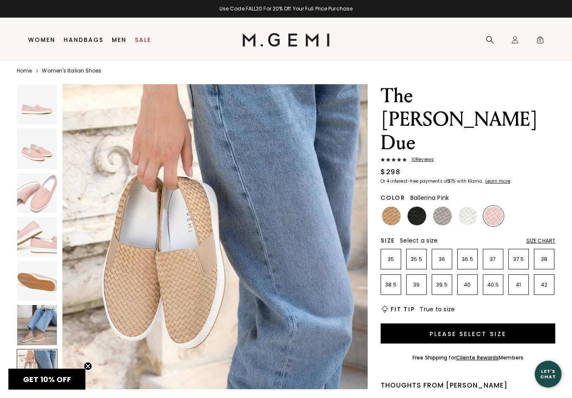
scroll to position [8, 0]
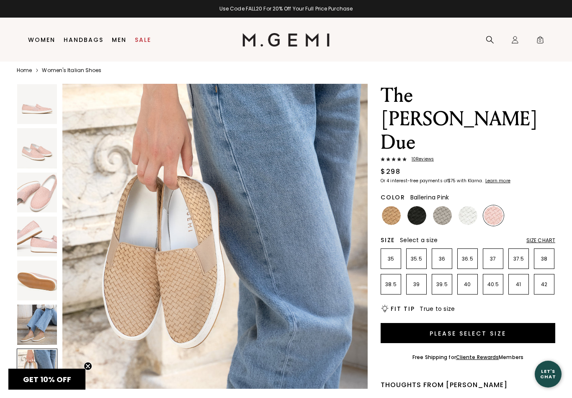
click at [465, 206] on img at bounding box center [468, 215] width 19 height 19
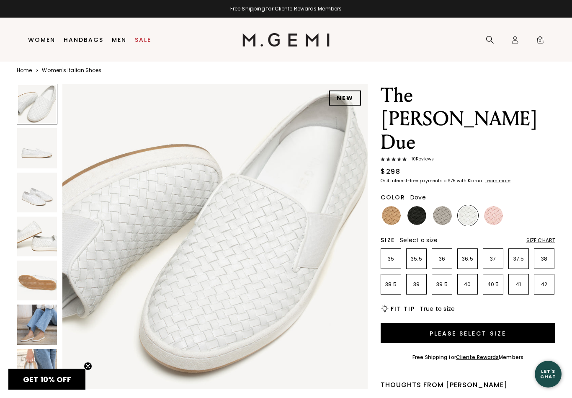
click at [442, 206] on img at bounding box center [442, 215] width 19 height 19
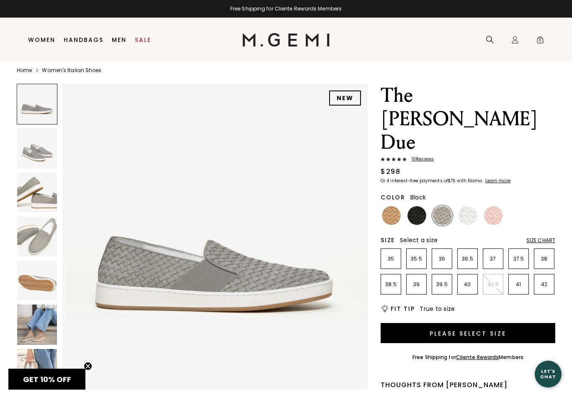
click at [414, 206] on img at bounding box center [417, 215] width 19 height 19
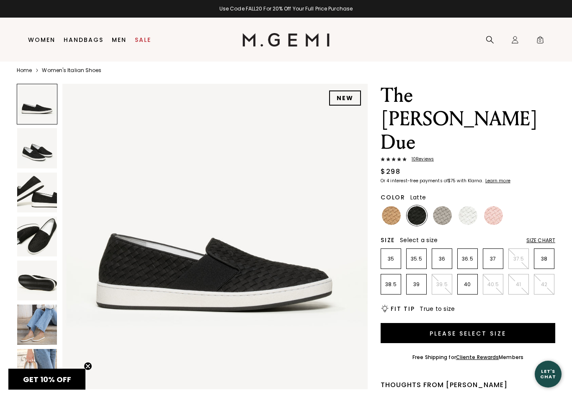
click at [391, 206] on img at bounding box center [391, 215] width 19 height 19
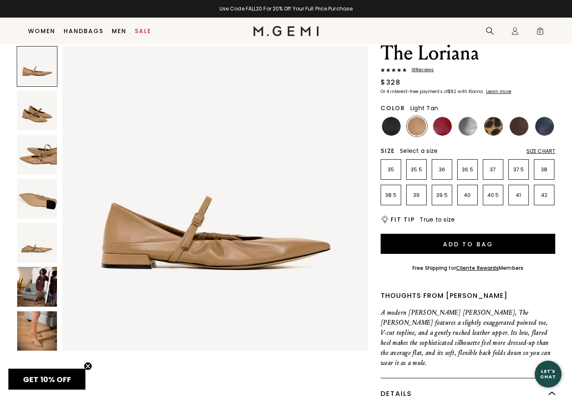
scroll to position [37, 0]
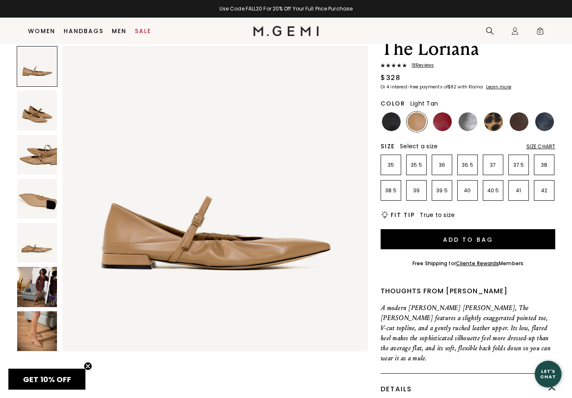
click at [41, 154] on img at bounding box center [37, 155] width 40 height 40
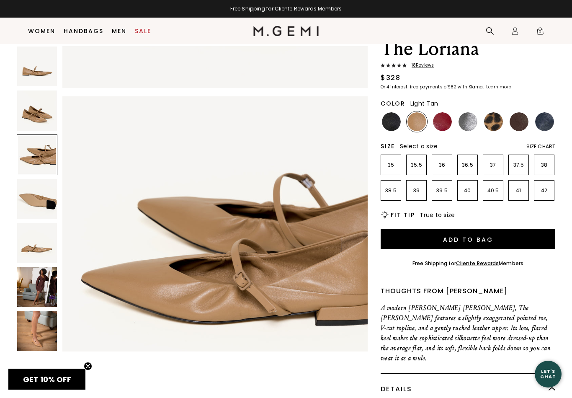
scroll to position [628, 0]
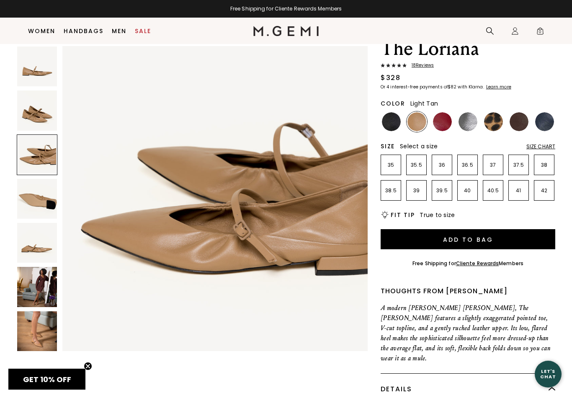
click at [46, 200] on img at bounding box center [37, 199] width 40 height 40
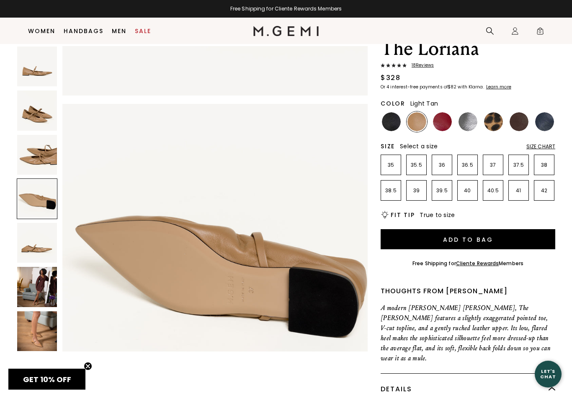
scroll to position [941, 0]
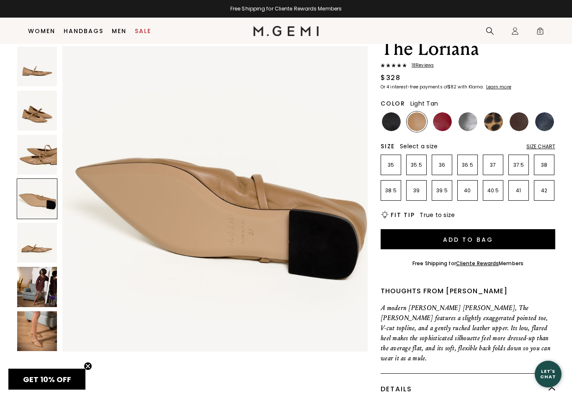
click at [41, 251] on img at bounding box center [37, 243] width 40 height 40
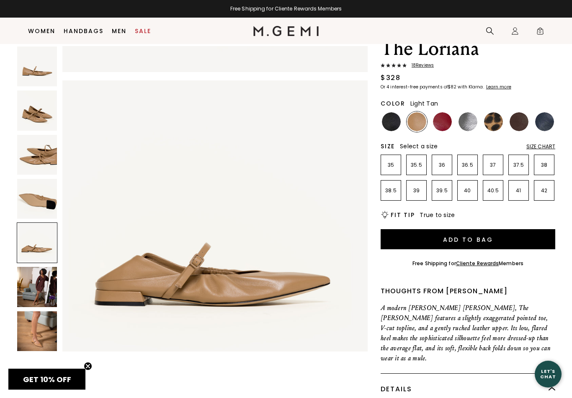
scroll to position [1255, 0]
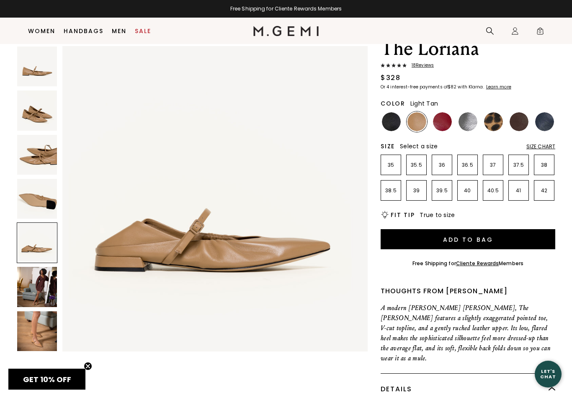
click at [46, 292] on img at bounding box center [37, 287] width 40 height 40
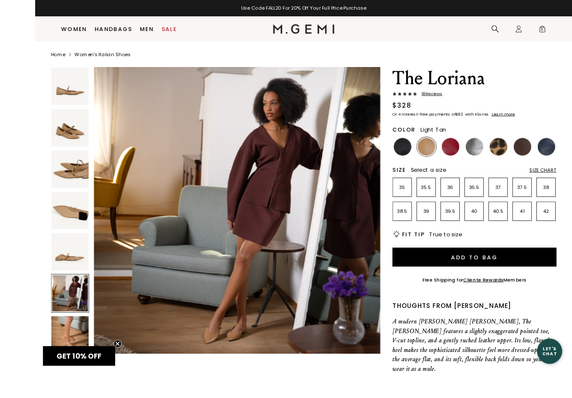
scroll to position [35, 0]
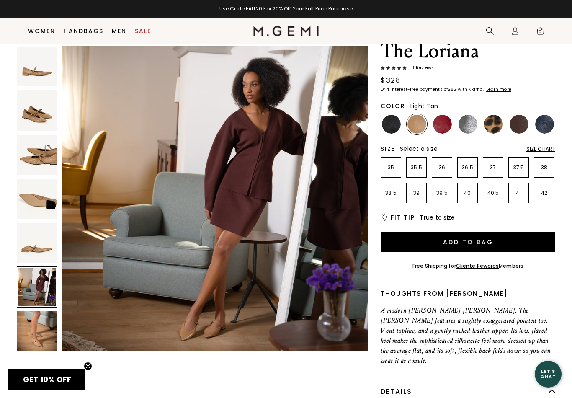
click at [38, 332] on img at bounding box center [37, 331] width 40 height 40
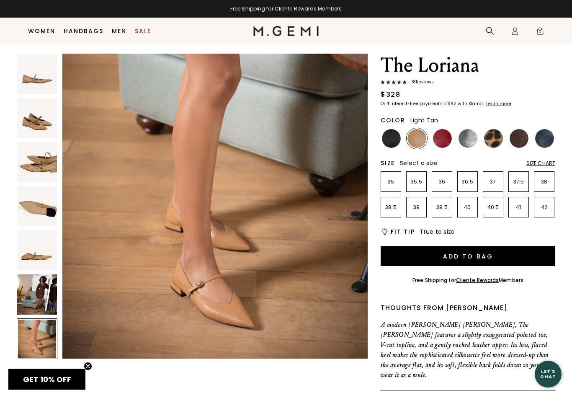
scroll to position [20, 0]
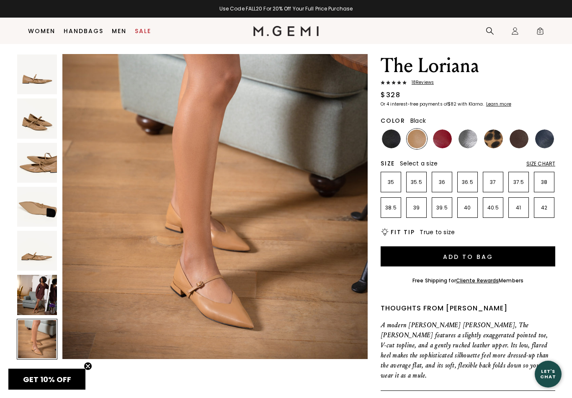
click at [388, 140] on img at bounding box center [391, 138] width 19 height 19
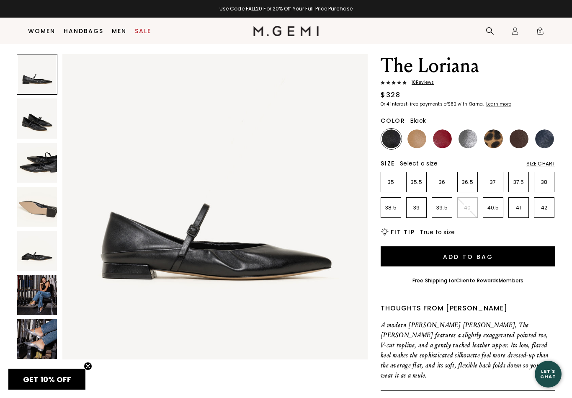
click at [43, 290] on img at bounding box center [37, 295] width 40 height 40
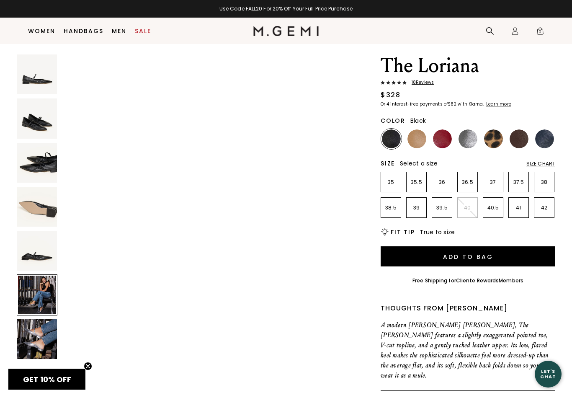
scroll to position [1569, 0]
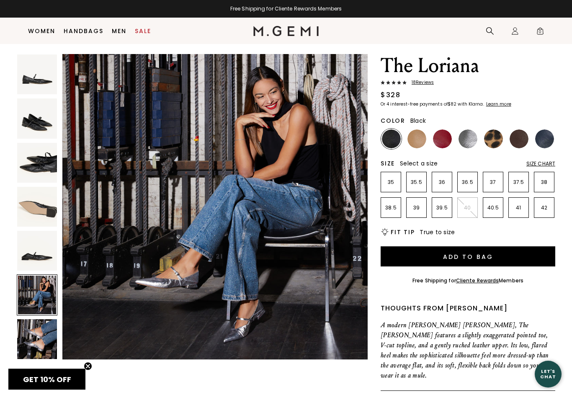
click at [42, 334] on img at bounding box center [37, 339] width 40 height 40
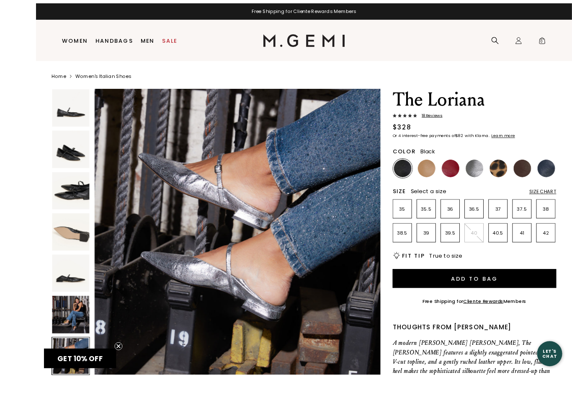
scroll to position [20, 0]
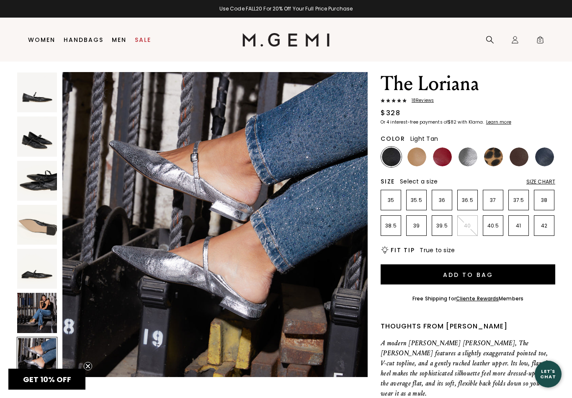
click at [418, 159] on img at bounding box center [417, 157] width 19 height 19
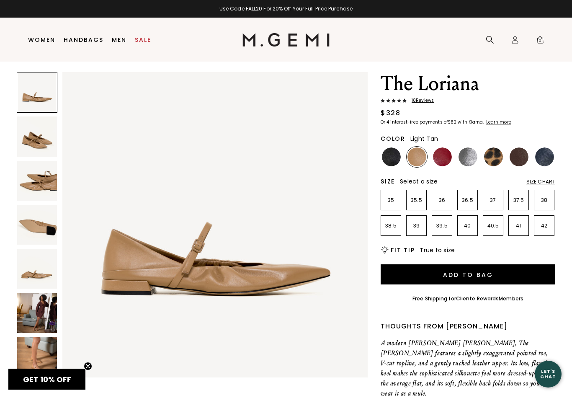
click at [446, 159] on img at bounding box center [442, 157] width 19 height 19
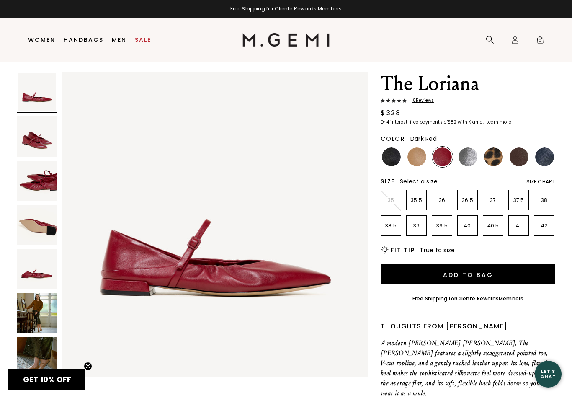
click at [42, 312] on img at bounding box center [37, 313] width 40 height 40
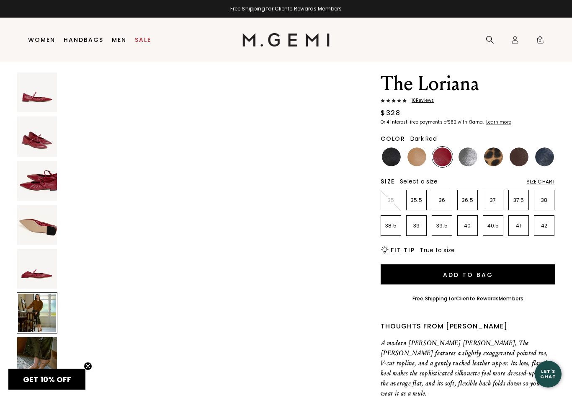
scroll to position [1569, 0]
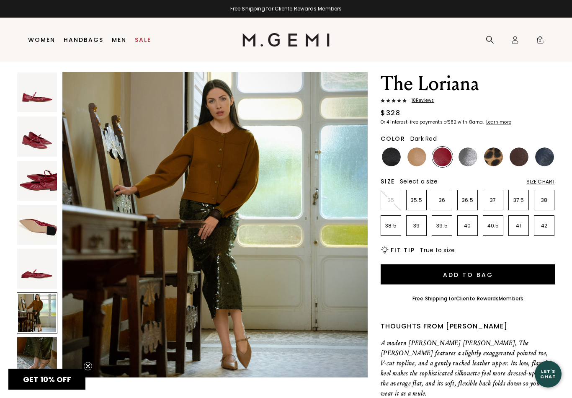
click at [49, 364] on img at bounding box center [37, 357] width 40 height 40
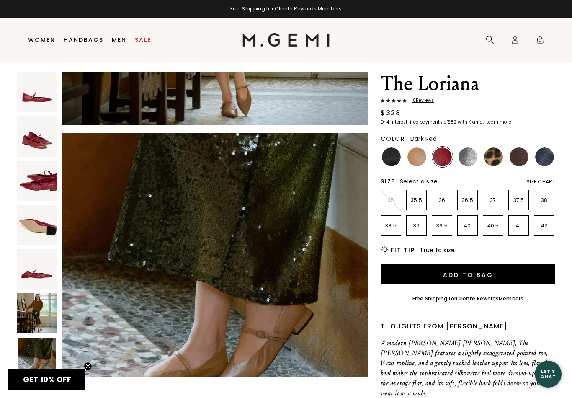
scroll to position [1883, 0]
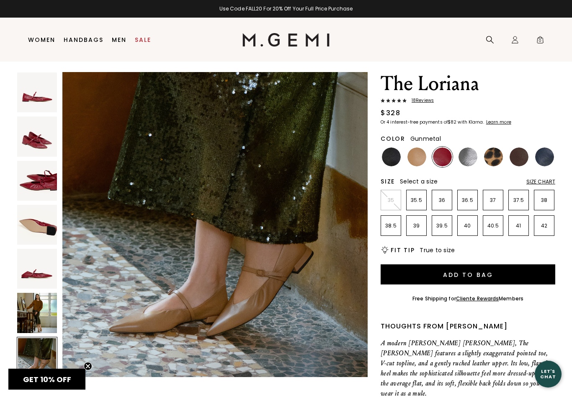
click at [466, 160] on img at bounding box center [468, 157] width 19 height 19
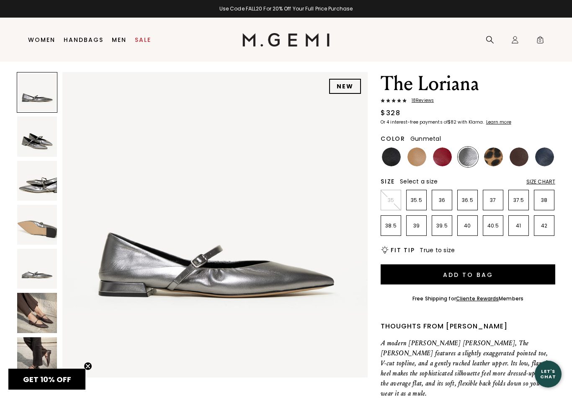
click at [39, 313] on img at bounding box center [37, 313] width 40 height 40
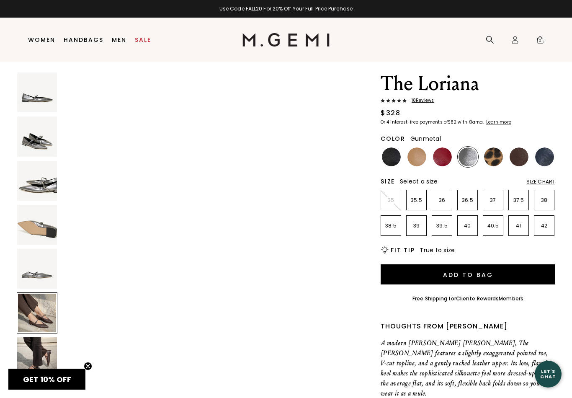
scroll to position [1569, 0]
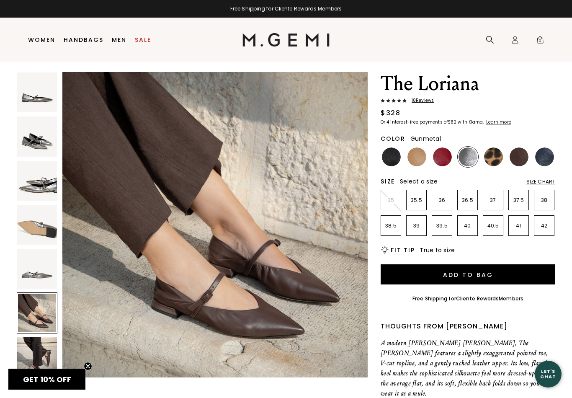
click at [46, 355] on img at bounding box center [37, 357] width 40 height 40
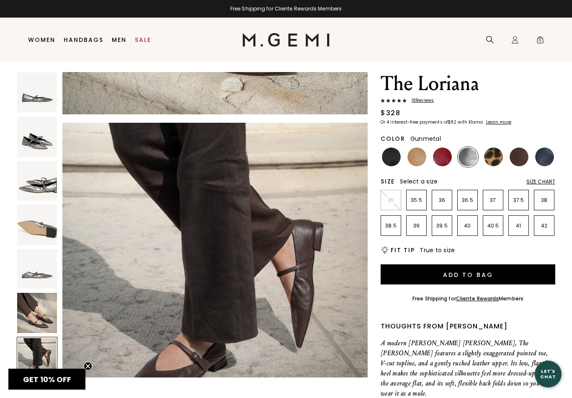
scroll to position [1883, 0]
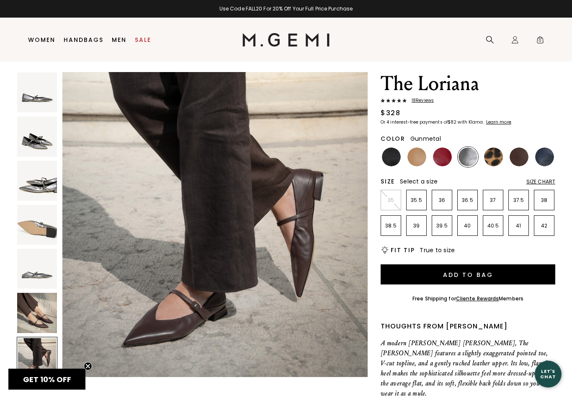
click at [471, 156] on img at bounding box center [468, 157] width 19 height 19
click at [468, 161] on img at bounding box center [468, 157] width 19 height 19
click at [492, 159] on img at bounding box center [493, 157] width 19 height 19
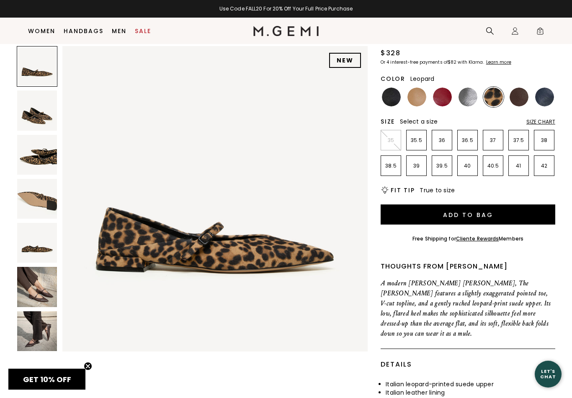
scroll to position [49, 0]
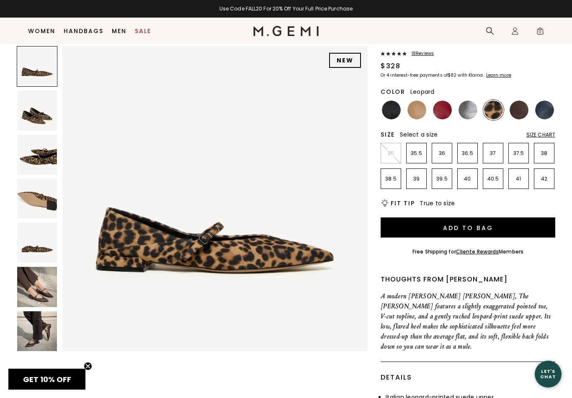
click at [40, 290] on img at bounding box center [37, 287] width 40 height 40
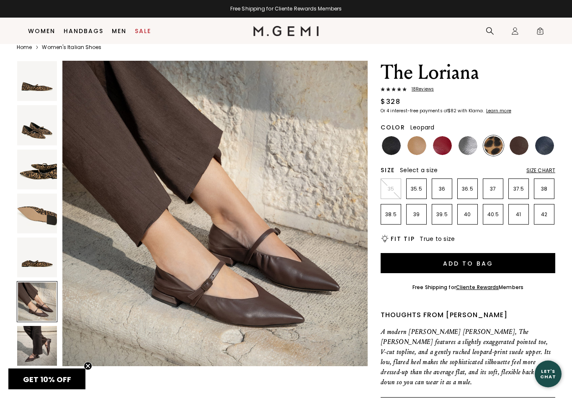
scroll to position [12, 0]
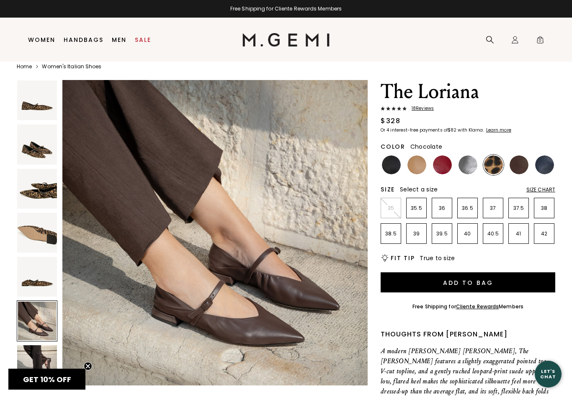
click at [520, 167] on img at bounding box center [519, 164] width 19 height 19
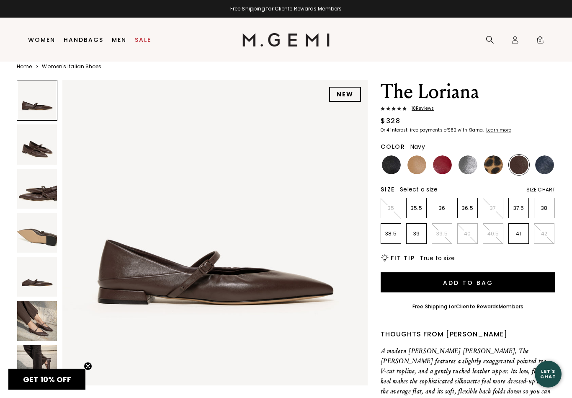
click at [539, 167] on img at bounding box center [545, 164] width 19 height 19
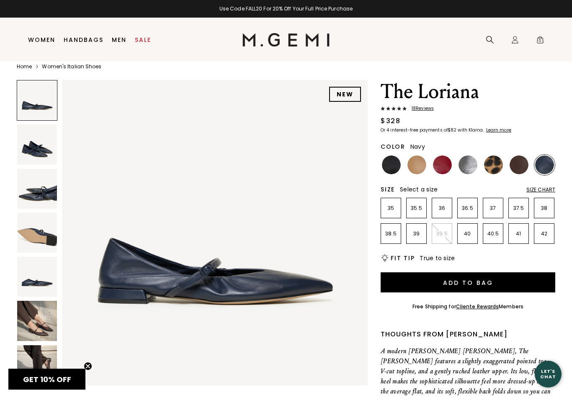
click at [425, 110] on span "18 Review s" at bounding box center [420, 108] width 27 height 5
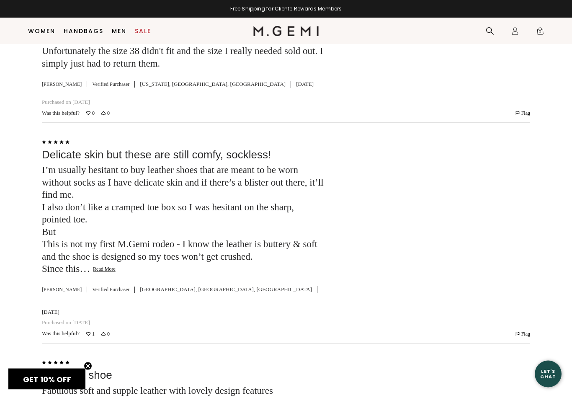
scroll to position [1701, 0]
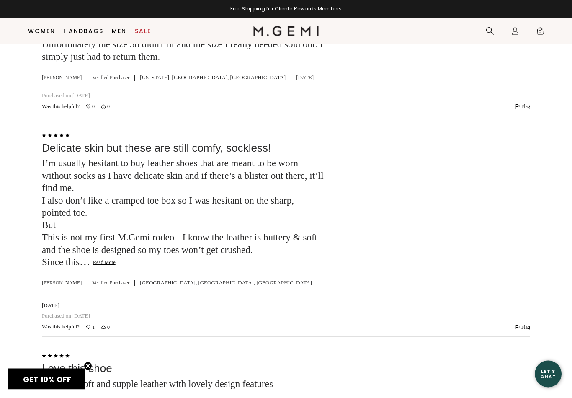
click at [103, 260] on button "Read More" at bounding box center [104, 263] width 23 height 7
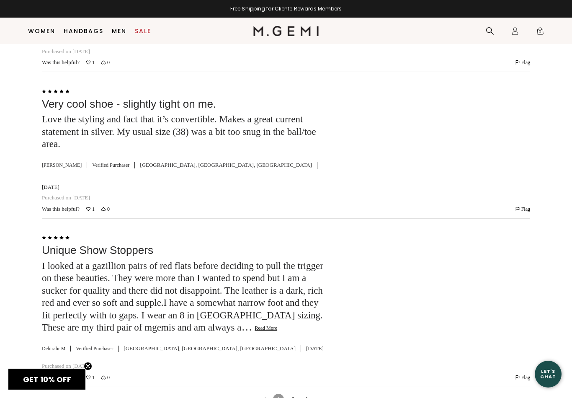
scroll to position [2637, 0]
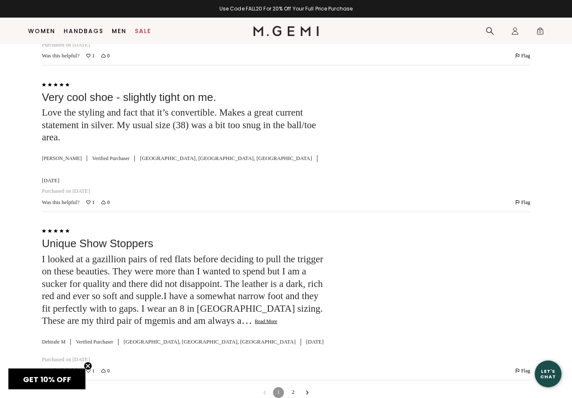
click at [255, 319] on button "Read More" at bounding box center [266, 322] width 23 height 7
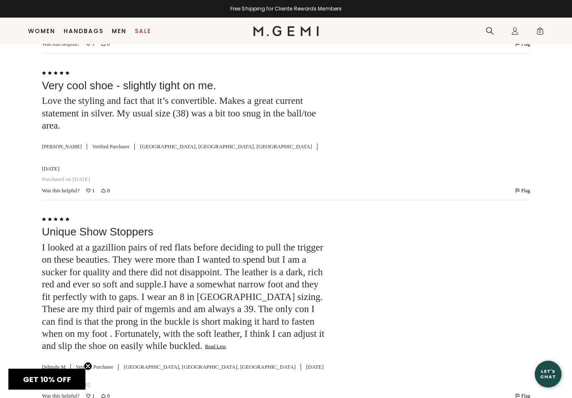
scroll to position [2653, 0]
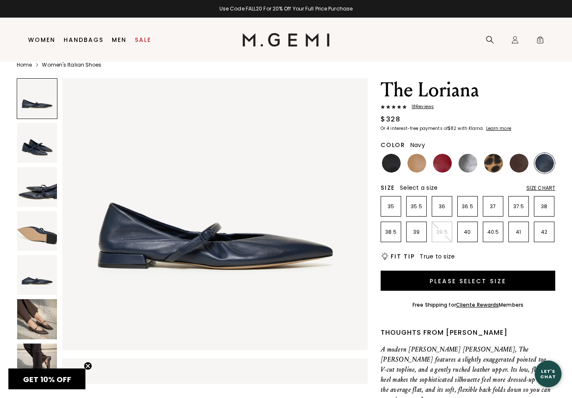
scroll to position [14, 0]
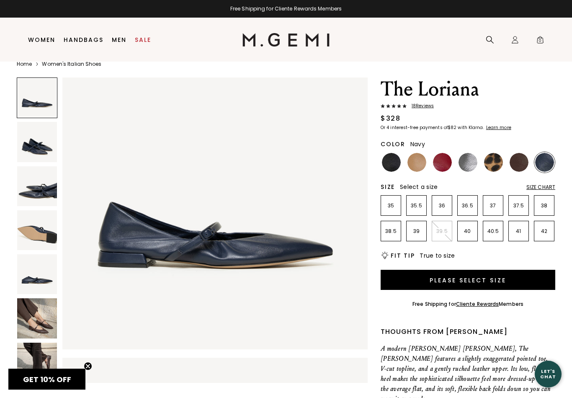
click at [44, 363] on img at bounding box center [37, 363] width 40 height 40
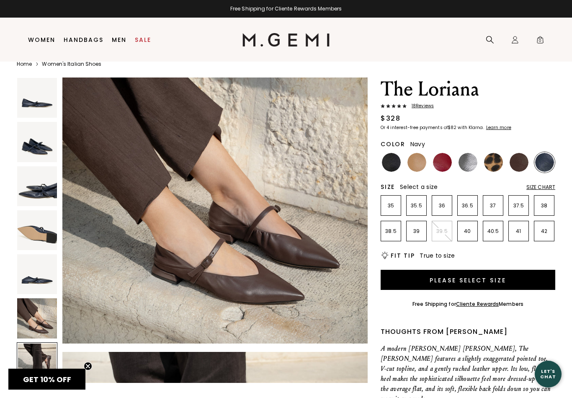
scroll to position [1883, 0]
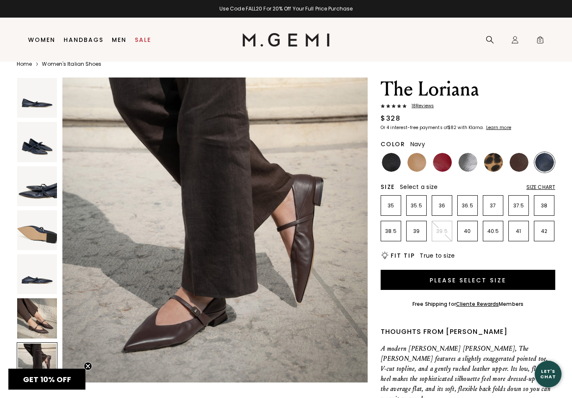
click at [45, 319] on img at bounding box center [37, 318] width 40 height 40
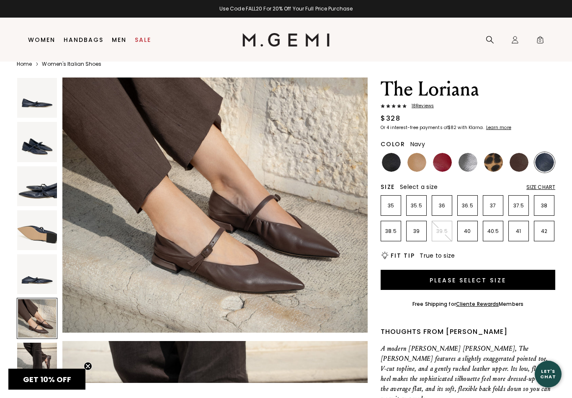
scroll to position [1569, 0]
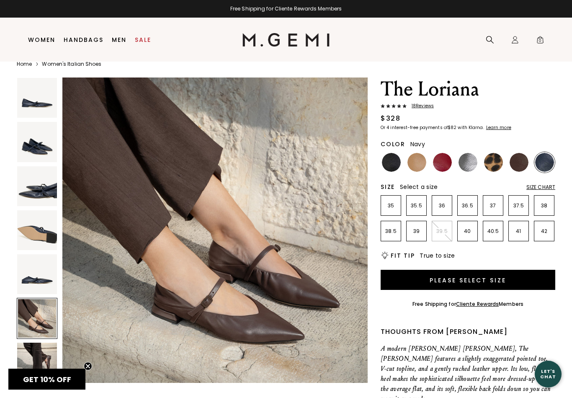
click at [520, 165] on img at bounding box center [519, 162] width 19 height 19
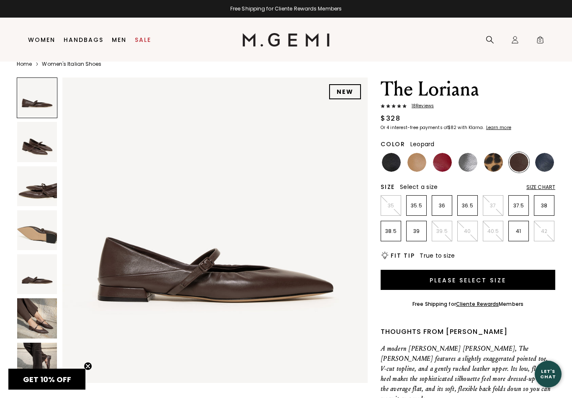
click at [496, 165] on img at bounding box center [493, 162] width 19 height 19
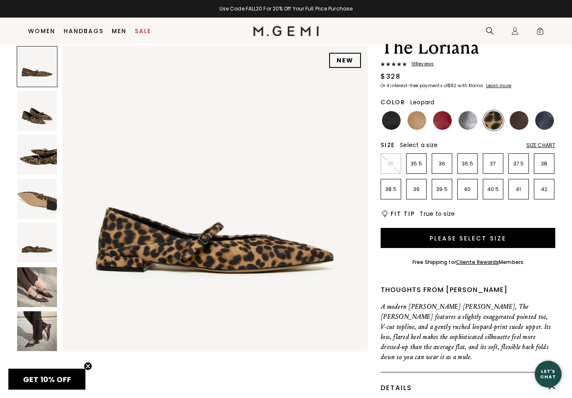
scroll to position [41, 0]
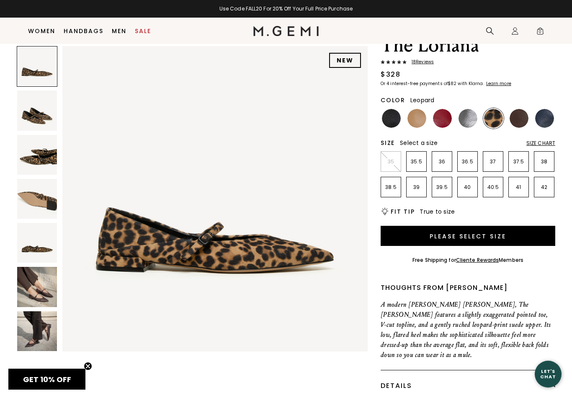
click at [470, 120] on img at bounding box center [468, 118] width 19 height 19
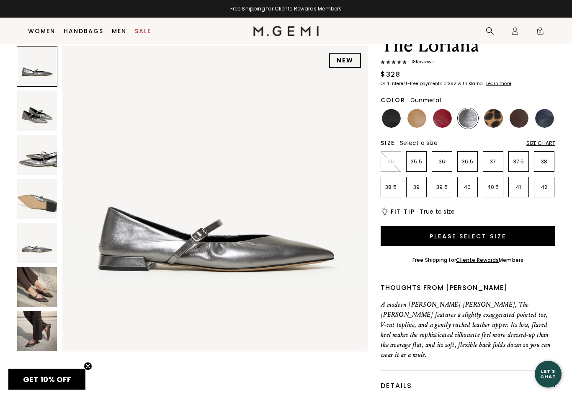
click at [34, 121] on img at bounding box center [37, 111] width 40 height 40
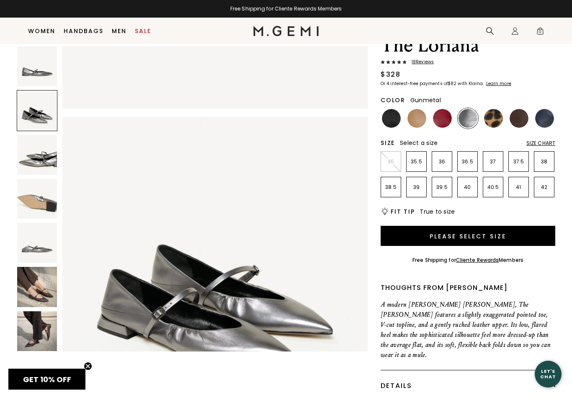
scroll to position [314, 0]
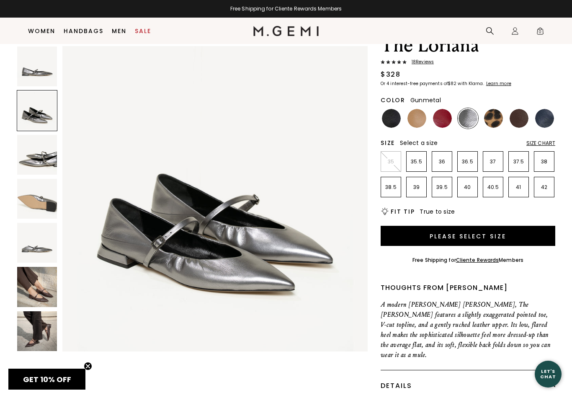
click at [44, 153] on img at bounding box center [37, 155] width 40 height 40
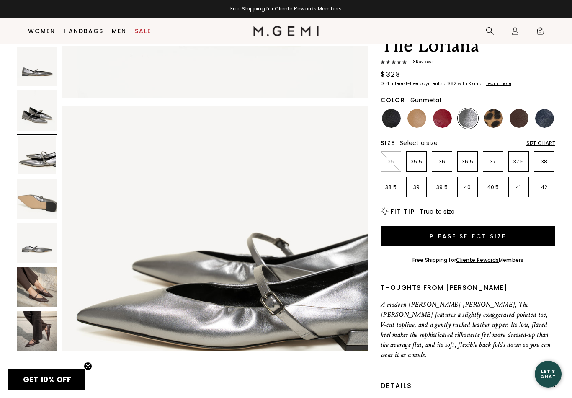
scroll to position [628, 0]
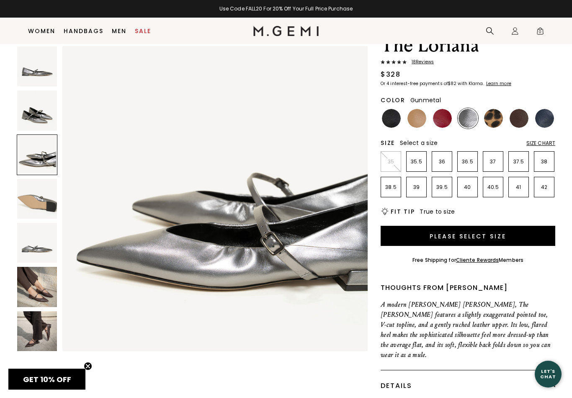
click at [42, 200] on img at bounding box center [37, 199] width 40 height 40
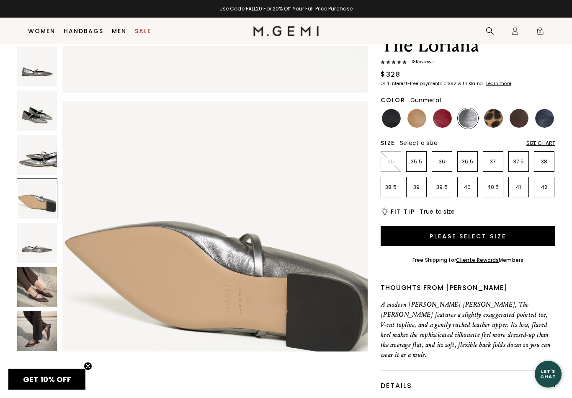
scroll to position [941, 0]
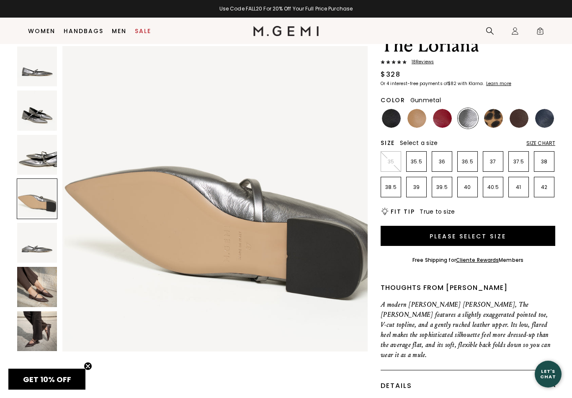
click at [37, 247] on img at bounding box center [37, 243] width 40 height 40
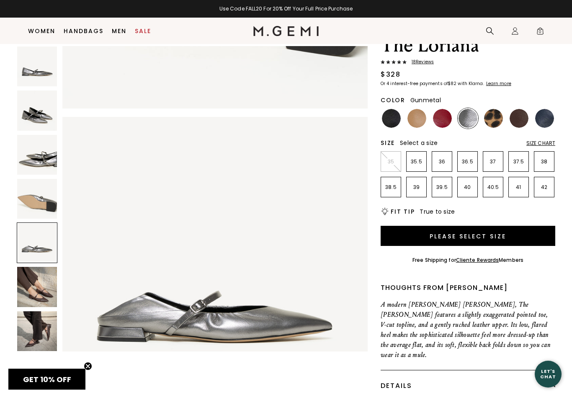
scroll to position [1255, 0]
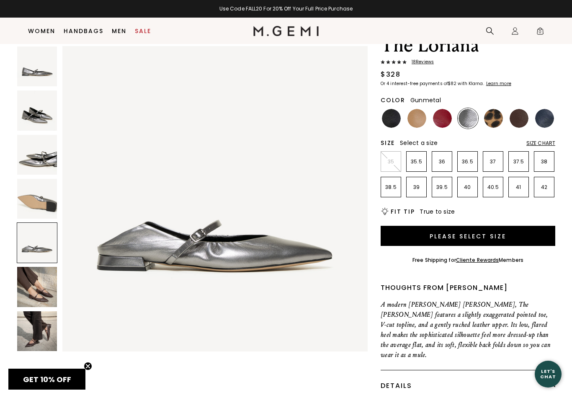
click at [33, 116] on img at bounding box center [37, 111] width 40 height 40
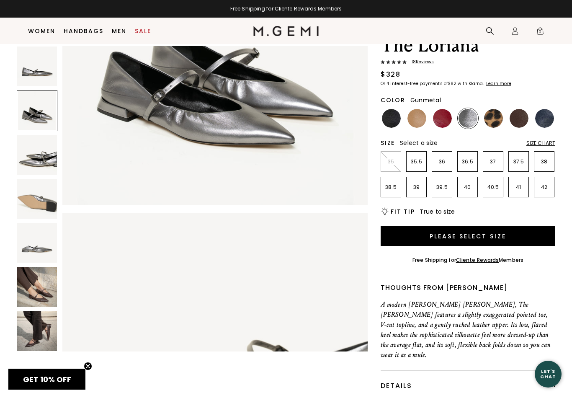
scroll to position [314, 0]
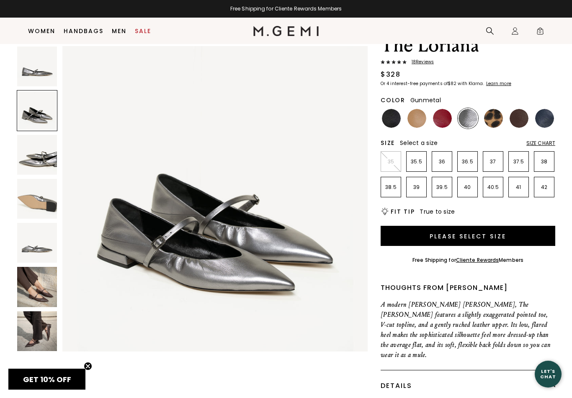
click at [438, 120] on img at bounding box center [442, 118] width 19 height 19
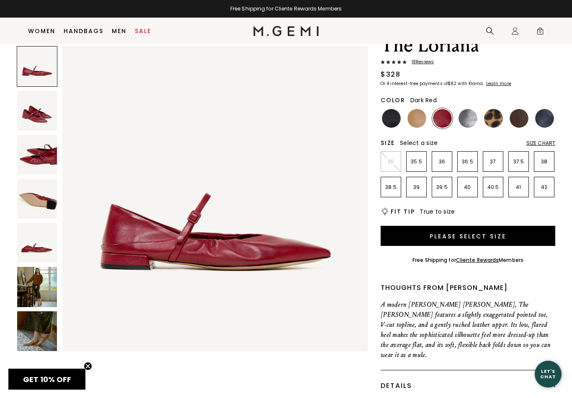
click at [35, 288] on img at bounding box center [37, 287] width 40 height 40
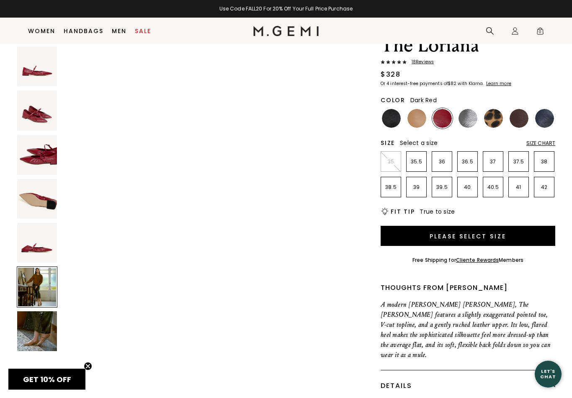
scroll to position [1569, 0]
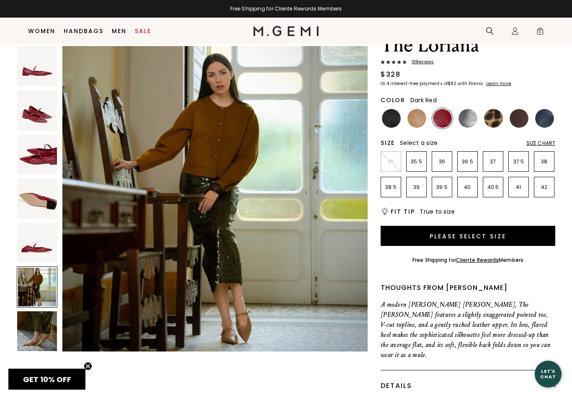
click at [42, 338] on img at bounding box center [37, 331] width 40 height 40
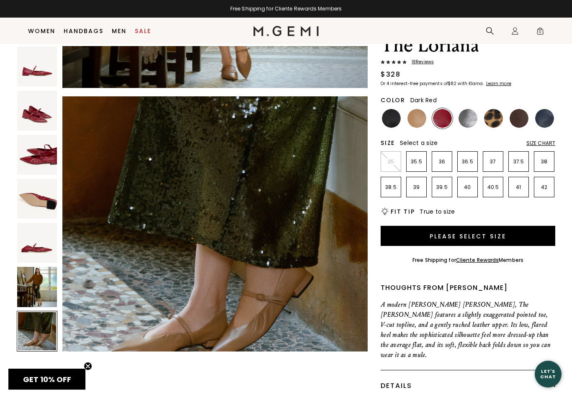
scroll to position [1883, 0]
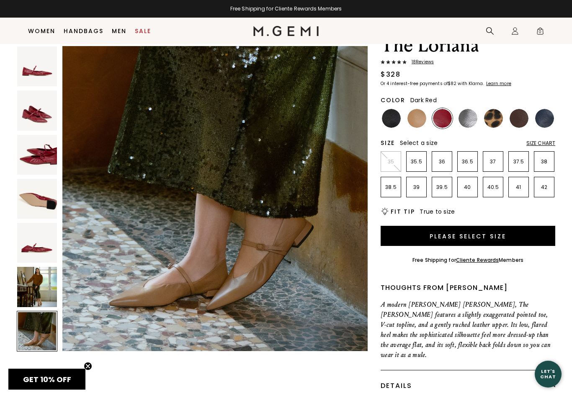
click at [44, 280] on img at bounding box center [37, 287] width 40 height 40
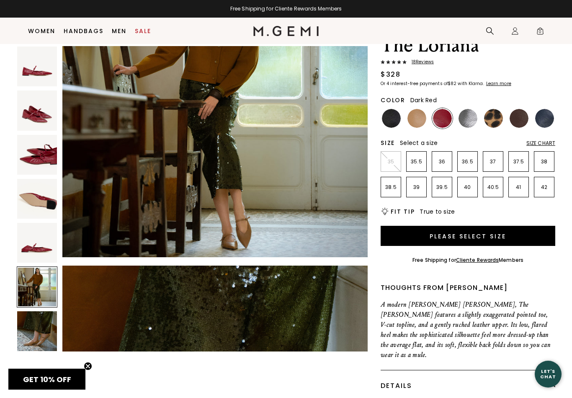
scroll to position [1569, 0]
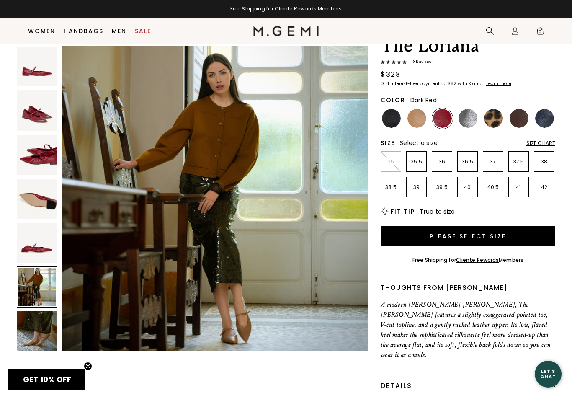
click at [41, 327] on img at bounding box center [37, 331] width 40 height 40
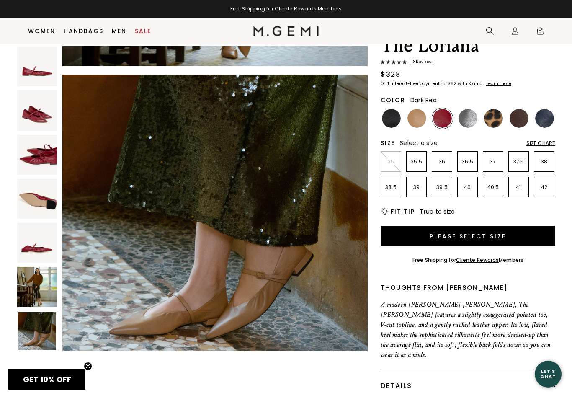
scroll to position [1883, 0]
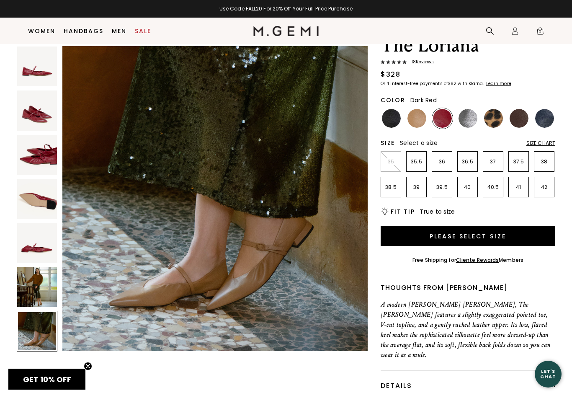
click at [39, 293] on img at bounding box center [37, 287] width 40 height 40
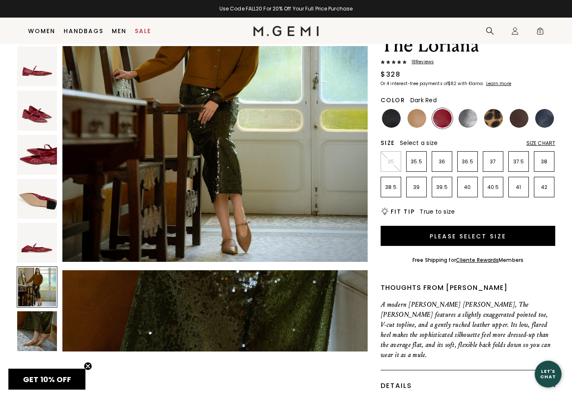
scroll to position [1569, 0]
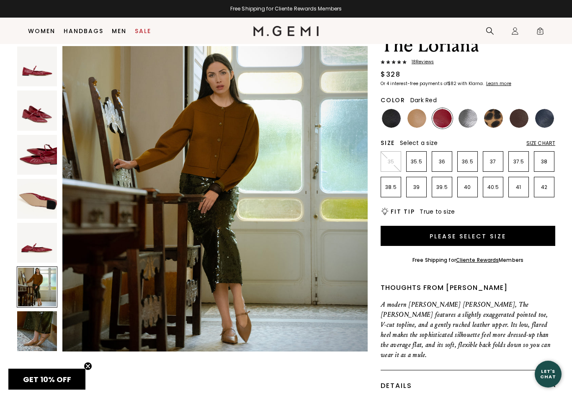
click at [414, 121] on img at bounding box center [417, 118] width 19 height 19
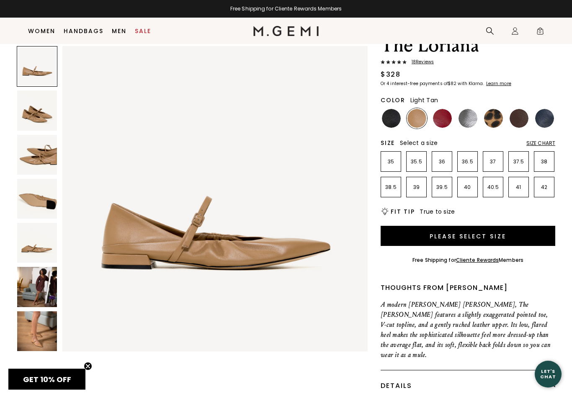
click at [40, 285] on img at bounding box center [37, 287] width 40 height 40
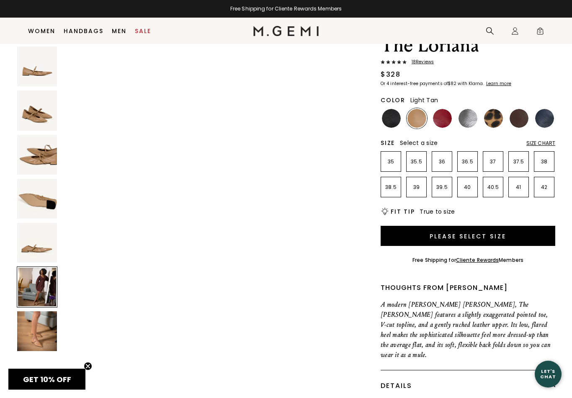
scroll to position [1569, 0]
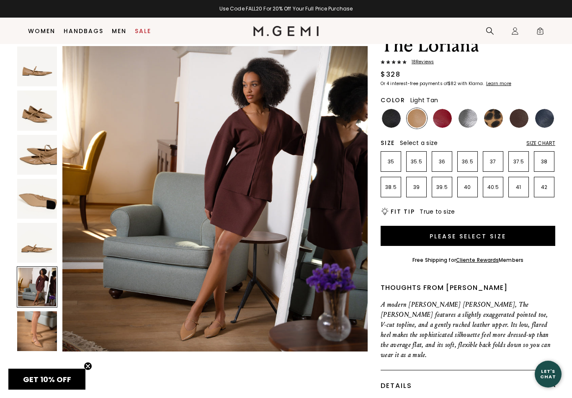
click at [39, 328] on img at bounding box center [37, 331] width 40 height 40
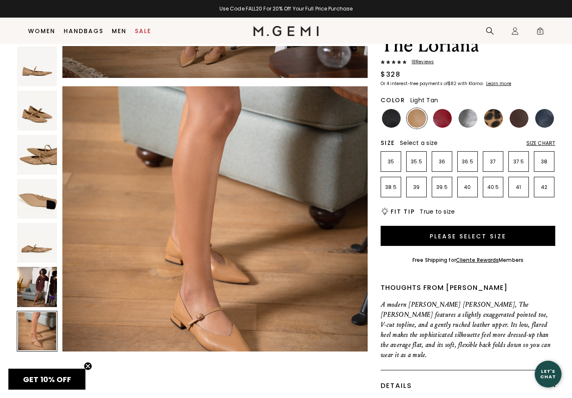
scroll to position [1883, 0]
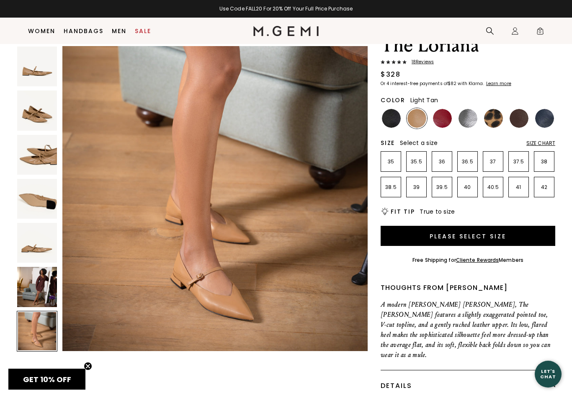
click at [390, 119] on img at bounding box center [391, 118] width 19 height 19
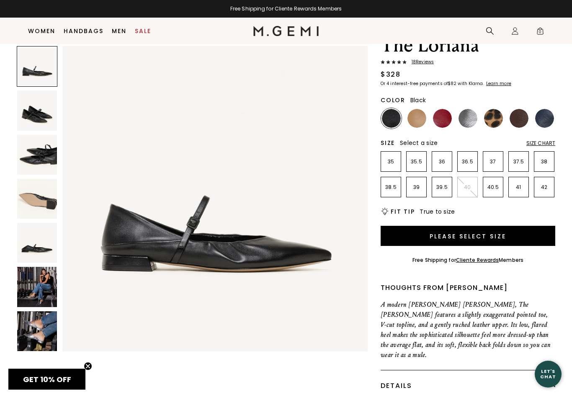
click at [41, 291] on img at bounding box center [37, 287] width 40 height 40
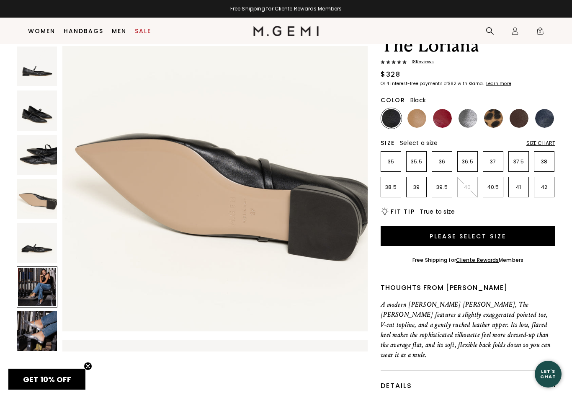
scroll to position [1569, 0]
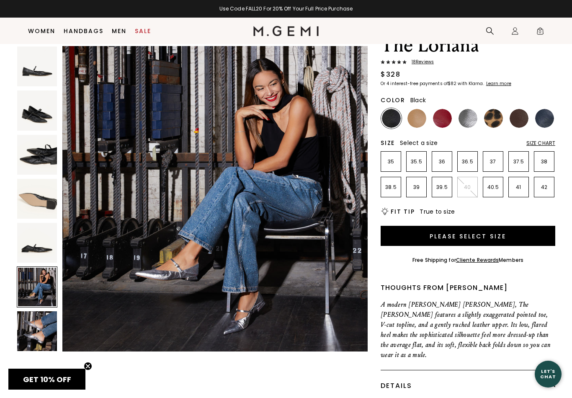
click at [39, 326] on img at bounding box center [37, 331] width 40 height 40
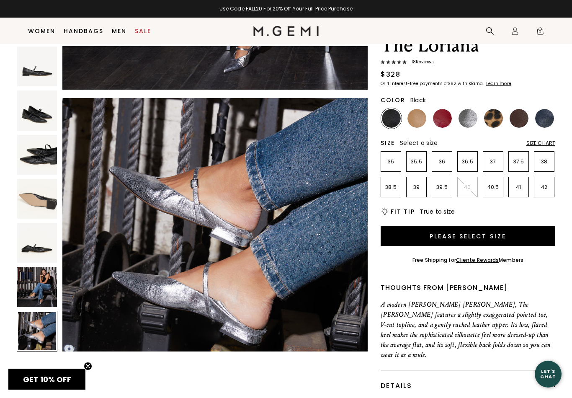
scroll to position [1883, 0]
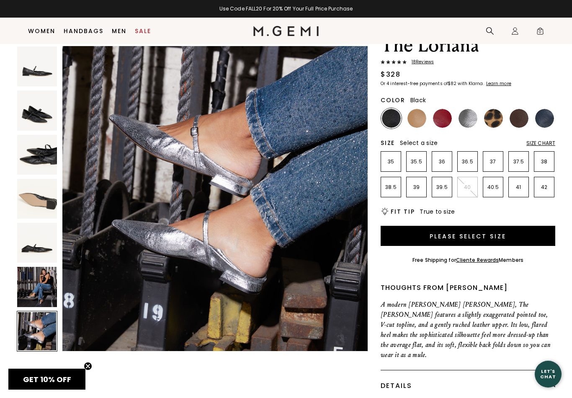
click at [43, 284] on img at bounding box center [37, 287] width 40 height 40
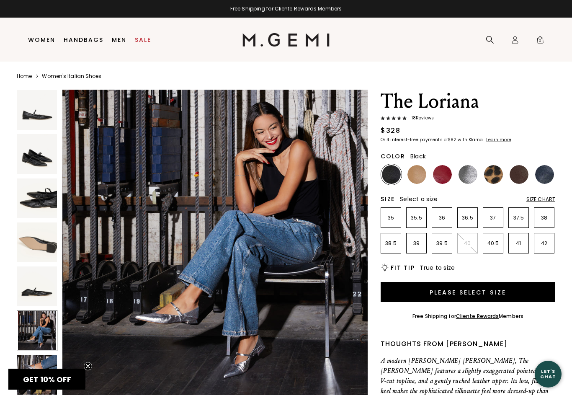
scroll to position [0, 0]
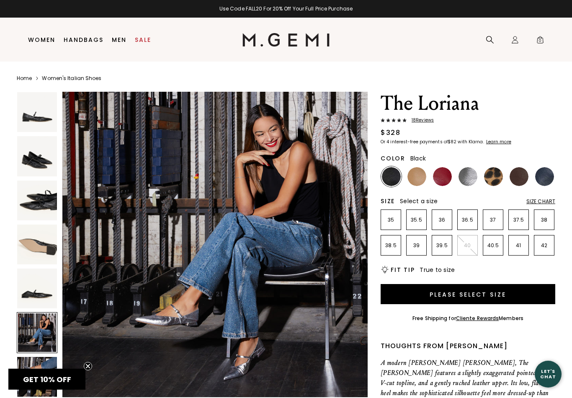
scroll to position [25, 0]
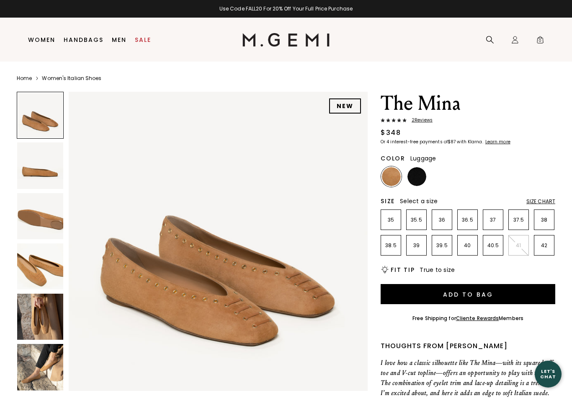
click at [39, 314] on img at bounding box center [40, 317] width 46 height 46
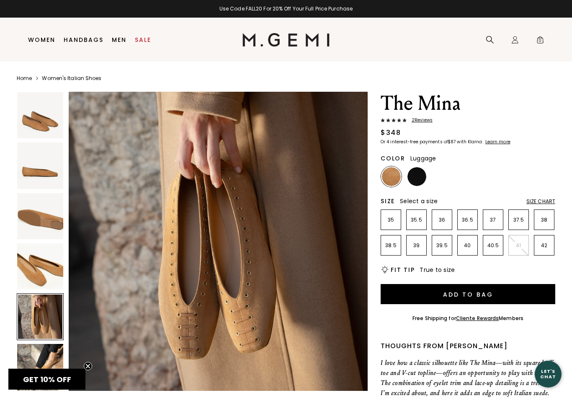
click at [51, 356] on img at bounding box center [40, 367] width 46 height 46
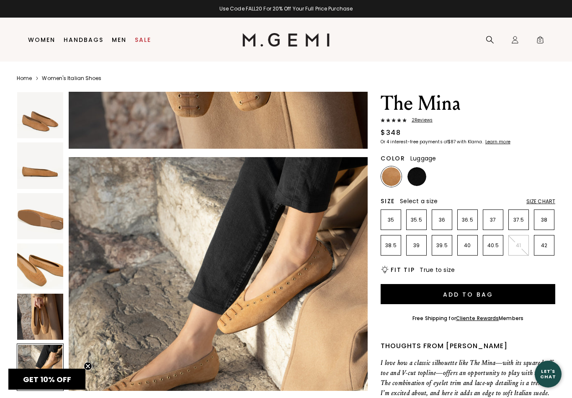
scroll to position [1538, 0]
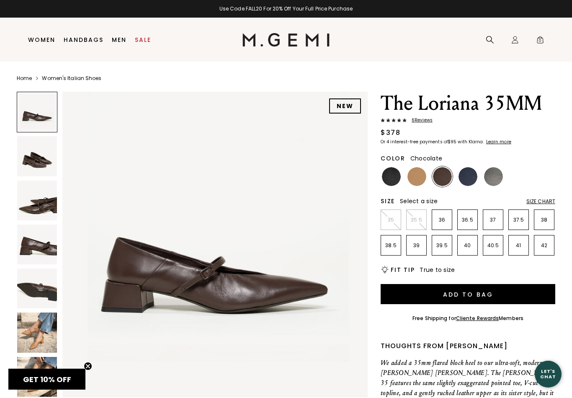
click at [47, 333] on img at bounding box center [37, 333] width 40 height 40
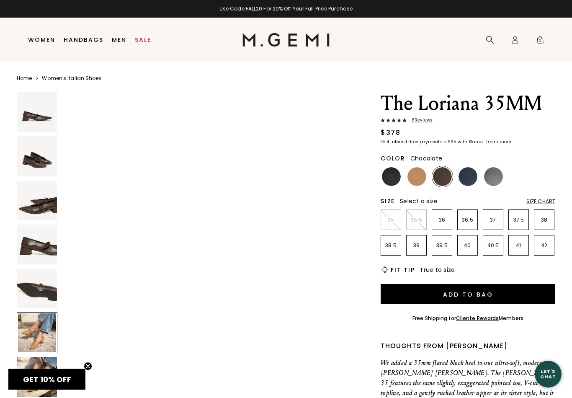
scroll to position [1569, 0]
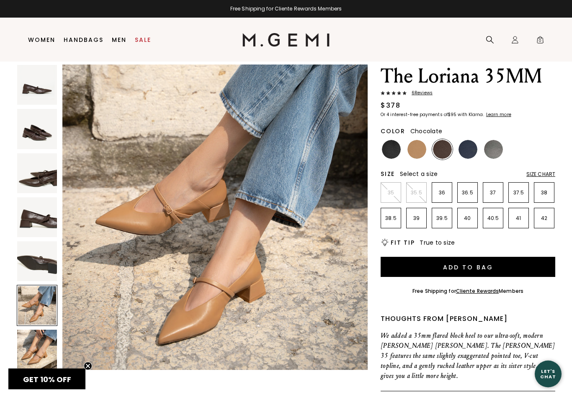
click at [44, 355] on img at bounding box center [37, 350] width 40 height 40
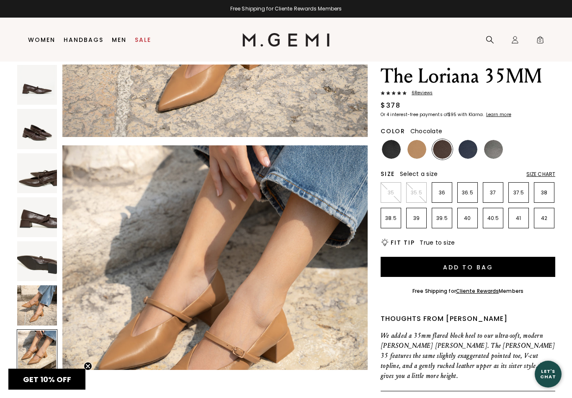
scroll to position [1883, 0]
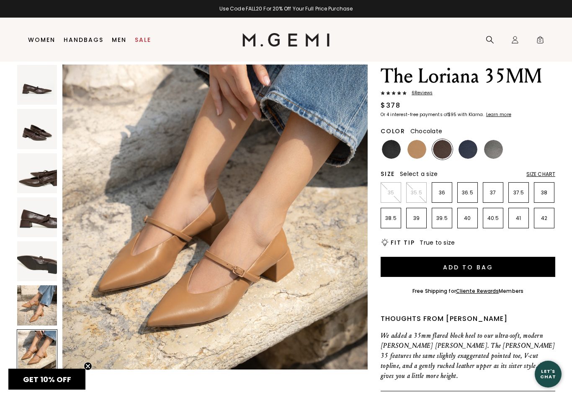
click at [391, 152] on img at bounding box center [391, 149] width 19 height 19
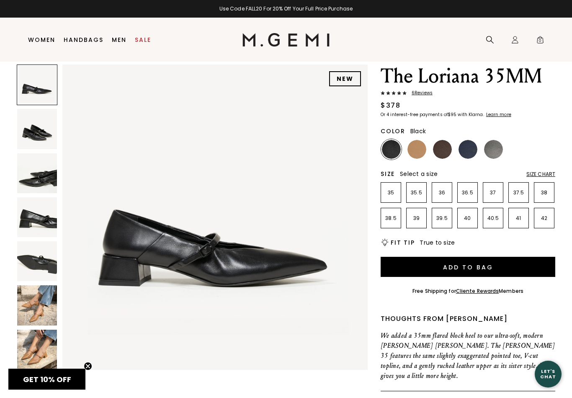
click at [443, 148] on img at bounding box center [442, 149] width 19 height 19
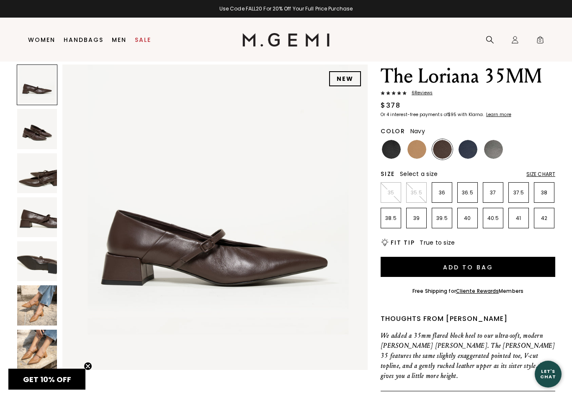
click at [469, 150] on img at bounding box center [468, 149] width 19 height 19
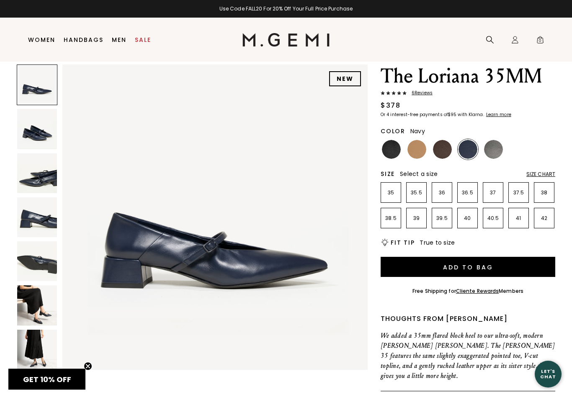
click at [29, 308] on img at bounding box center [37, 305] width 40 height 40
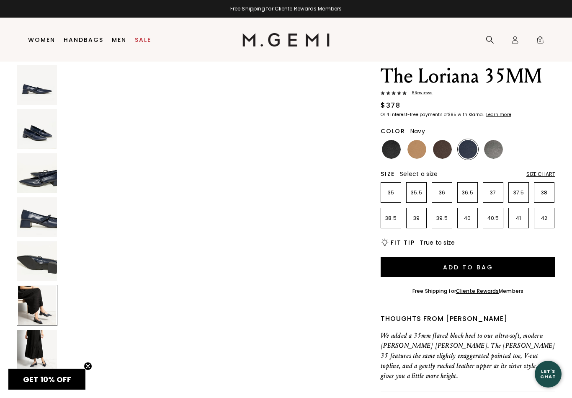
scroll to position [1569, 0]
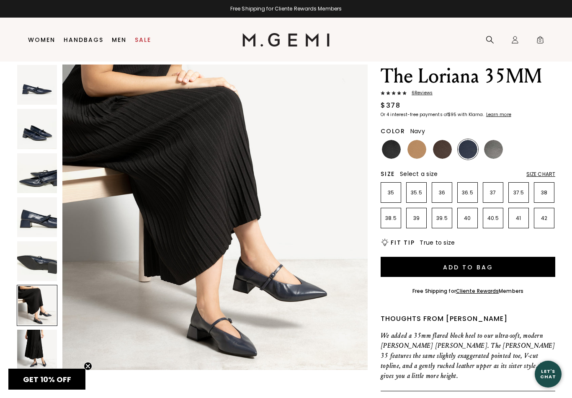
click at [43, 353] on img at bounding box center [37, 350] width 40 height 40
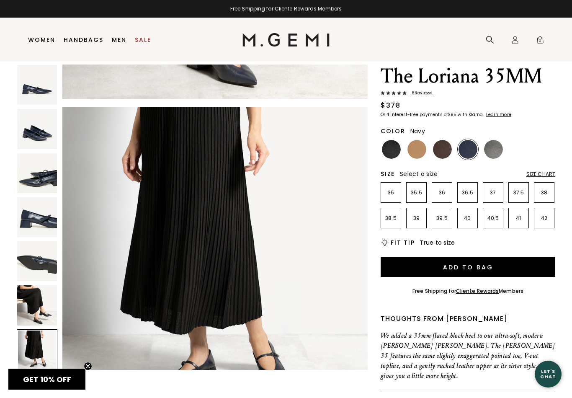
scroll to position [1883, 0]
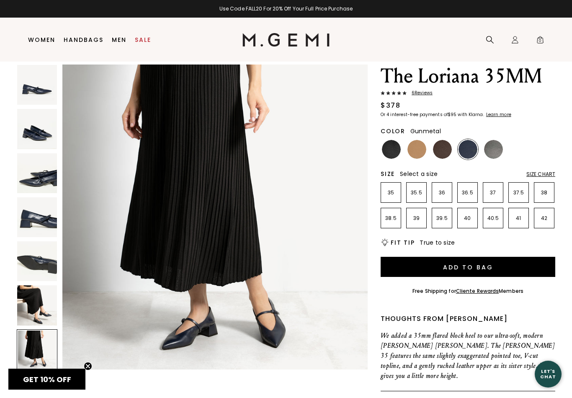
click at [492, 150] on img at bounding box center [493, 149] width 19 height 19
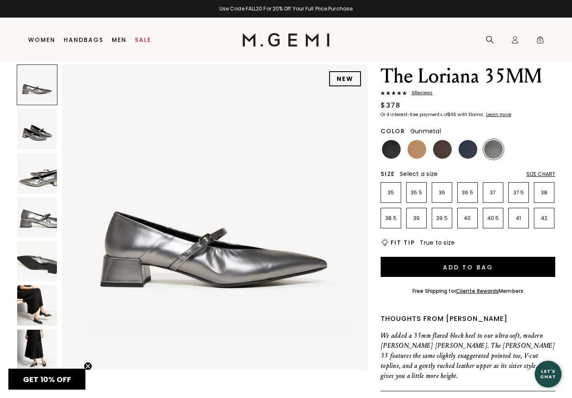
click at [423, 92] on span "6 Review s" at bounding box center [420, 93] width 26 height 5
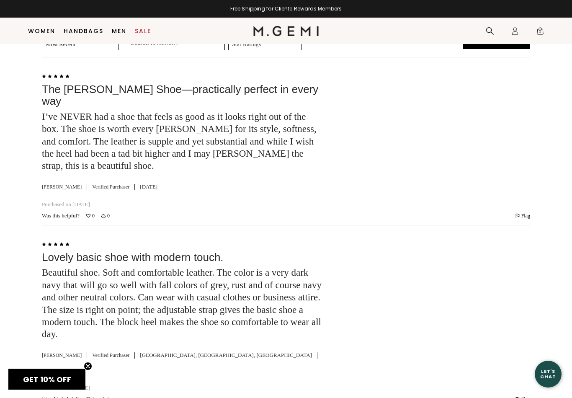
scroll to position [1323, 0]
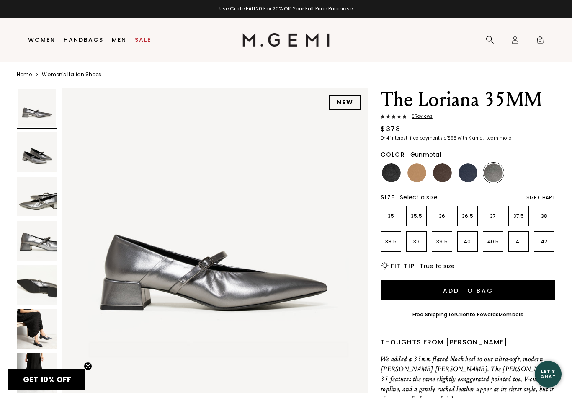
scroll to position [3, 0]
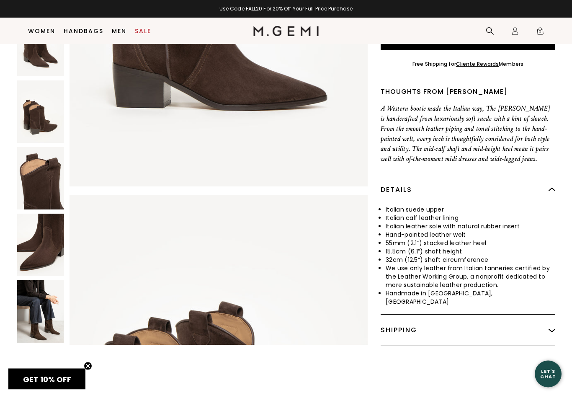
scroll to position [260, 0]
click at [36, 290] on img at bounding box center [40, 311] width 47 height 62
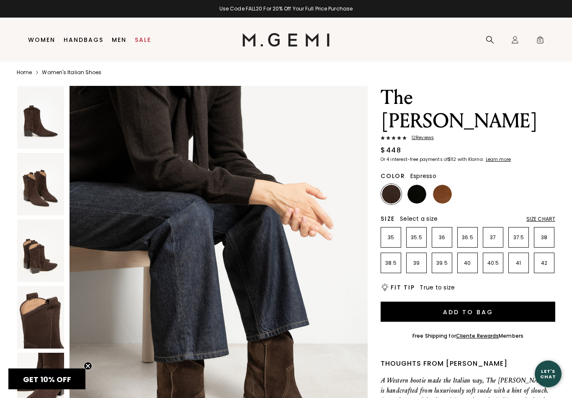
scroll to position [0, 0]
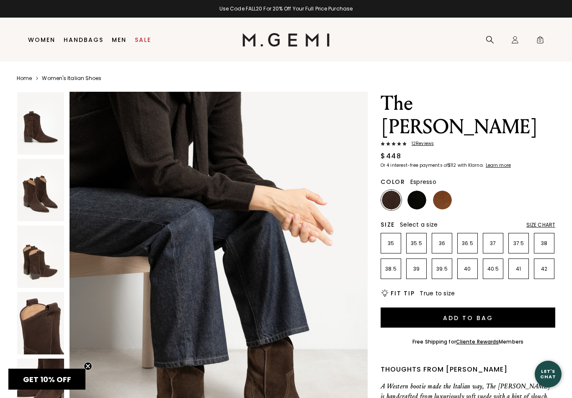
click at [45, 196] on img at bounding box center [40, 190] width 47 height 62
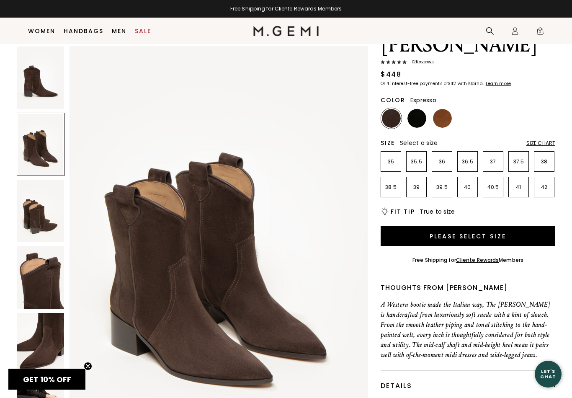
scroll to position [66, 0]
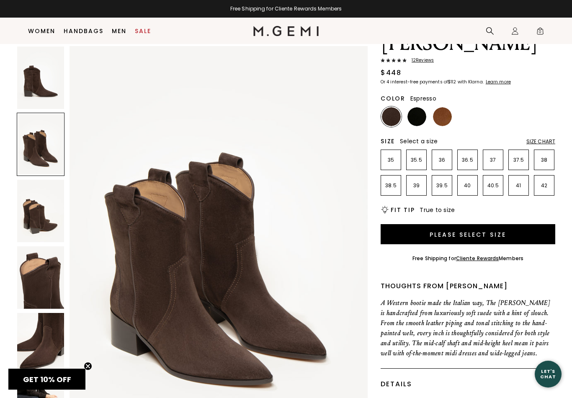
click at [43, 217] on img at bounding box center [40, 211] width 47 height 62
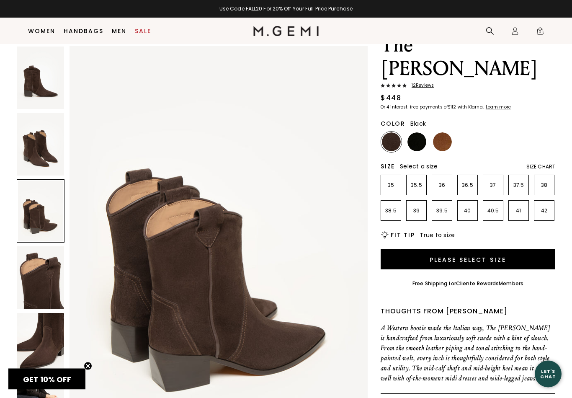
scroll to position [41, 0]
click at [419, 132] on img at bounding box center [417, 141] width 19 height 19
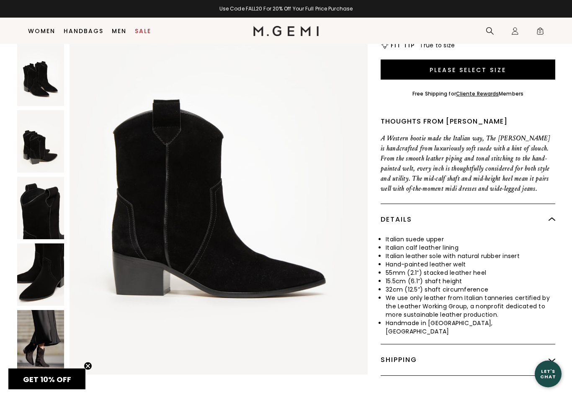
scroll to position [230, 0]
click at [41, 320] on img at bounding box center [40, 341] width 47 height 62
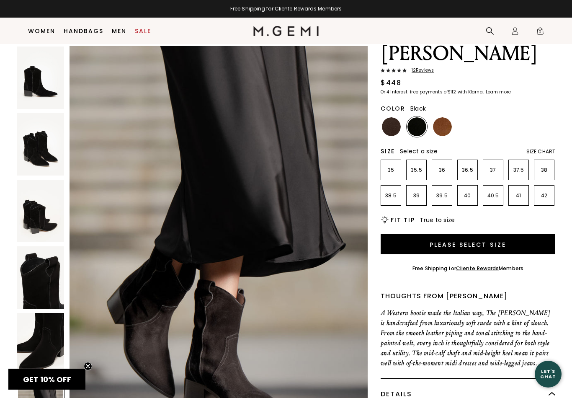
scroll to position [56, 0]
click at [442, 117] on img at bounding box center [442, 126] width 19 height 19
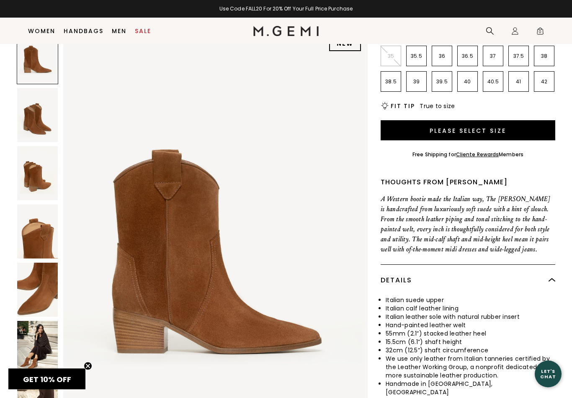
click at [33, 322] on img at bounding box center [37, 348] width 41 height 54
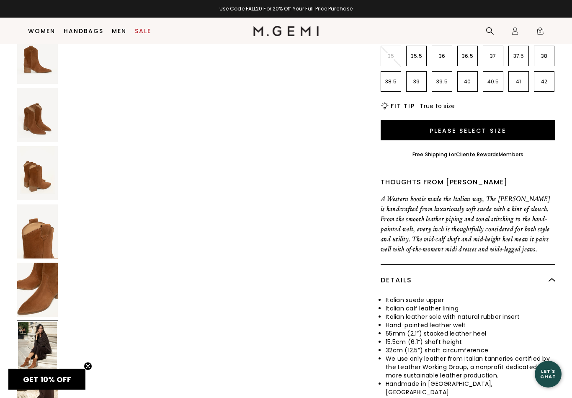
scroll to position [2074, 0]
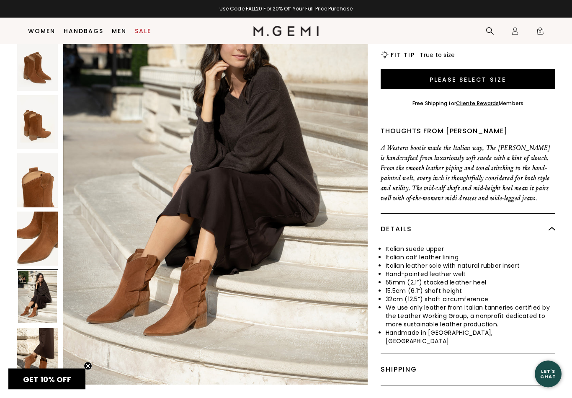
click at [36, 334] on img at bounding box center [37, 355] width 41 height 54
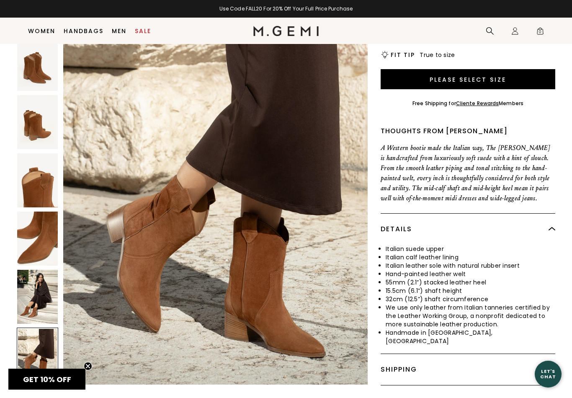
scroll to position [0, 0]
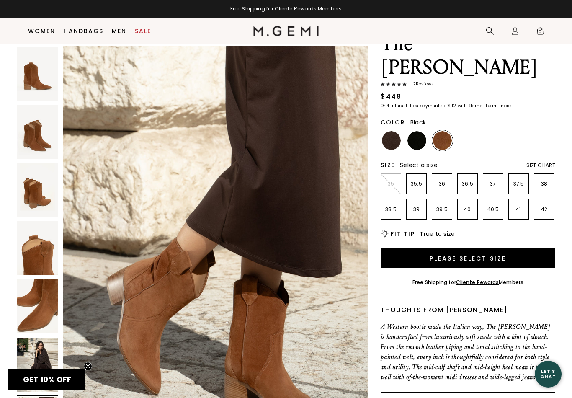
click at [416, 131] on img at bounding box center [417, 140] width 19 height 19
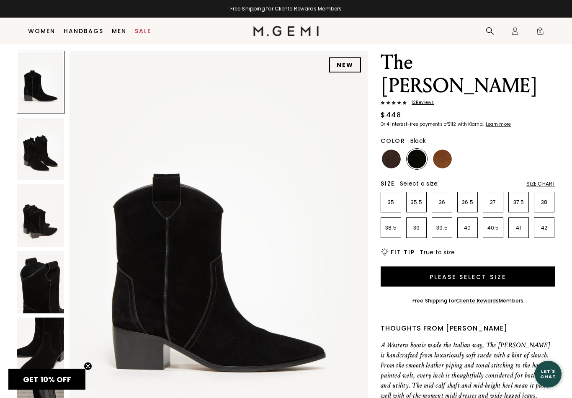
click at [389, 150] on img at bounding box center [391, 159] width 19 height 19
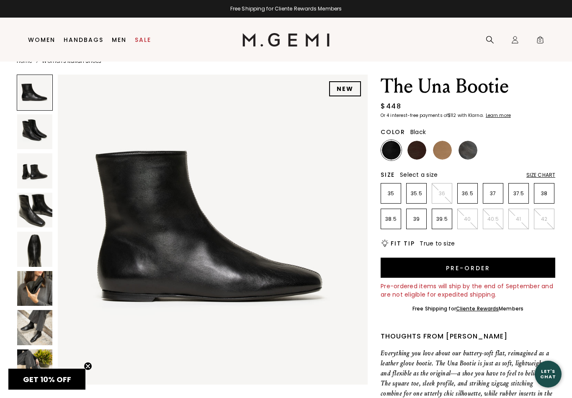
scroll to position [22, 0]
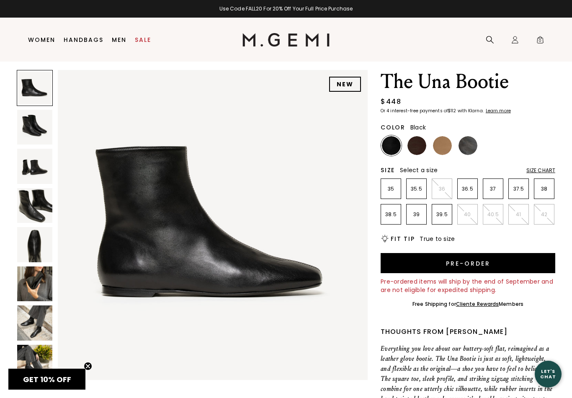
click at [34, 318] on img at bounding box center [34, 323] width 35 height 35
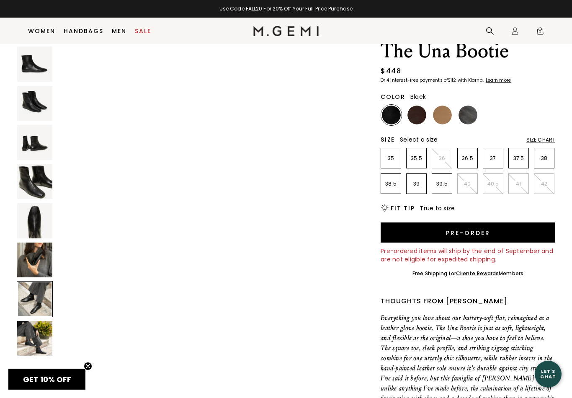
scroll to position [40, 0]
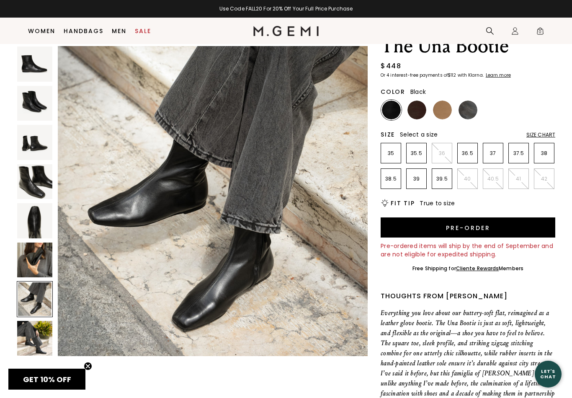
click at [41, 341] on img at bounding box center [34, 338] width 35 height 35
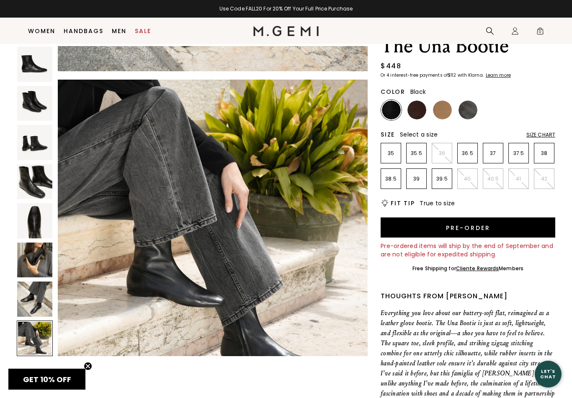
scroll to position [2231, 0]
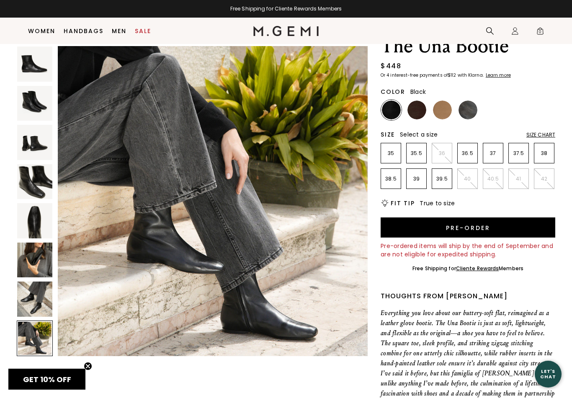
click at [41, 259] on img at bounding box center [34, 260] width 35 height 35
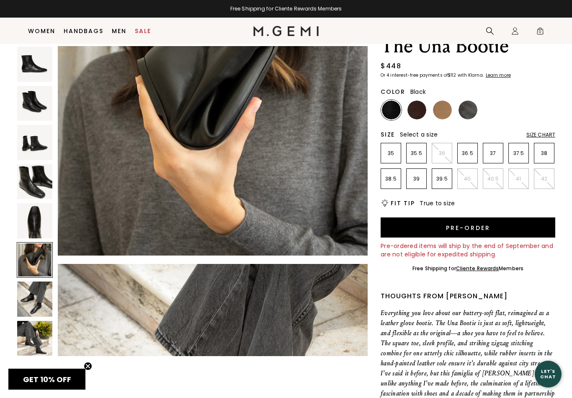
scroll to position [1593, 0]
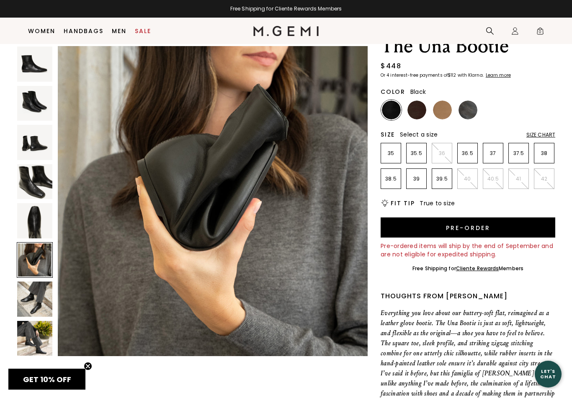
click at [42, 183] on img at bounding box center [34, 181] width 35 height 35
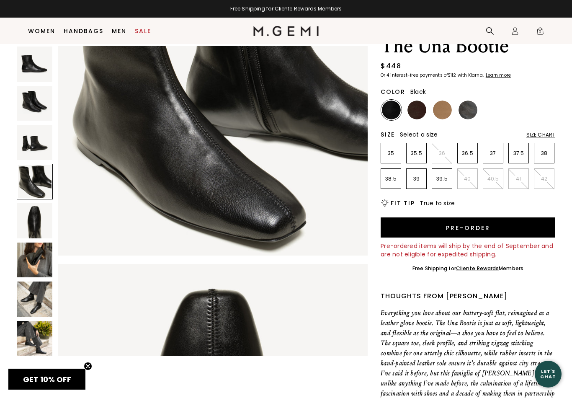
scroll to position [956, 0]
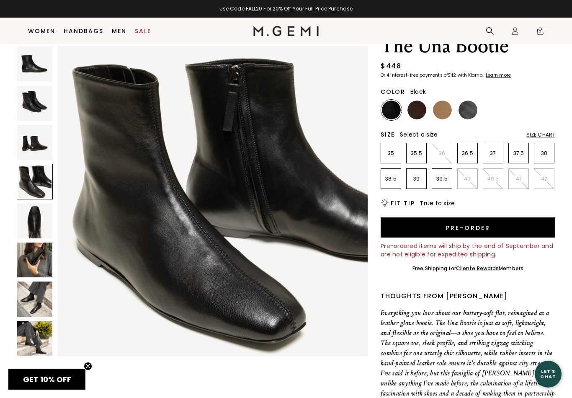
click at [33, 144] on img at bounding box center [34, 142] width 35 height 35
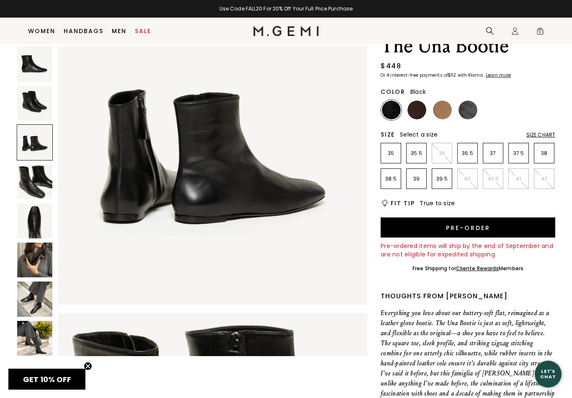
scroll to position [637, 0]
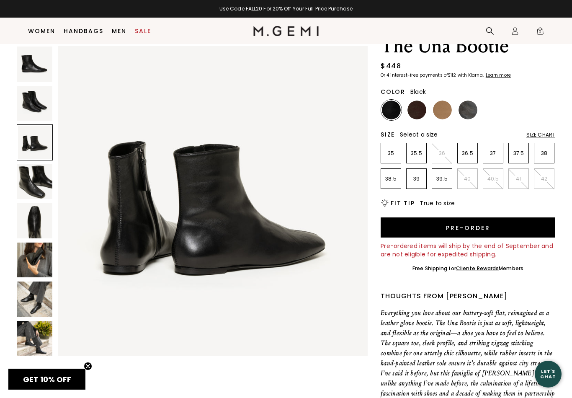
click at [39, 105] on img at bounding box center [34, 103] width 35 height 35
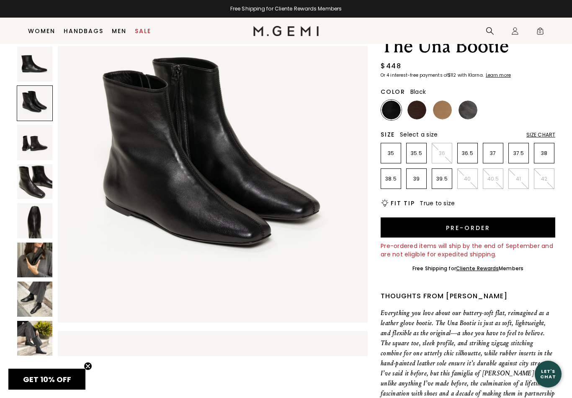
scroll to position [318, 0]
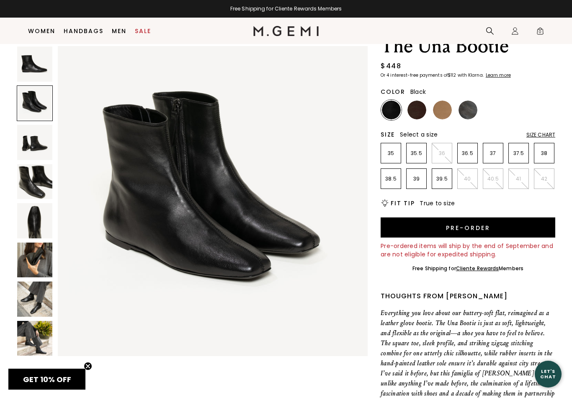
click at [34, 66] on img at bounding box center [34, 64] width 35 height 35
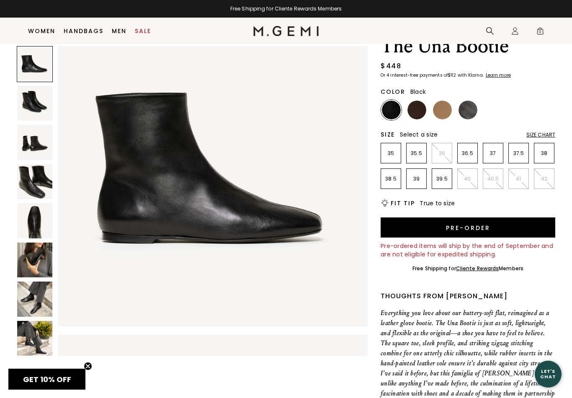
scroll to position [0, 0]
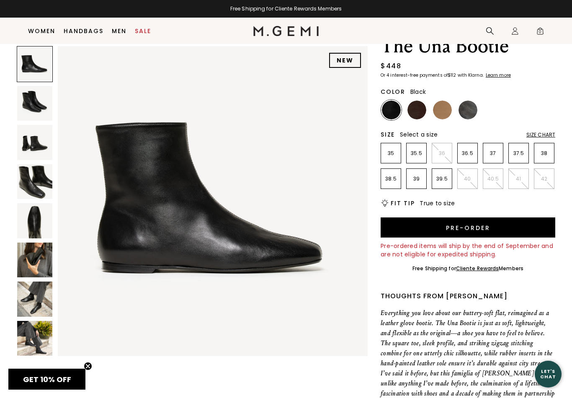
click at [415, 113] on img at bounding box center [417, 110] width 19 height 19
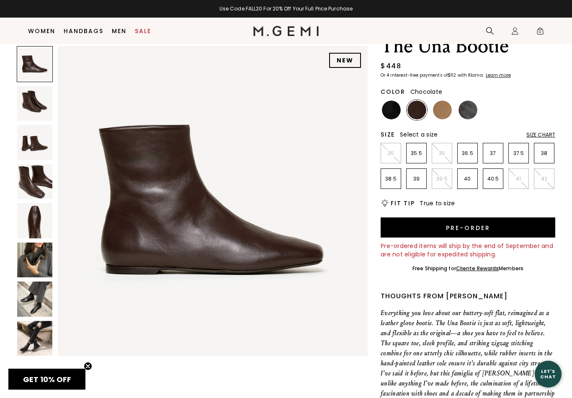
click at [39, 340] on img at bounding box center [34, 338] width 35 height 35
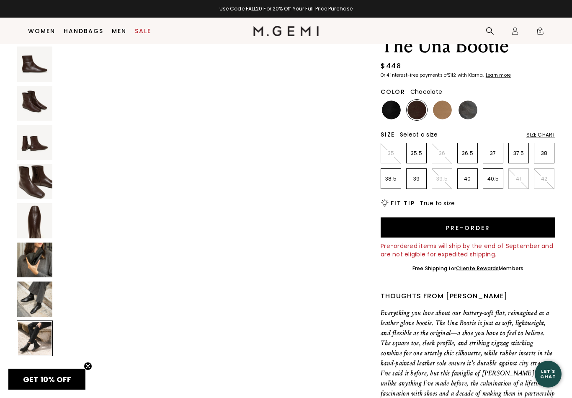
scroll to position [2231, 0]
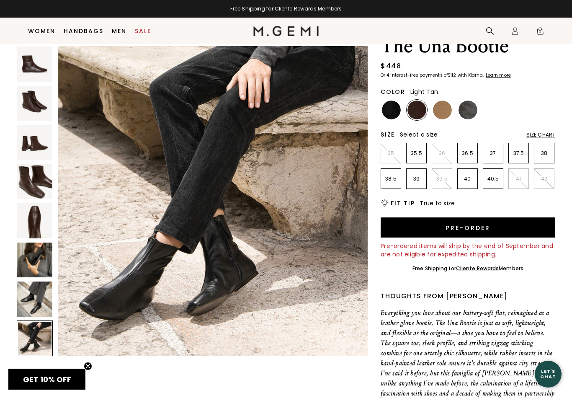
click at [441, 112] on img at bounding box center [442, 110] width 19 height 19
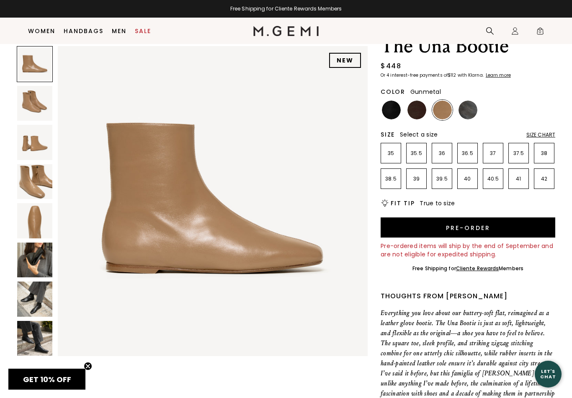
click at [469, 110] on img at bounding box center [468, 110] width 19 height 19
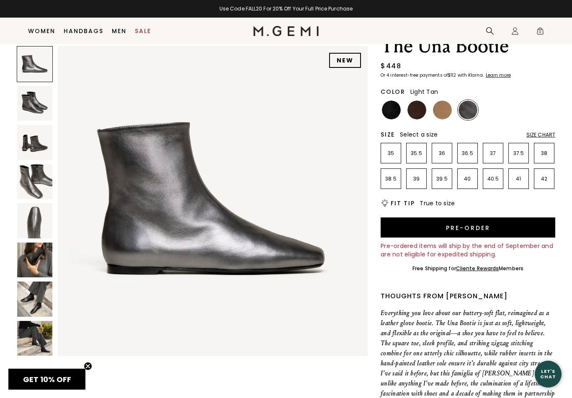
click at [443, 115] on img at bounding box center [442, 110] width 19 height 19
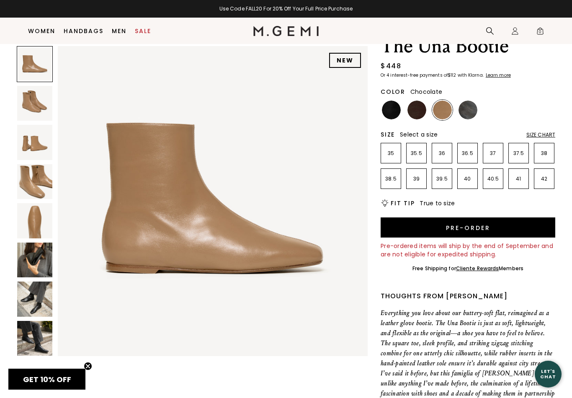
click at [416, 111] on img at bounding box center [417, 110] width 19 height 19
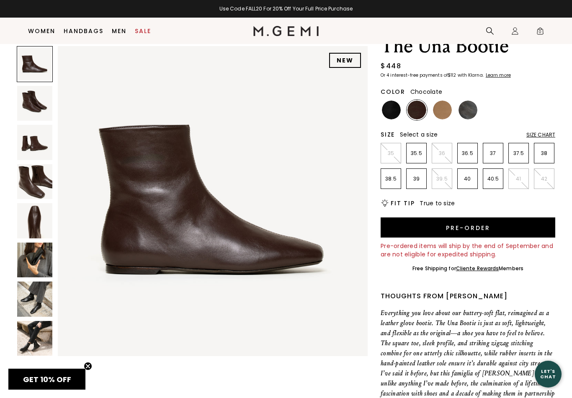
click at [392, 116] on img at bounding box center [391, 110] width 19 height 19
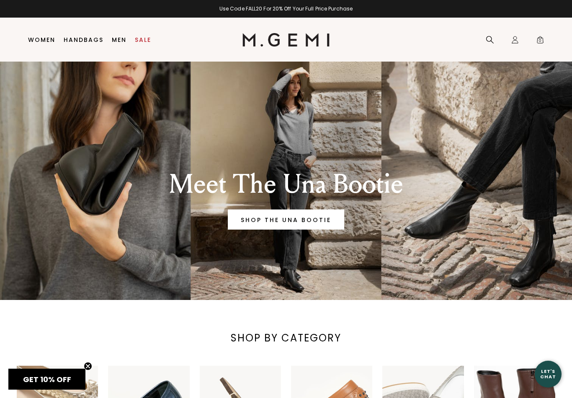
click at [326, 9] on div "Use Code FALL20 For 20% Off Your Full Price Purchase" at bounding box center [286, 8] width 572 height 7
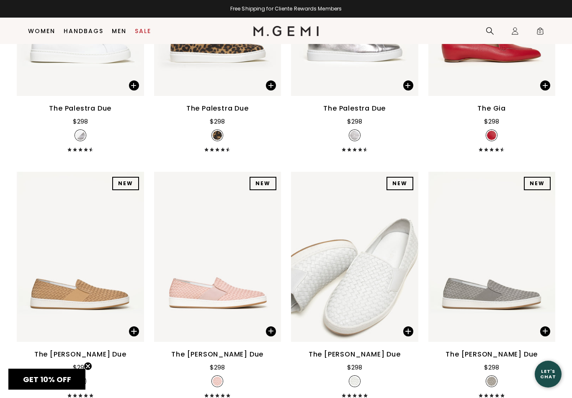
scroll to position [3221, 0]
